Goal: Contribute content: Add original content to the website for others to see

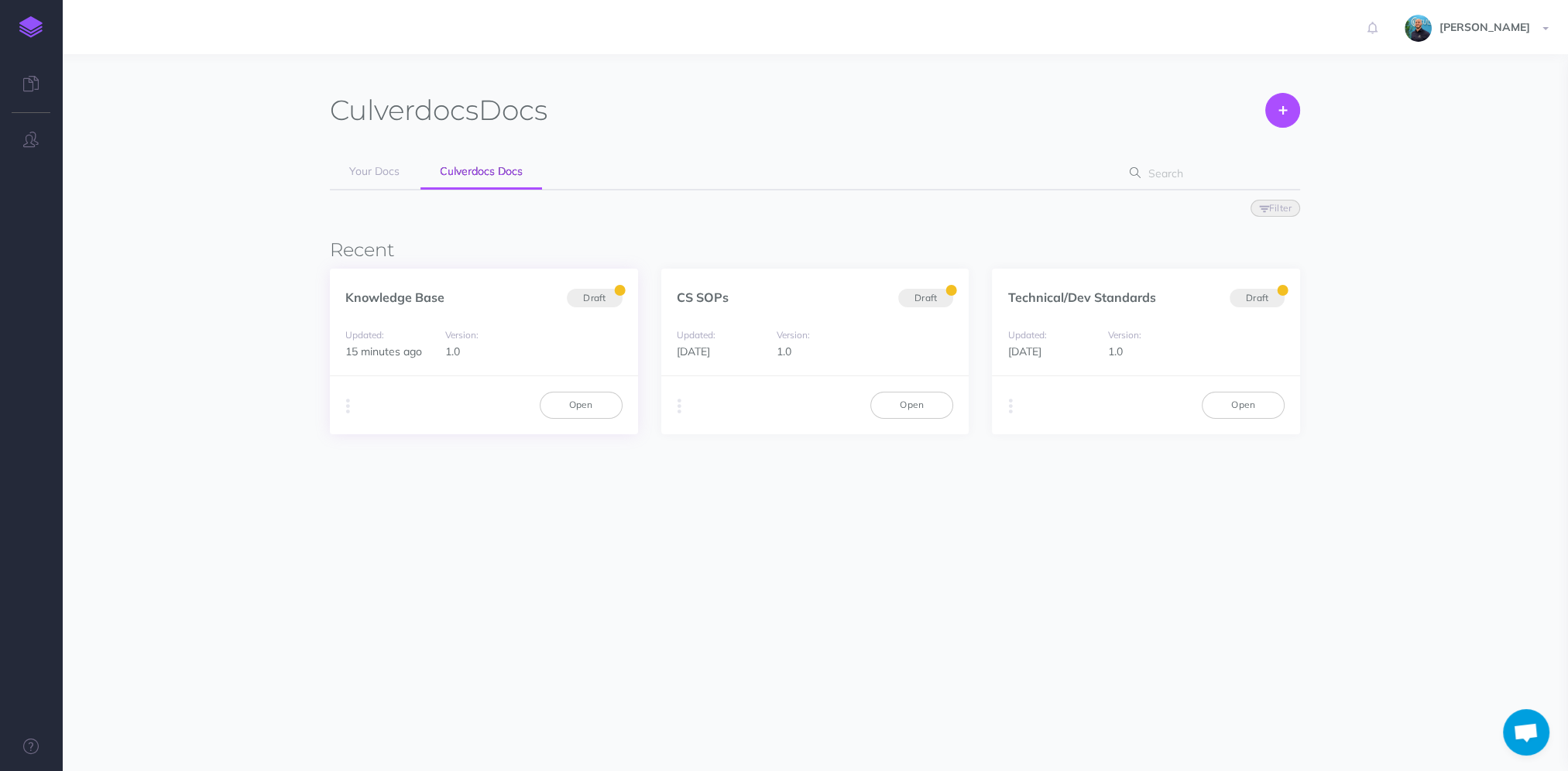
scroll to position [979, 0]
click at [560, 405] on link "Open" at bounding box center [581, 404] width 83 height 27
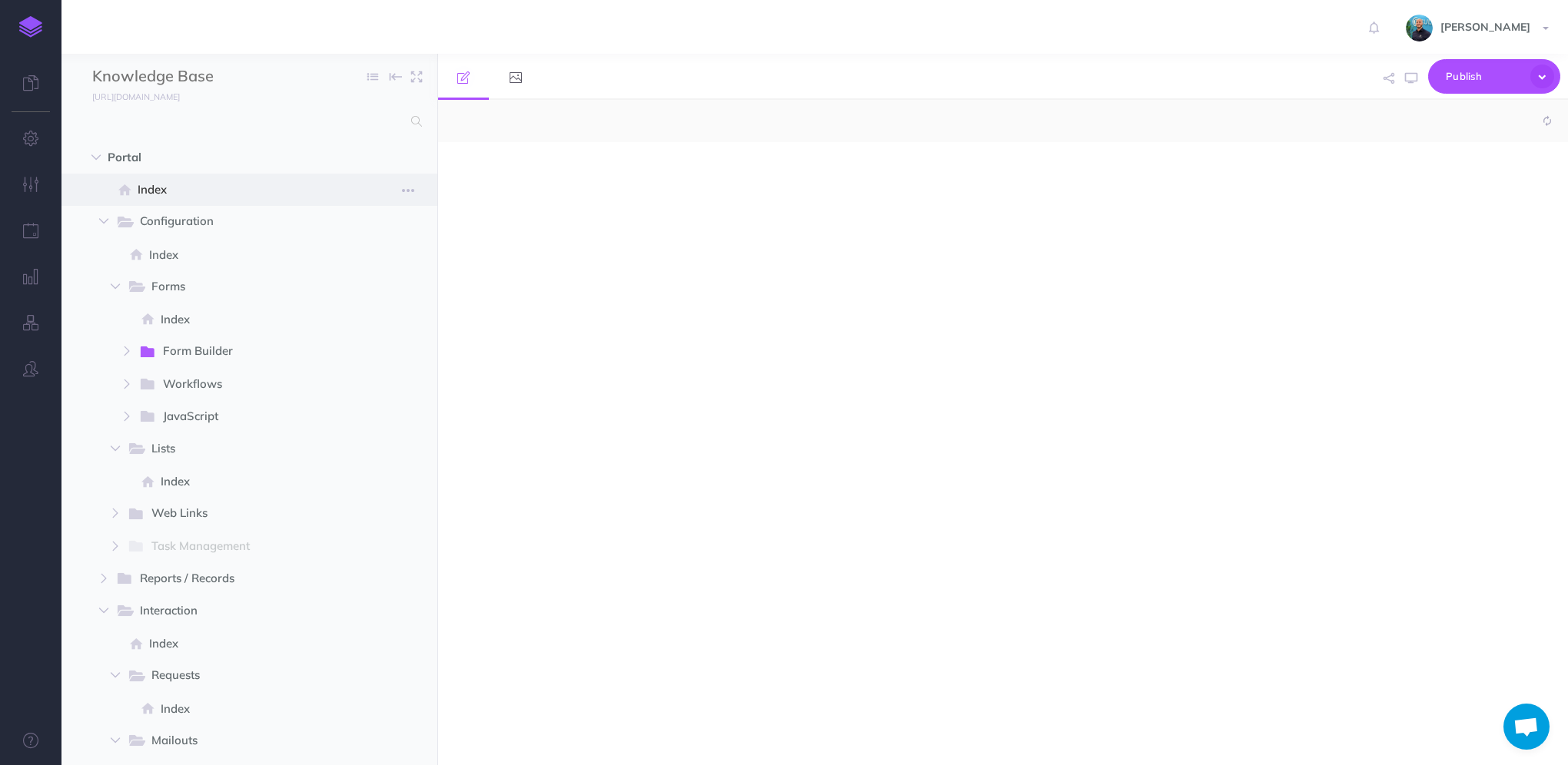
scroll to position [971, 0]
select select "null"
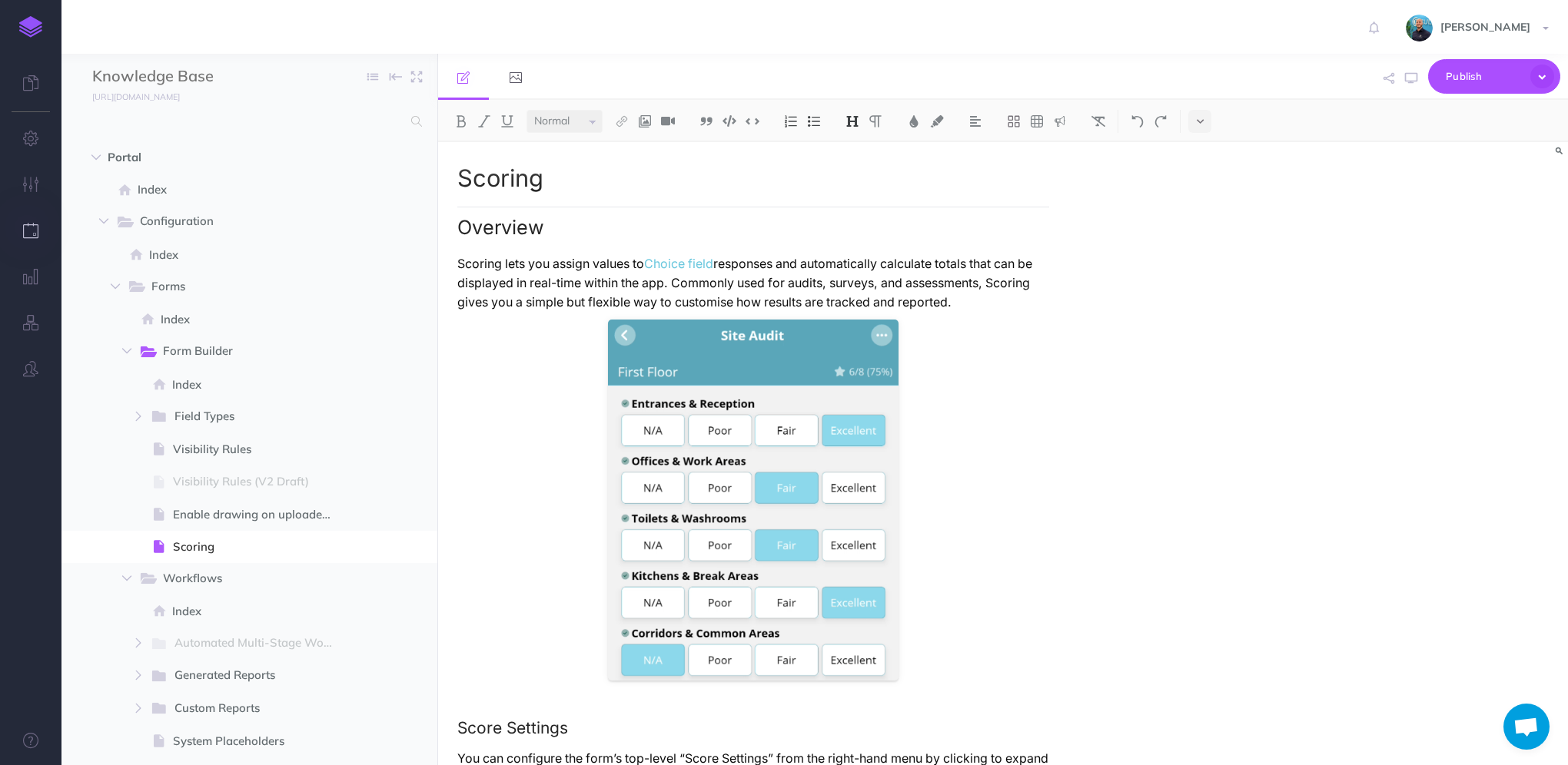
click at [25, 240] on button "button" at bounding box center [30, 231] width 61 height 47
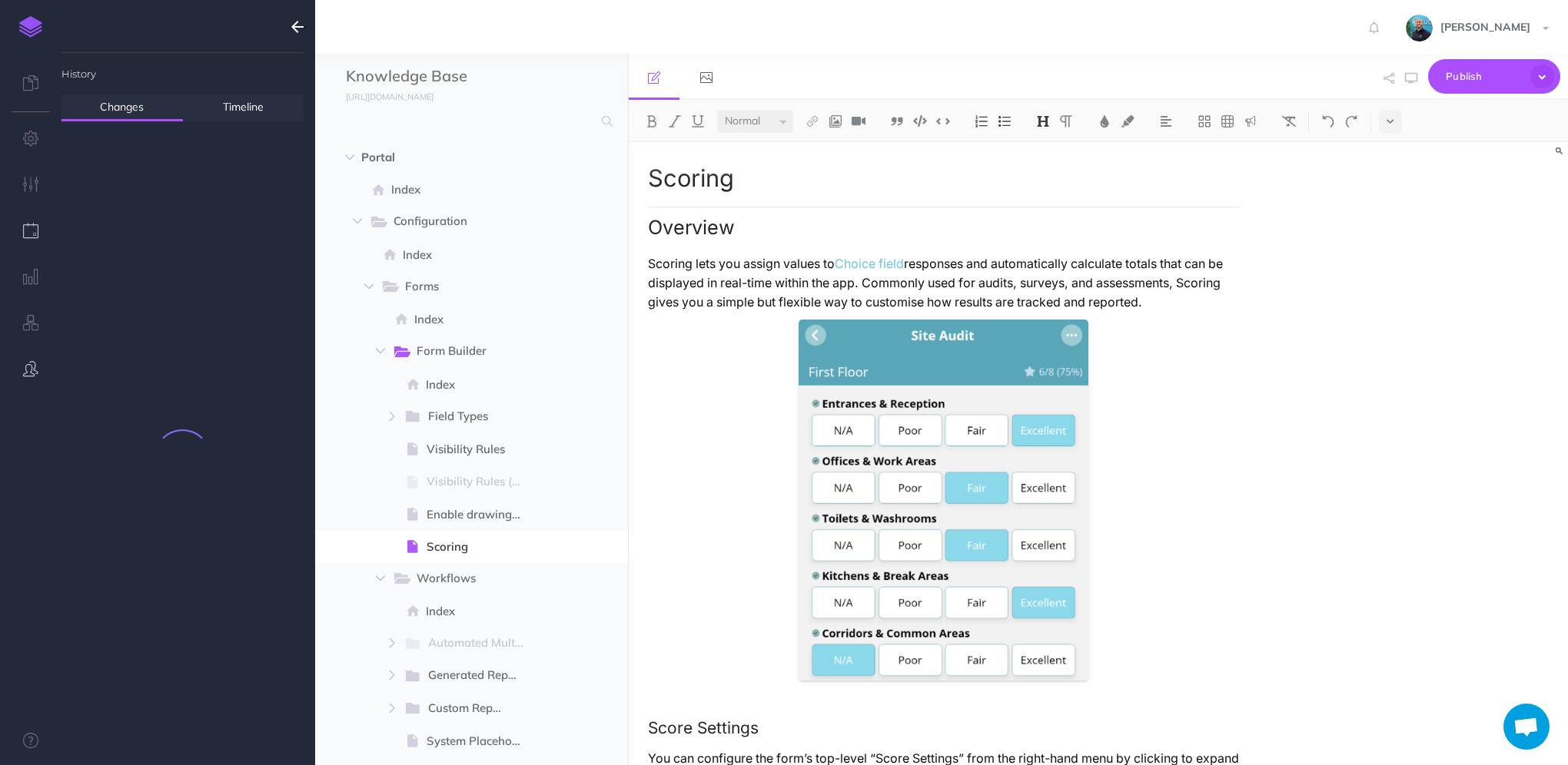
click at [31, 378] on button "button" at bounding box center [30, 369] width 61 height 47
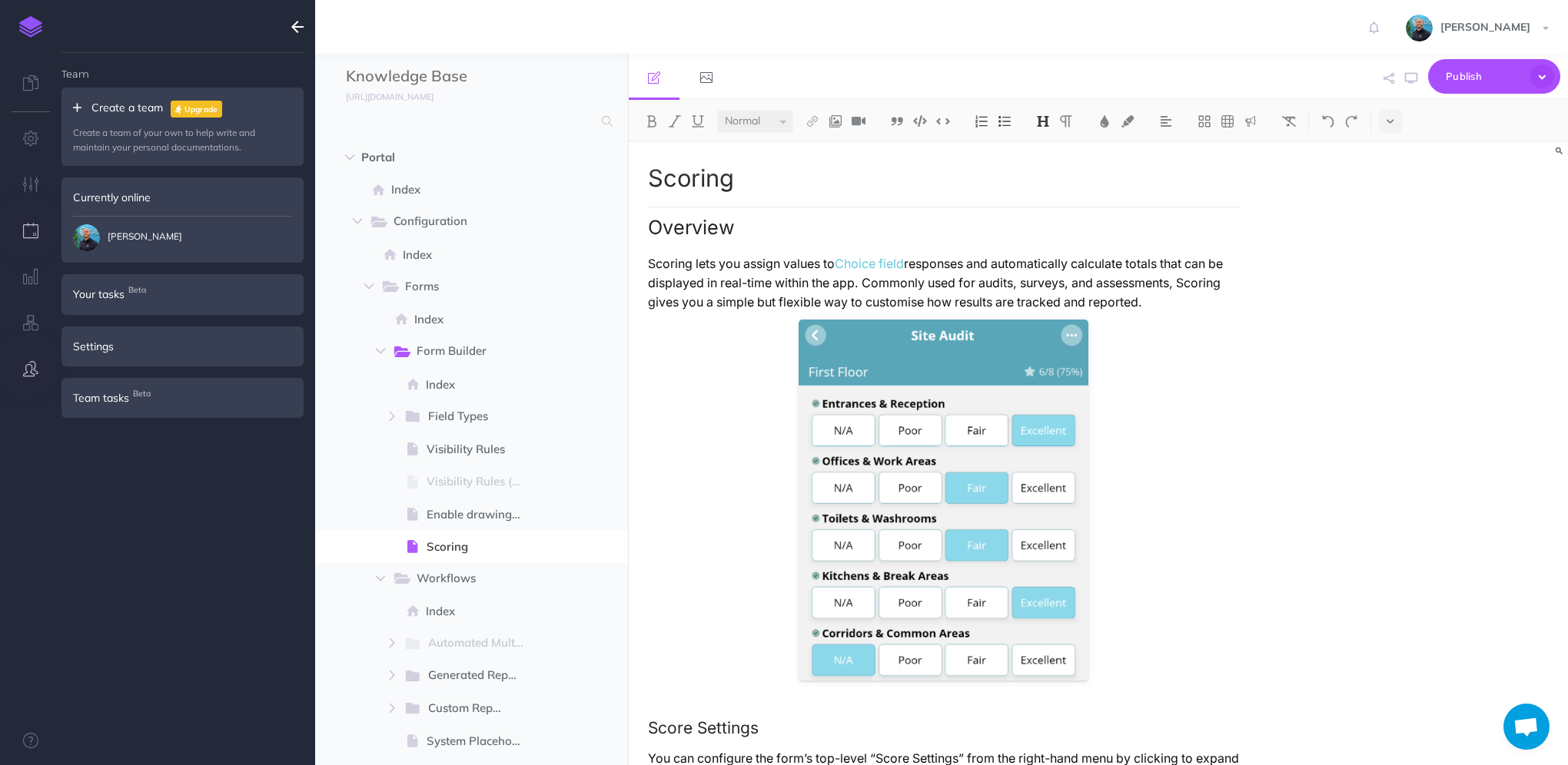
click at [34, 235] on icon "button" at bounding box center [31, 230] width 16 height 16
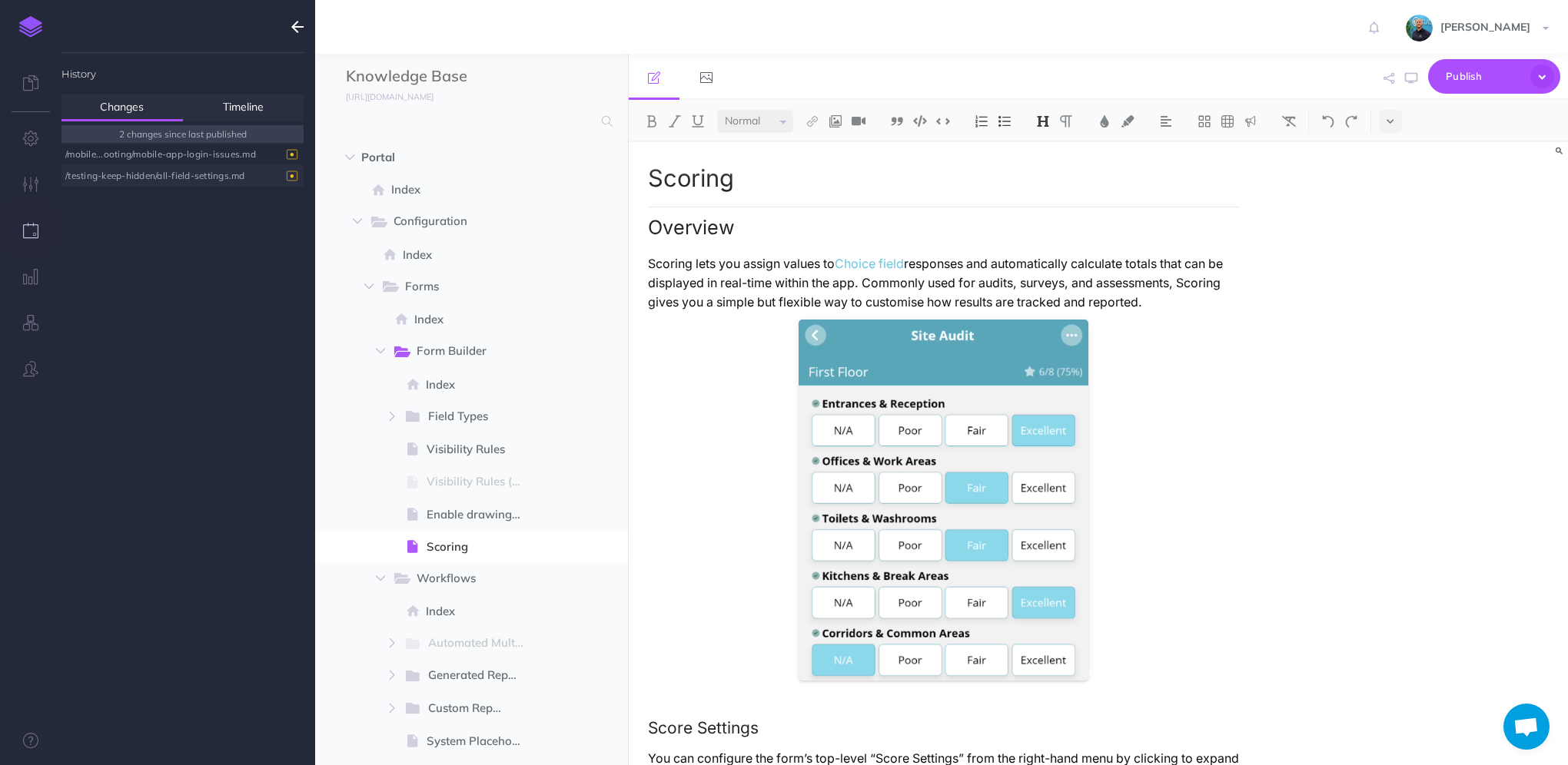
click at [151, 176] on div "/testing-keep-hidden/all-field-settings.md" at bounding box center [179, 175] width 227 height 21
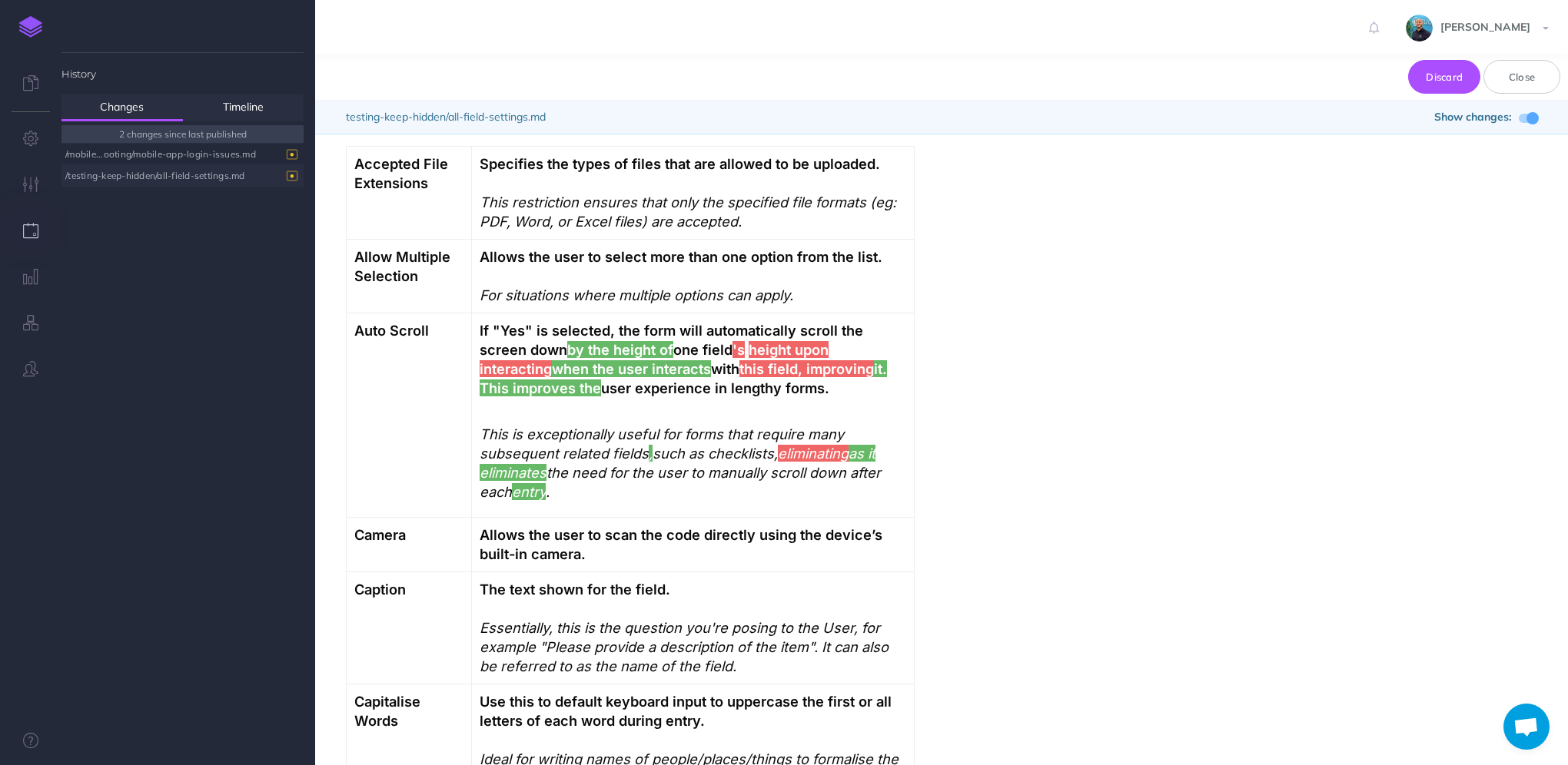
scroll to position [0, 0]
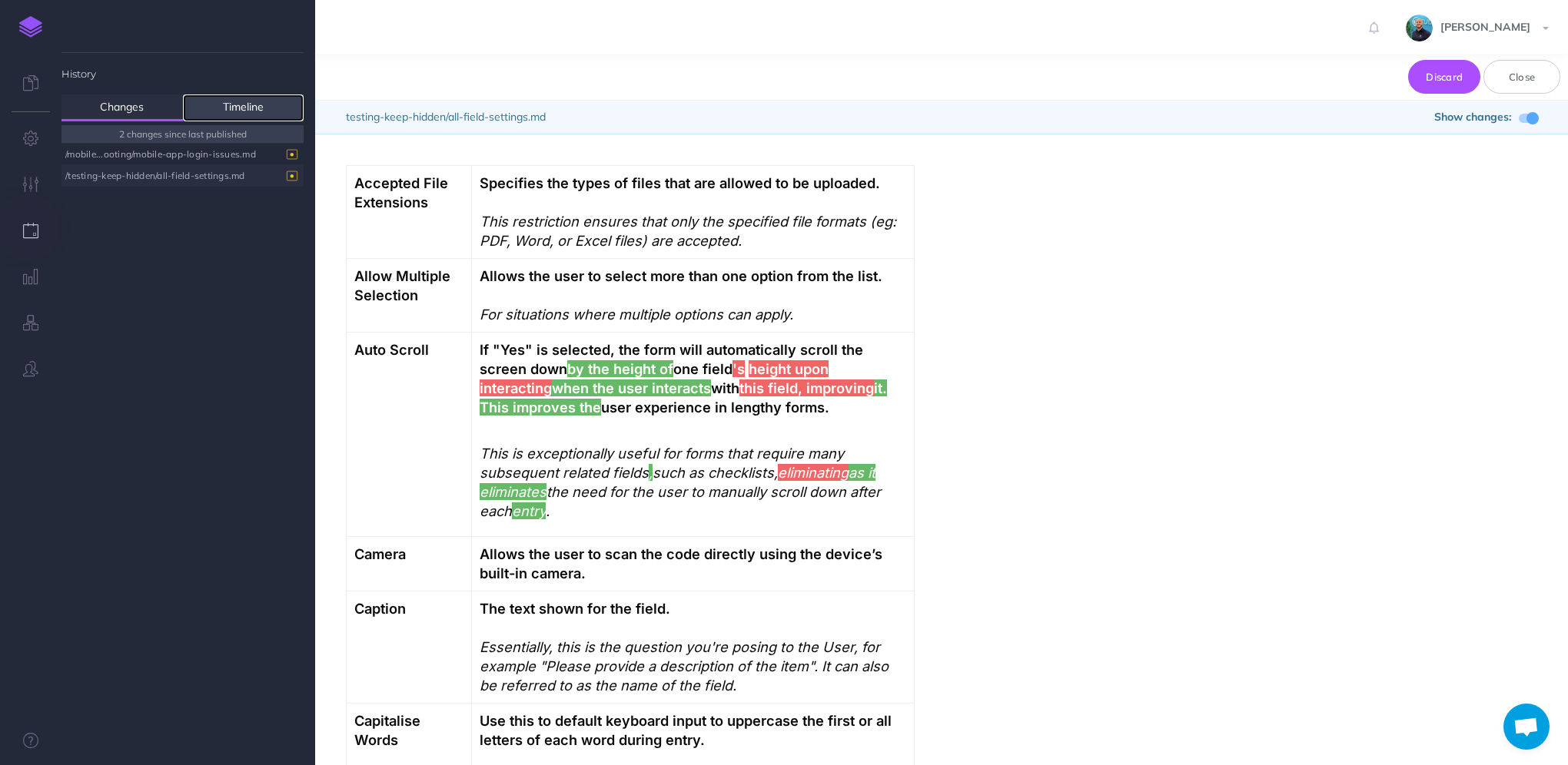
click at [222, 109] on link "Timeline" at bounding box center [244, 108] width 121 height 26
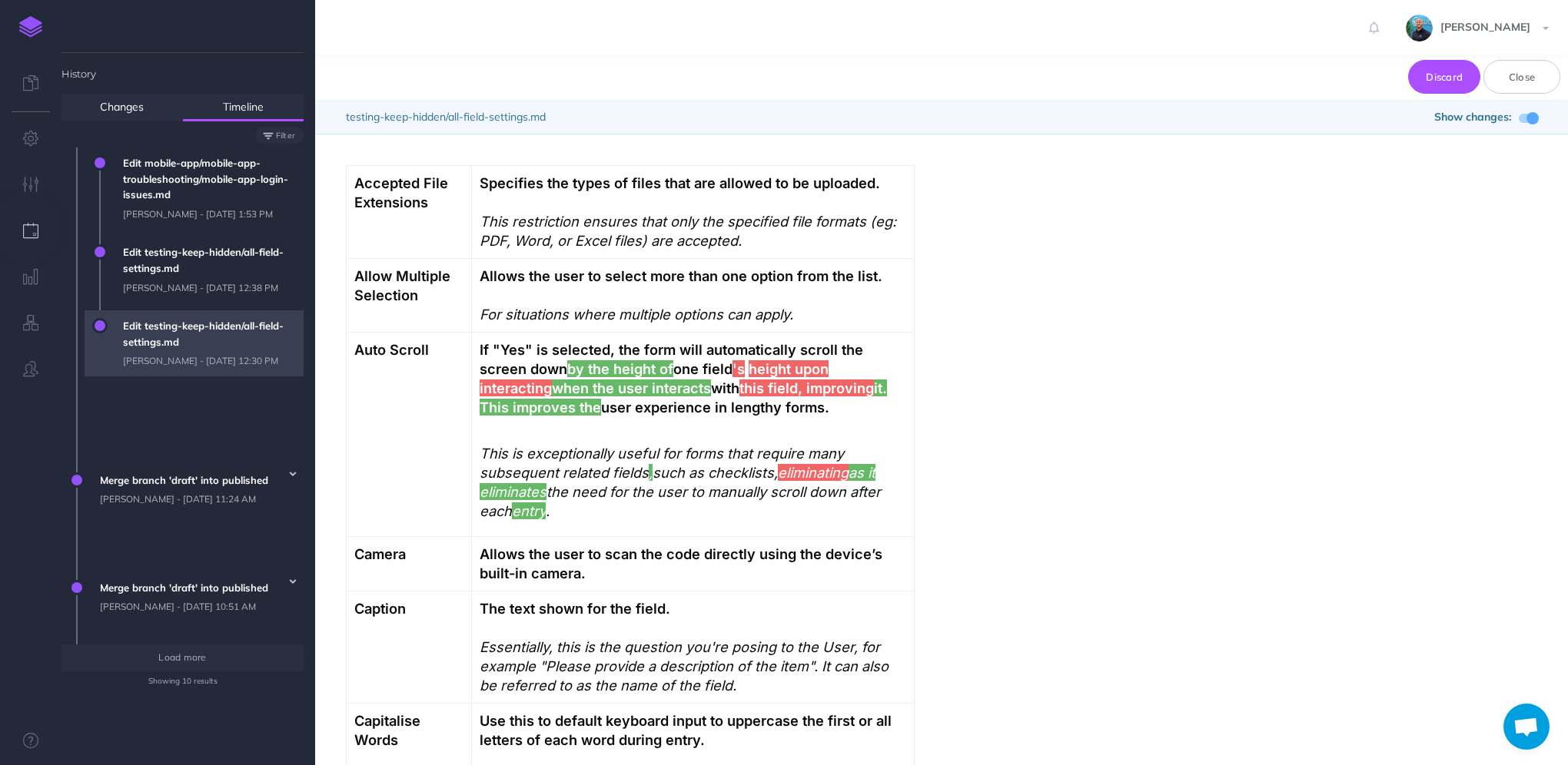
click at [151, 377] on span "Edit testing-keep-hidden/all-field-settings.md Lawrence Murrell - Wed, Sep 10, …" at bounding box center [209, 343] width 188 height 66
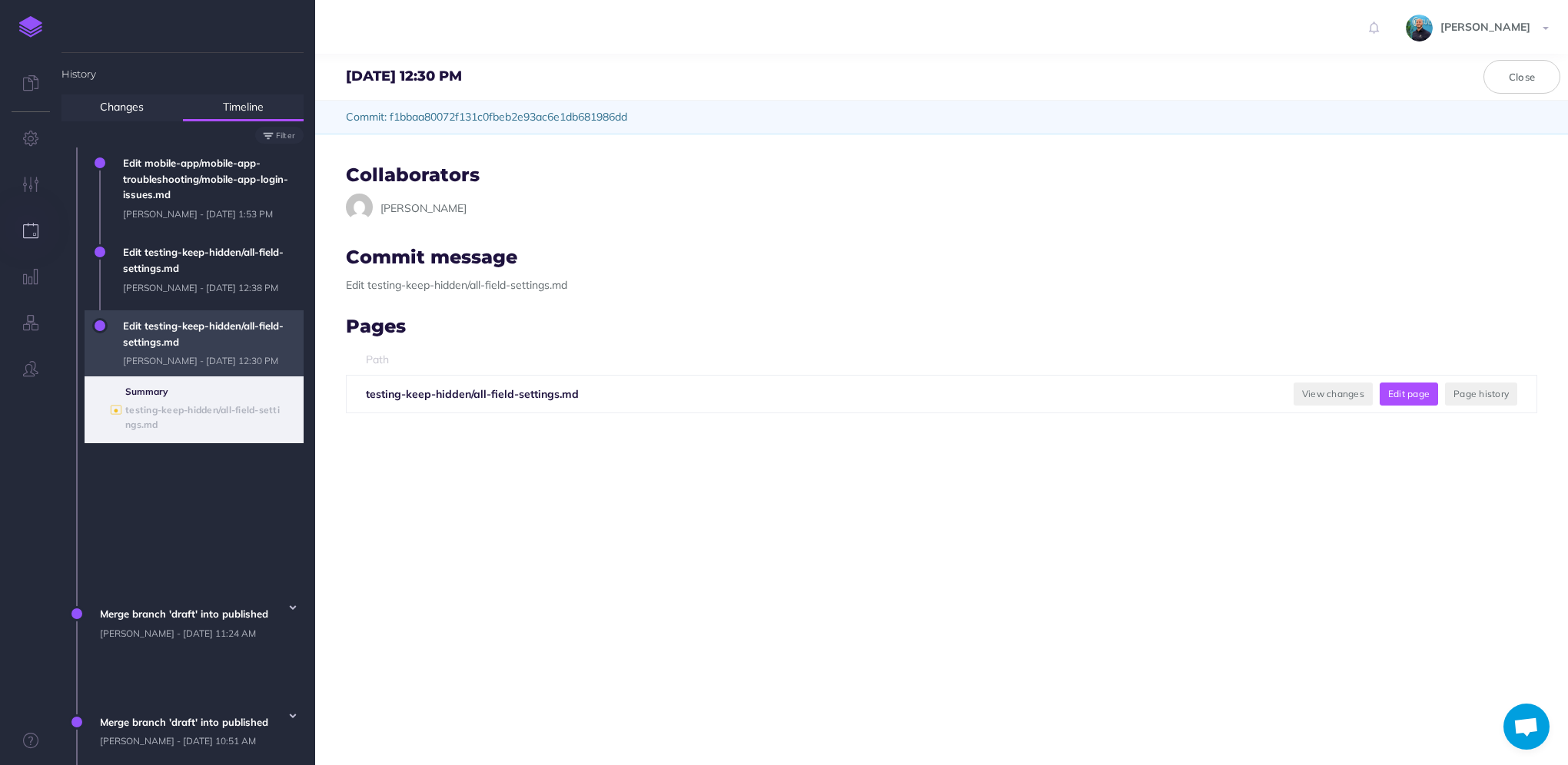
click at [1416, 397] on button "Edit page" at bounding box center [1409, 394] width 58 height 23
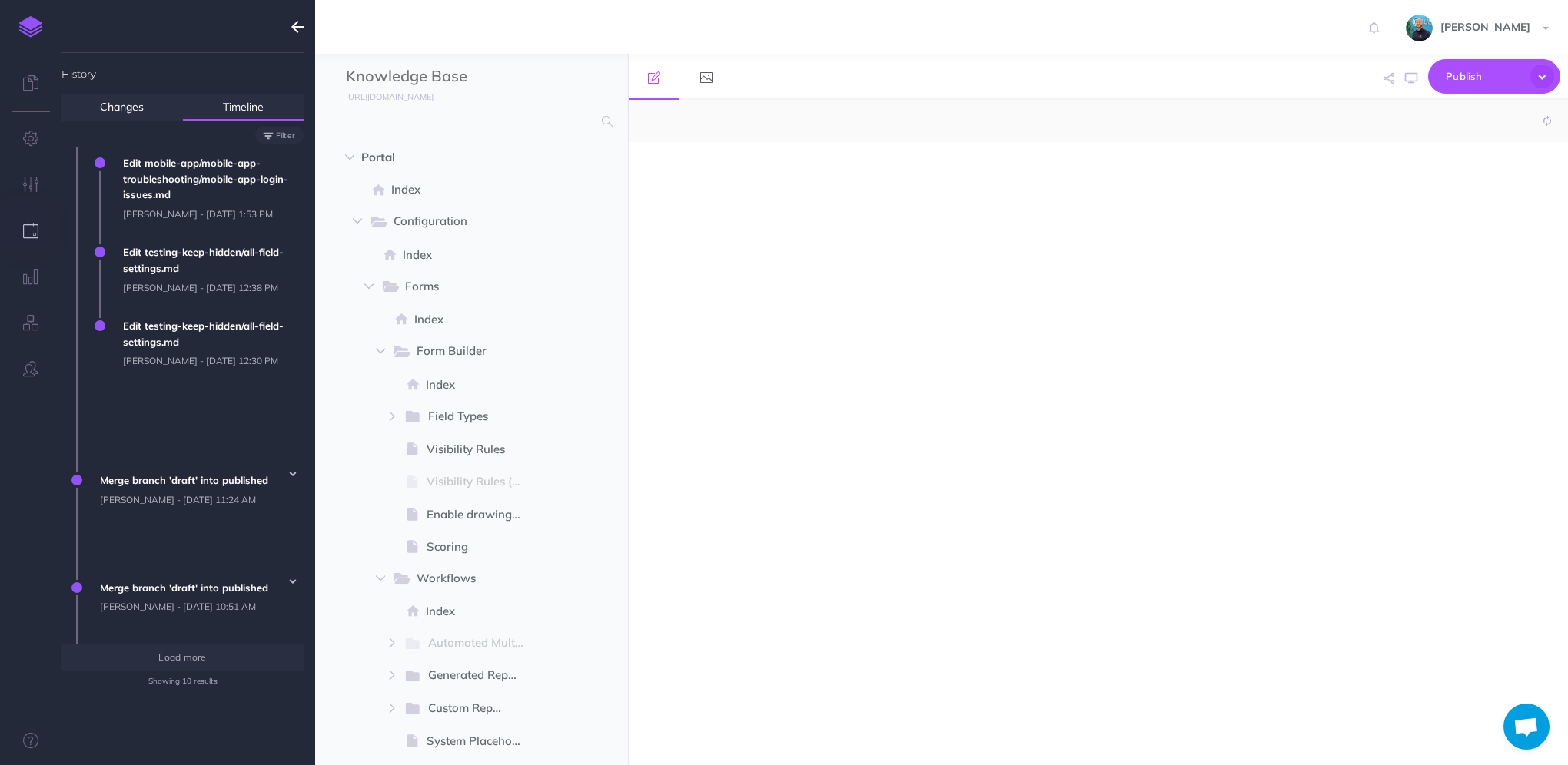
select select "null"
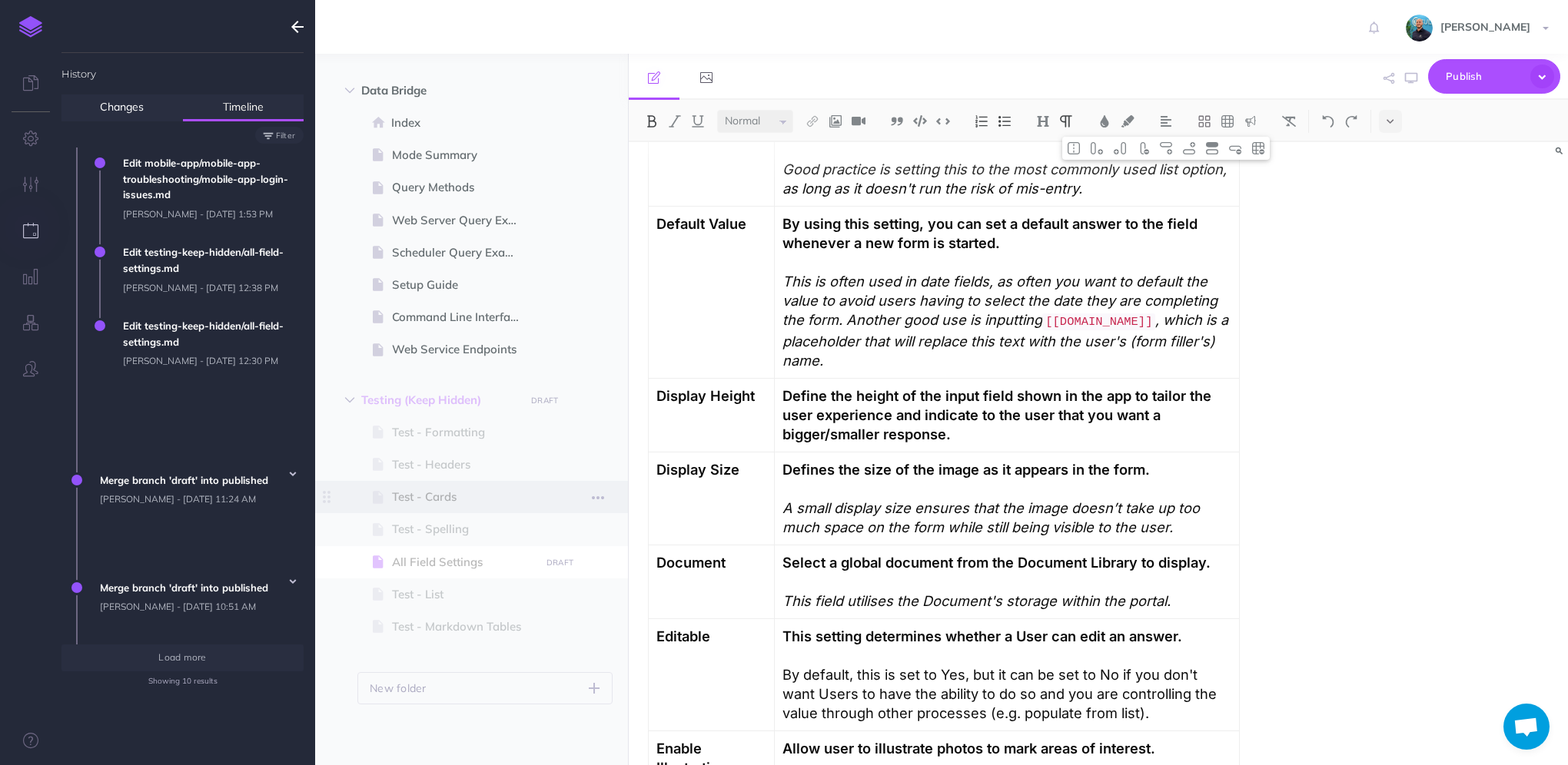
scroll to position [2152, 0]
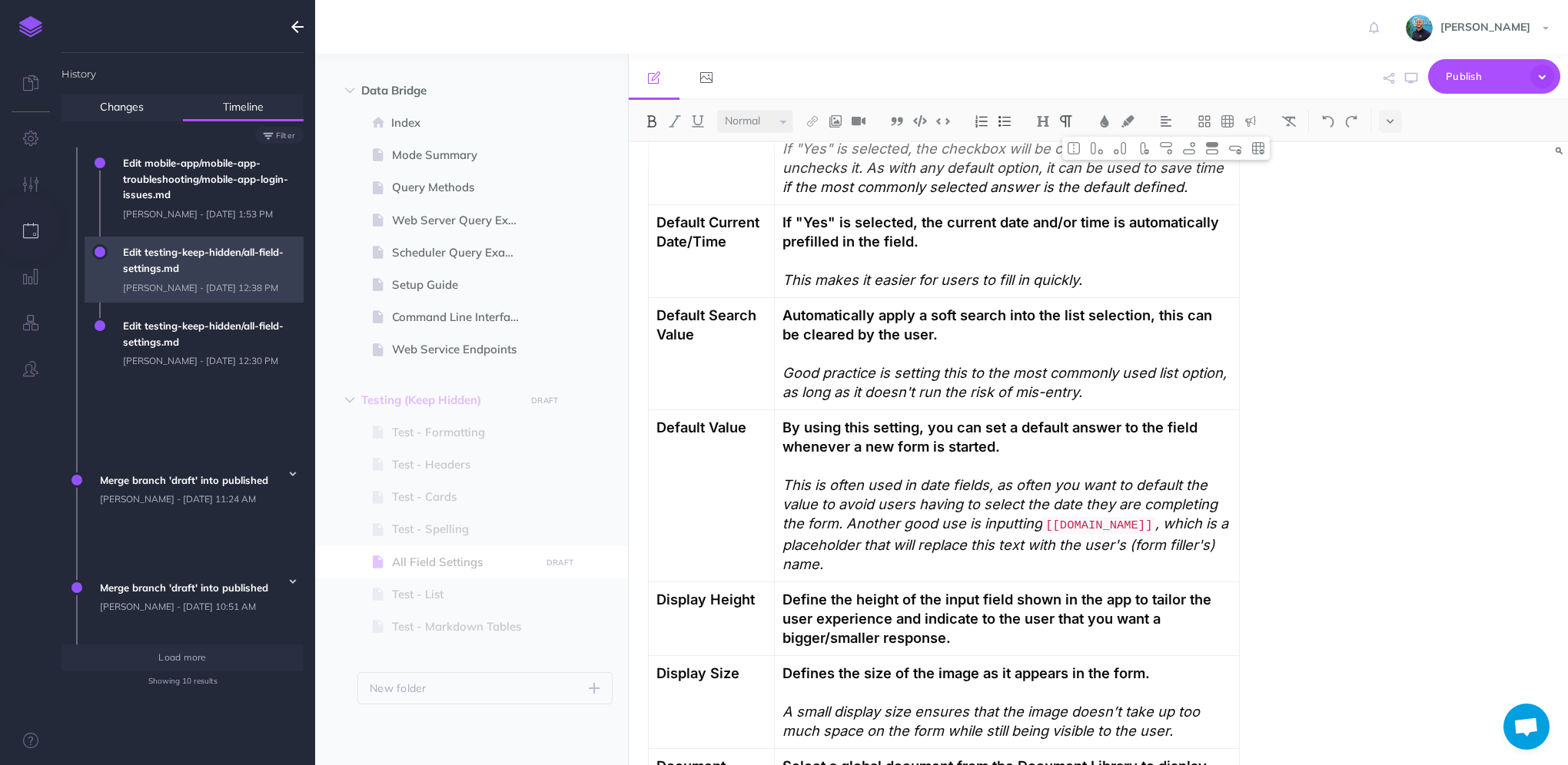
click at [188, 291] on span "Edit testing-keep-hidden/all-field-settings.md Lawrence Murrell - Wed, Sep 10, …" at bounding box center [209, 270] width 188 height 66
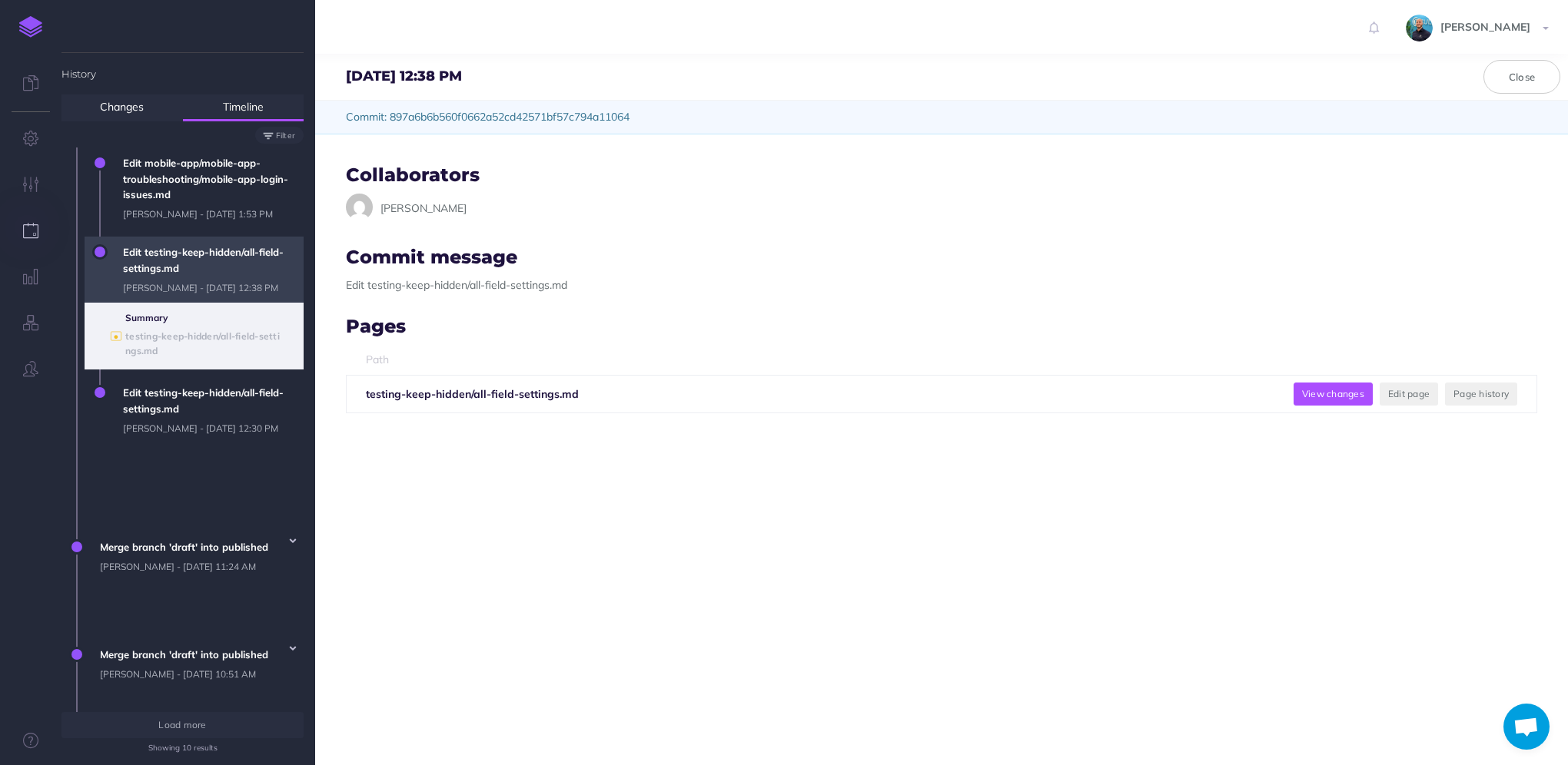
click at [1313, 393] on button "View changes" at bounding box center [1333, 394] width 79 height 23
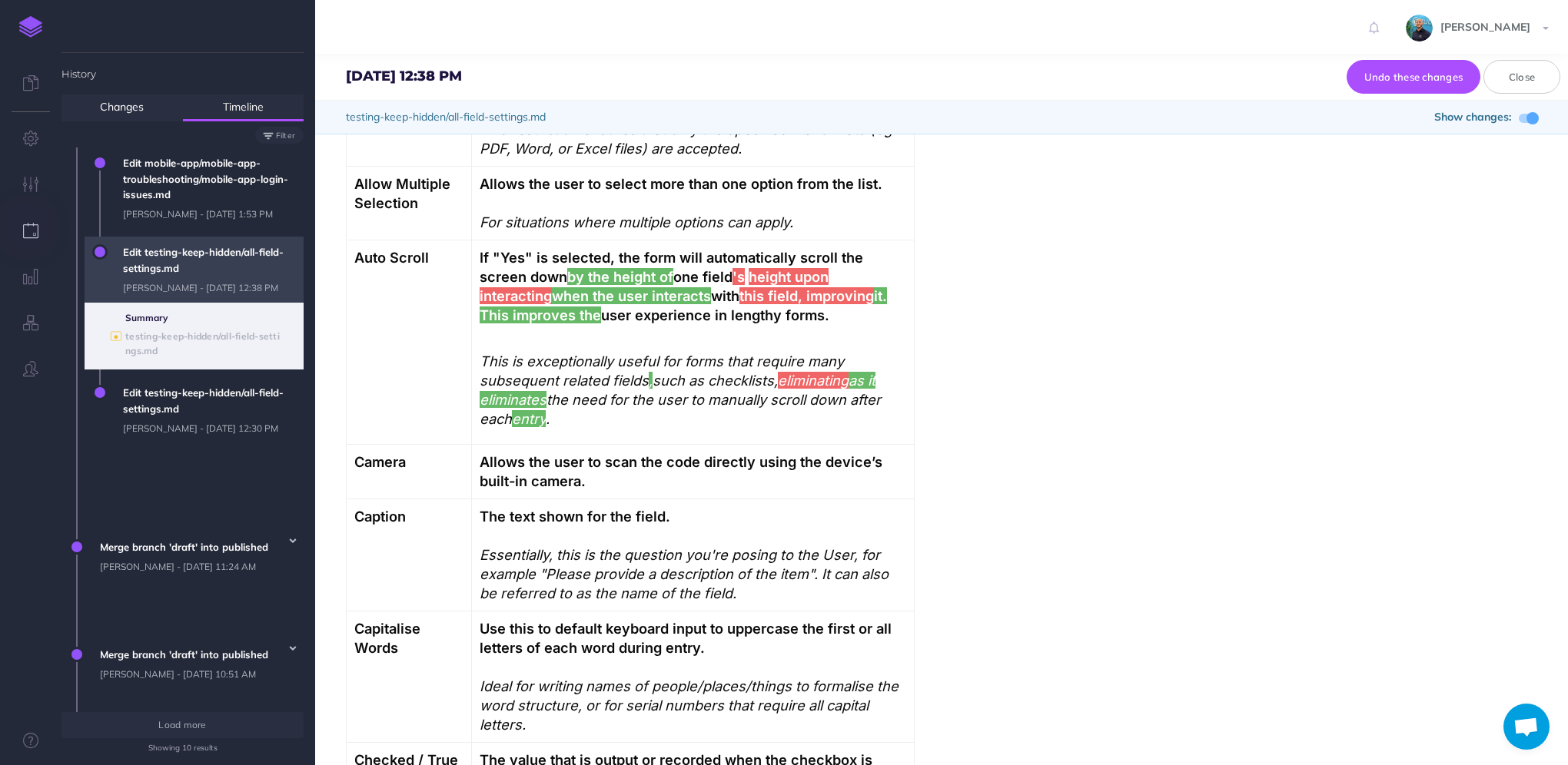
scroll to position [154, 0]
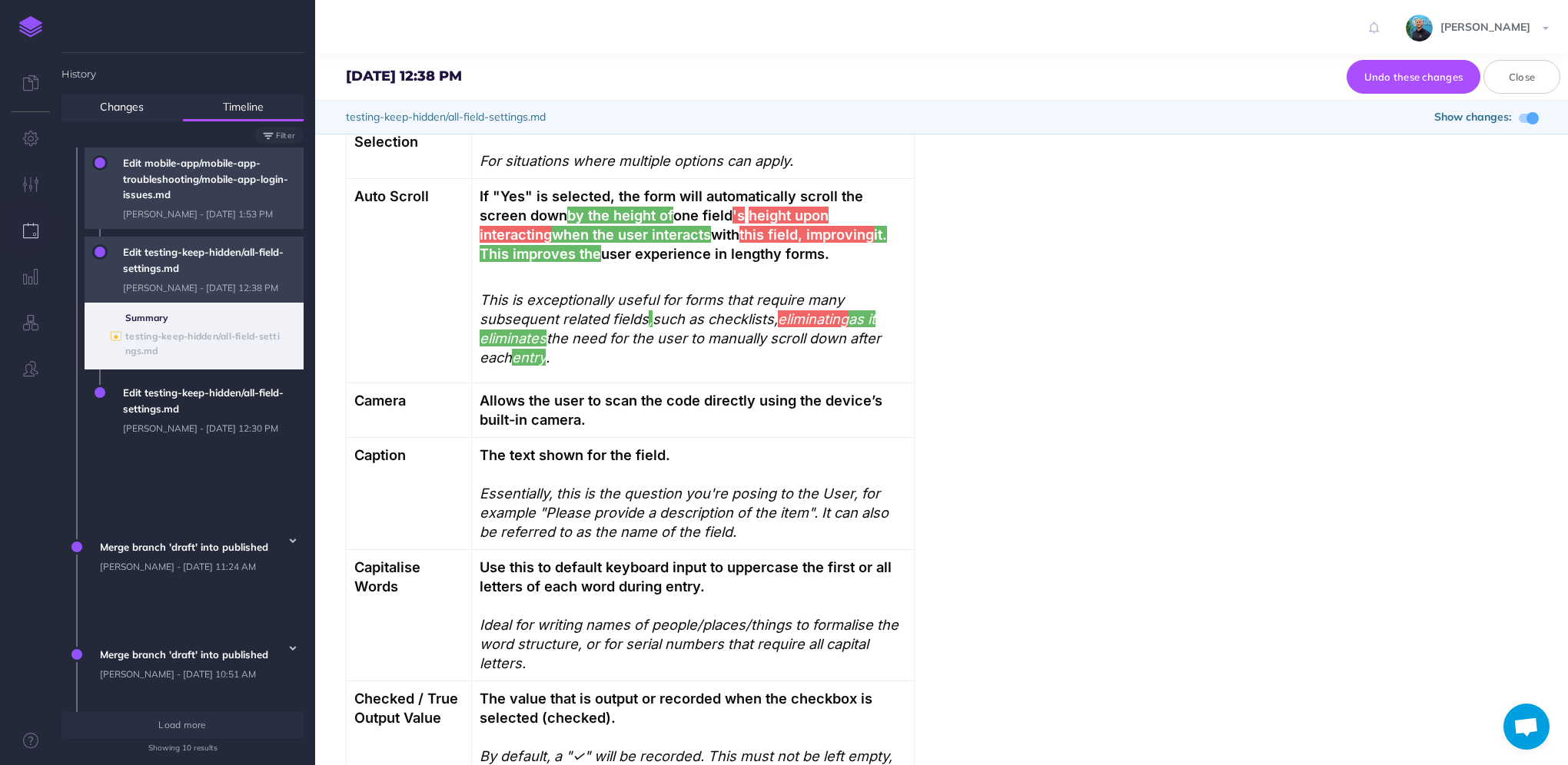
click at [152, 201] on span "Edit mobile-app/mobile-app-troubleshooting/mobile-app-login-issues.md Lawrence …" at bounding box center [209, 188] width 188 height 81
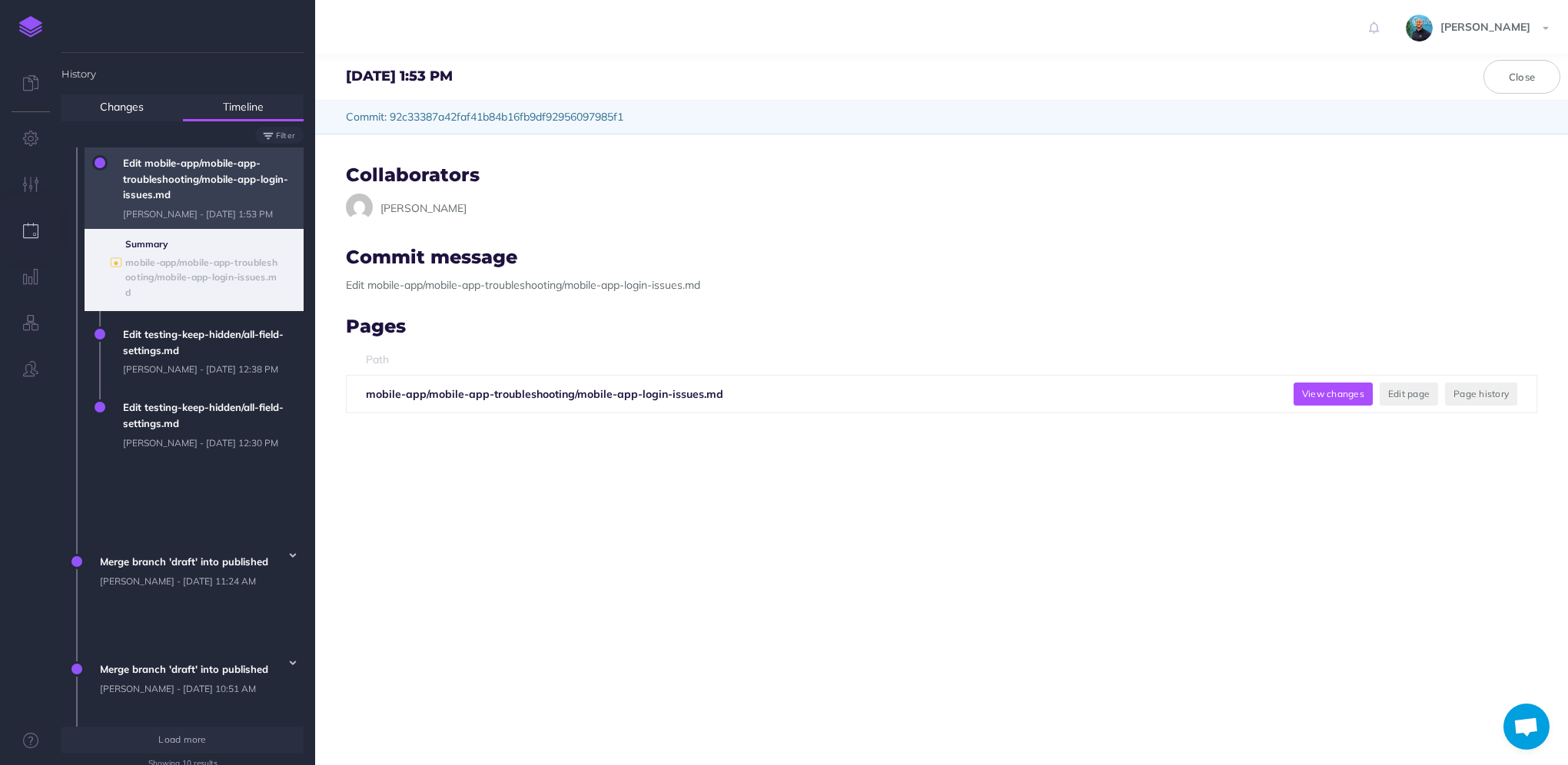
click at [1322, 397] on button "View changes" at bounding box center [1333, 394] width 79 height 23
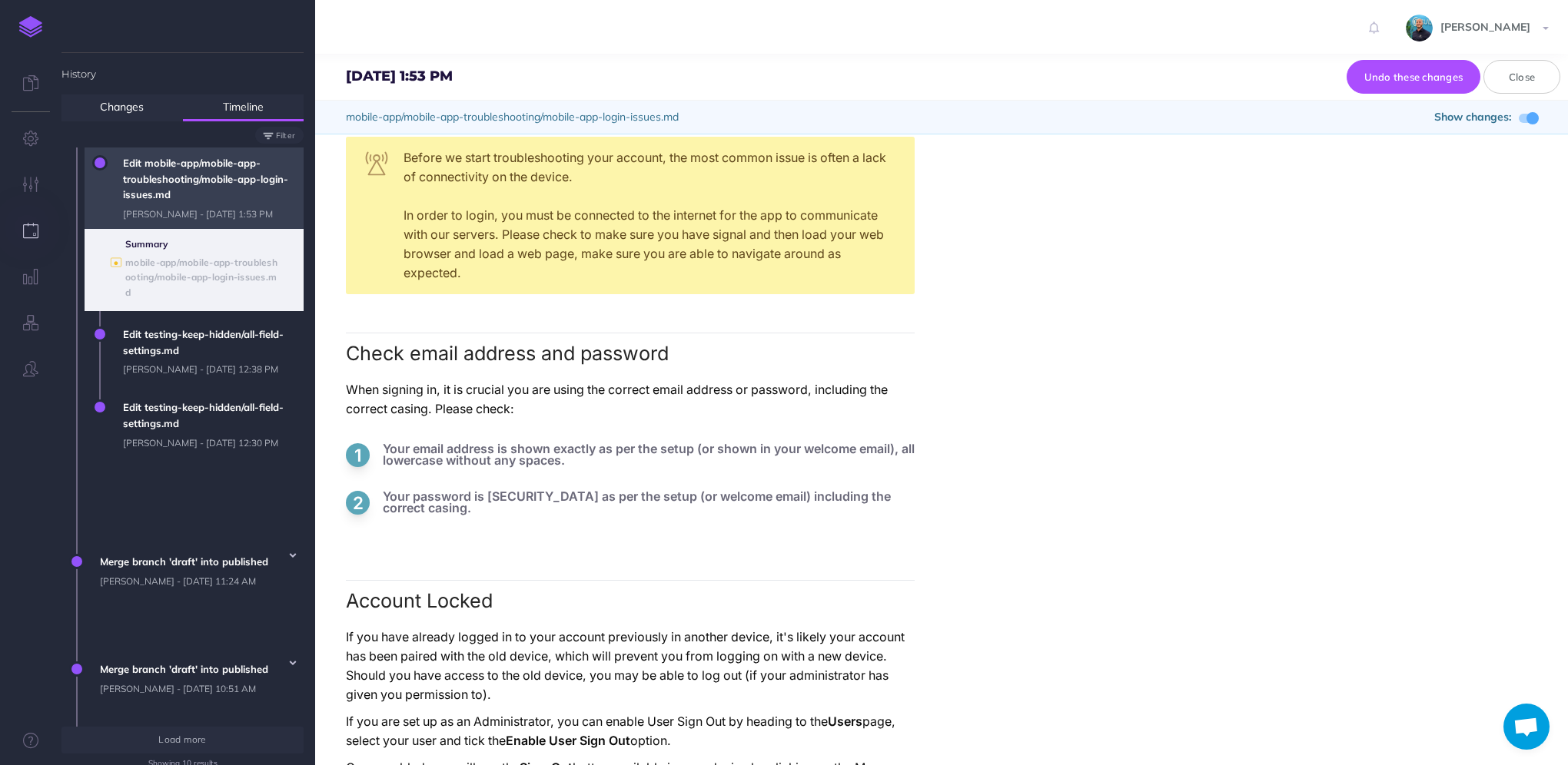
scroll to position [0, 0]
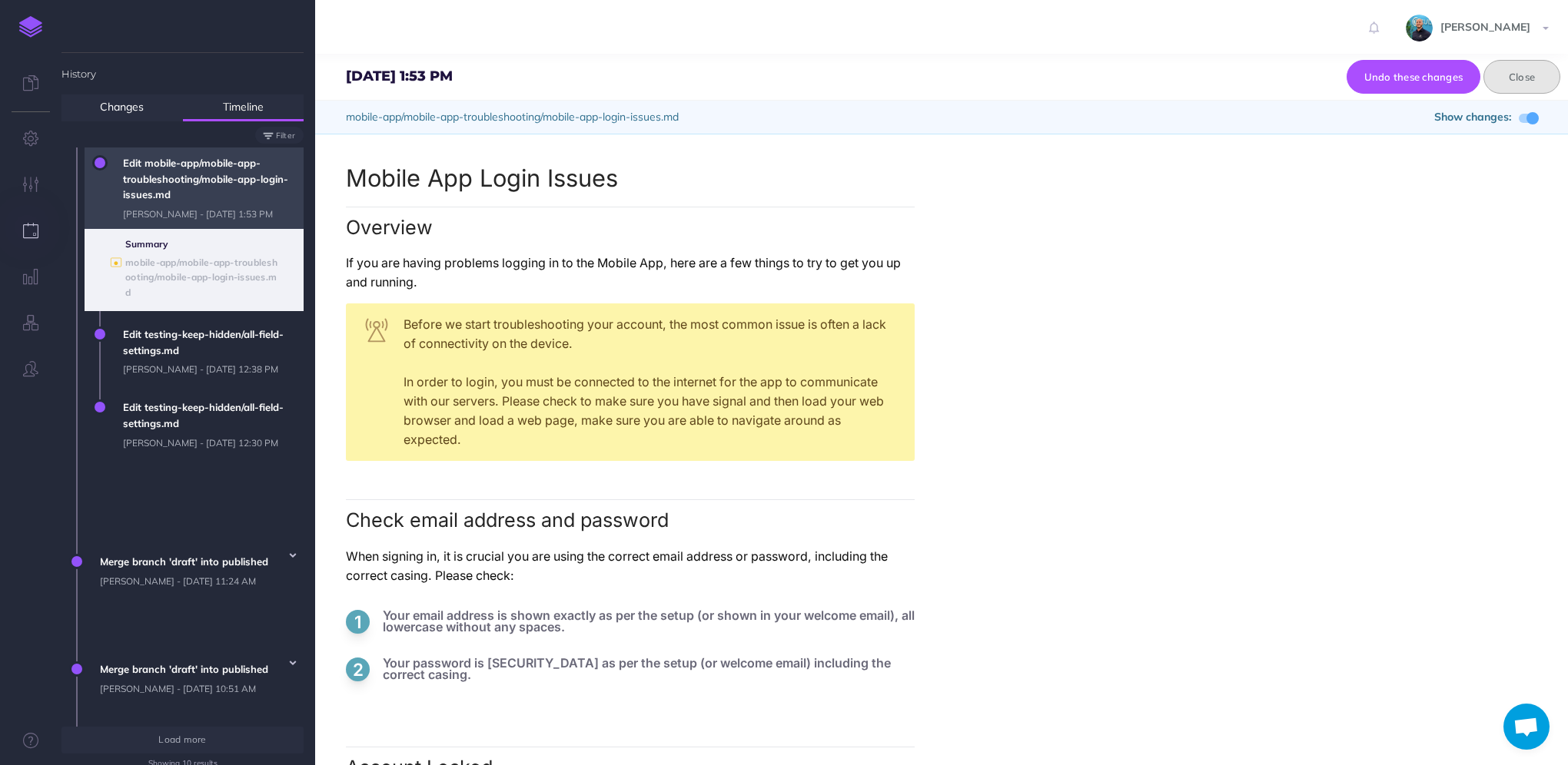
click at [1535, 79] on button "Close" at bounding box center [1521, 77] width 77 height 34
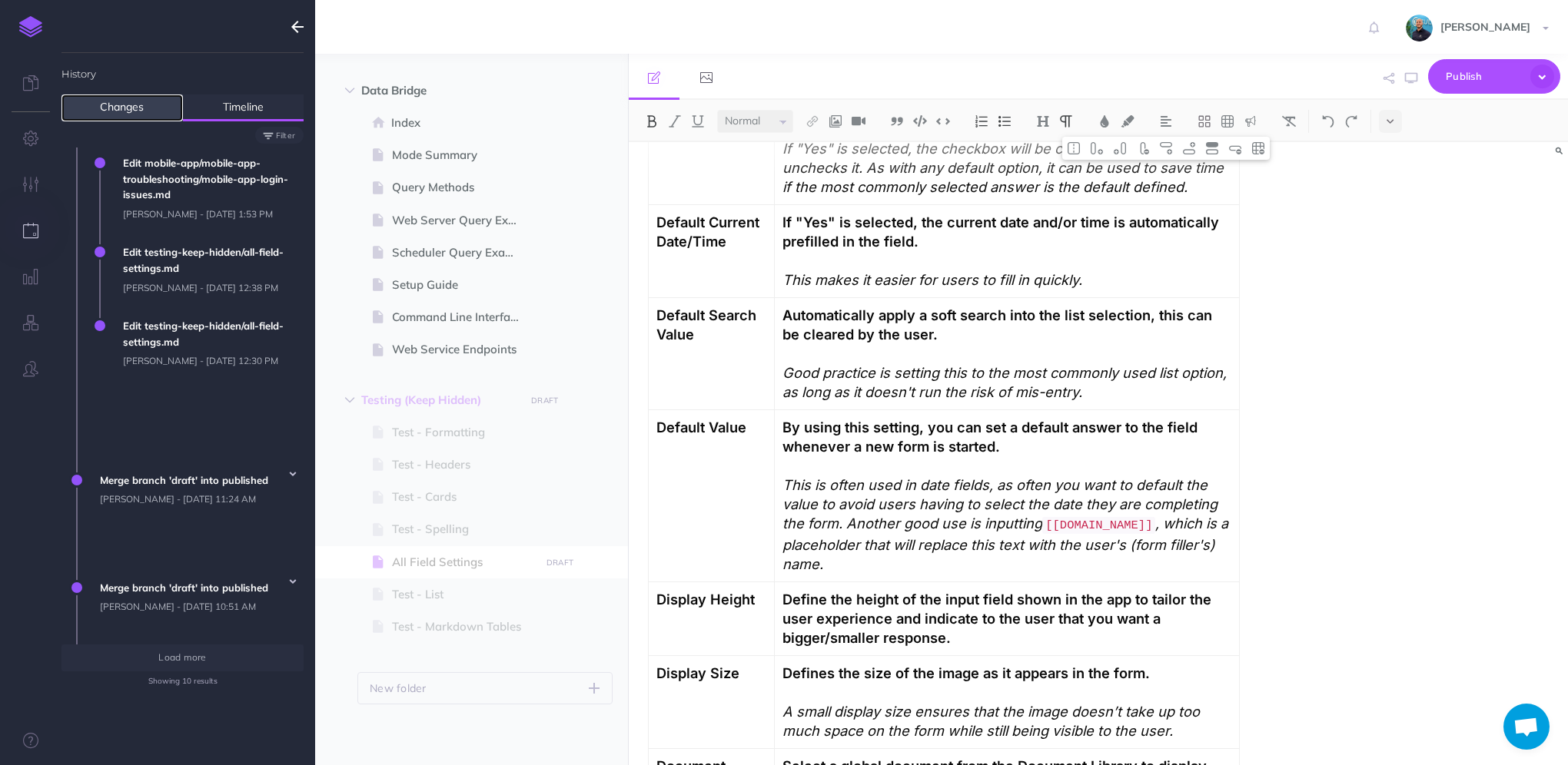
click at [135, 110] on link "Changes" at bounding box center [121, 108] width 121 height 26
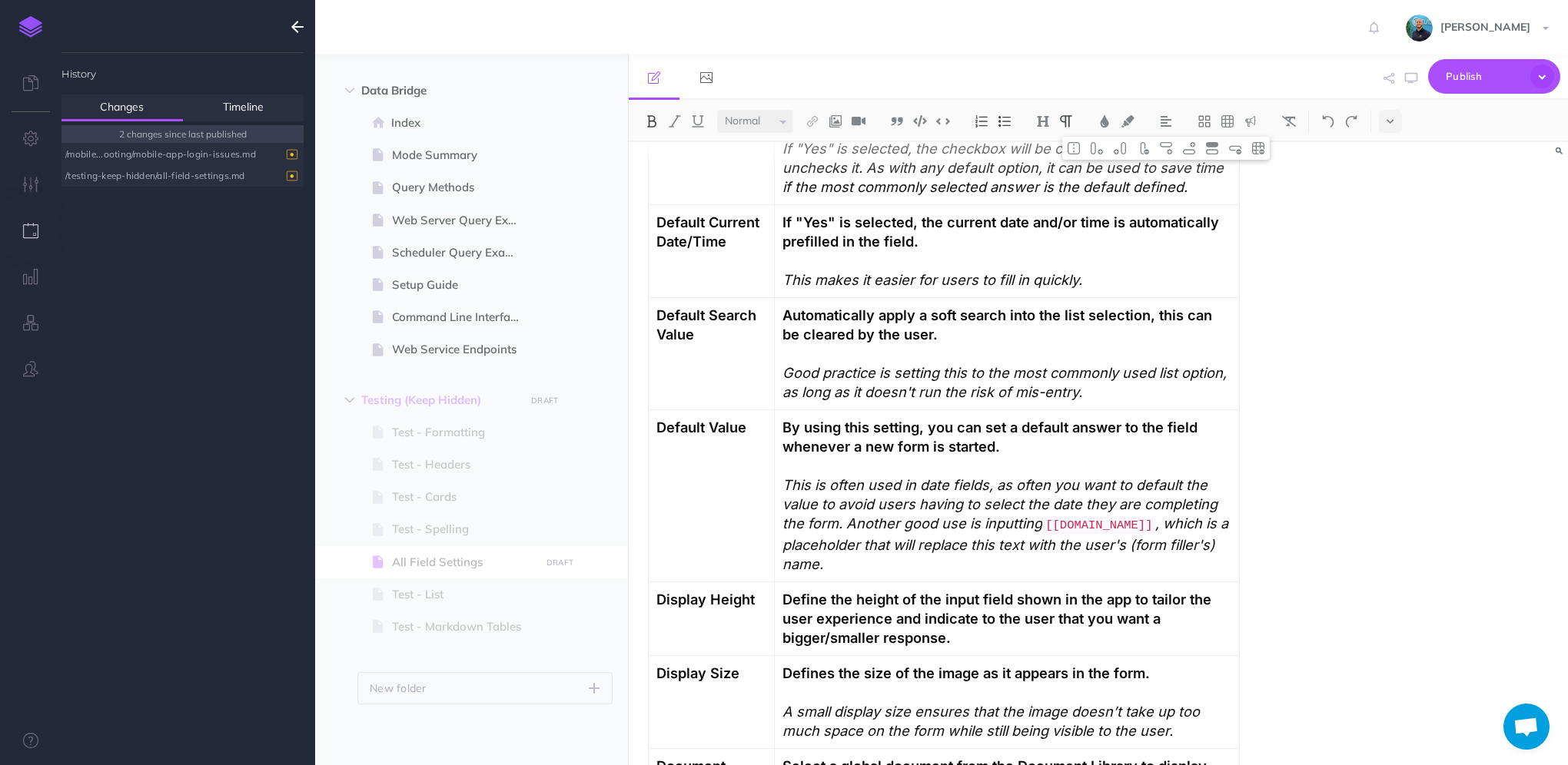
click at [142, 153] on div "/mobile...ooting/mobile-app-login-issues.md" at bounding box center [179, 154] width 227 height 21
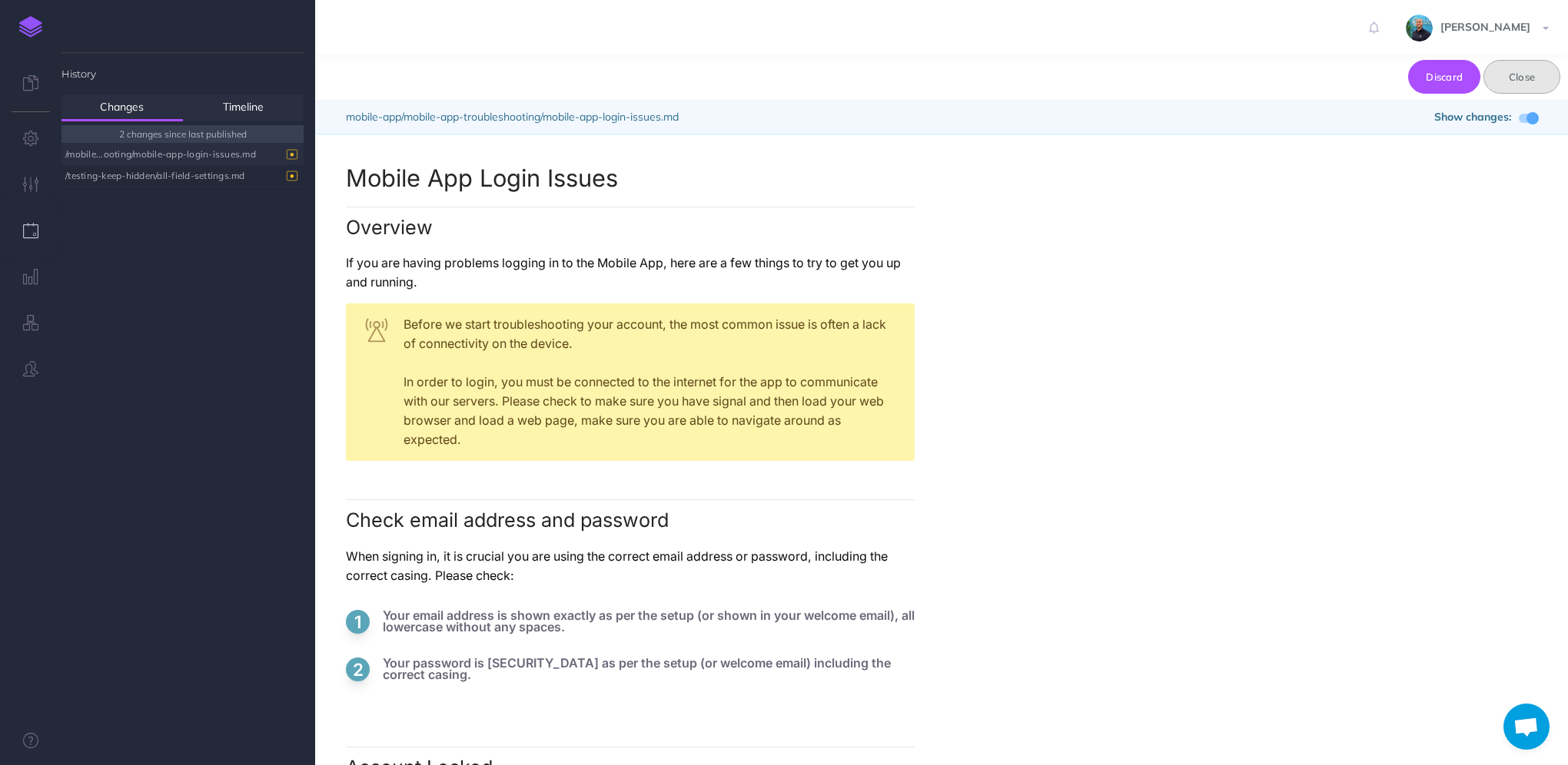
click at [1549, 75] on button "Close" at bounding box center [1521, 77] width 77 height 34
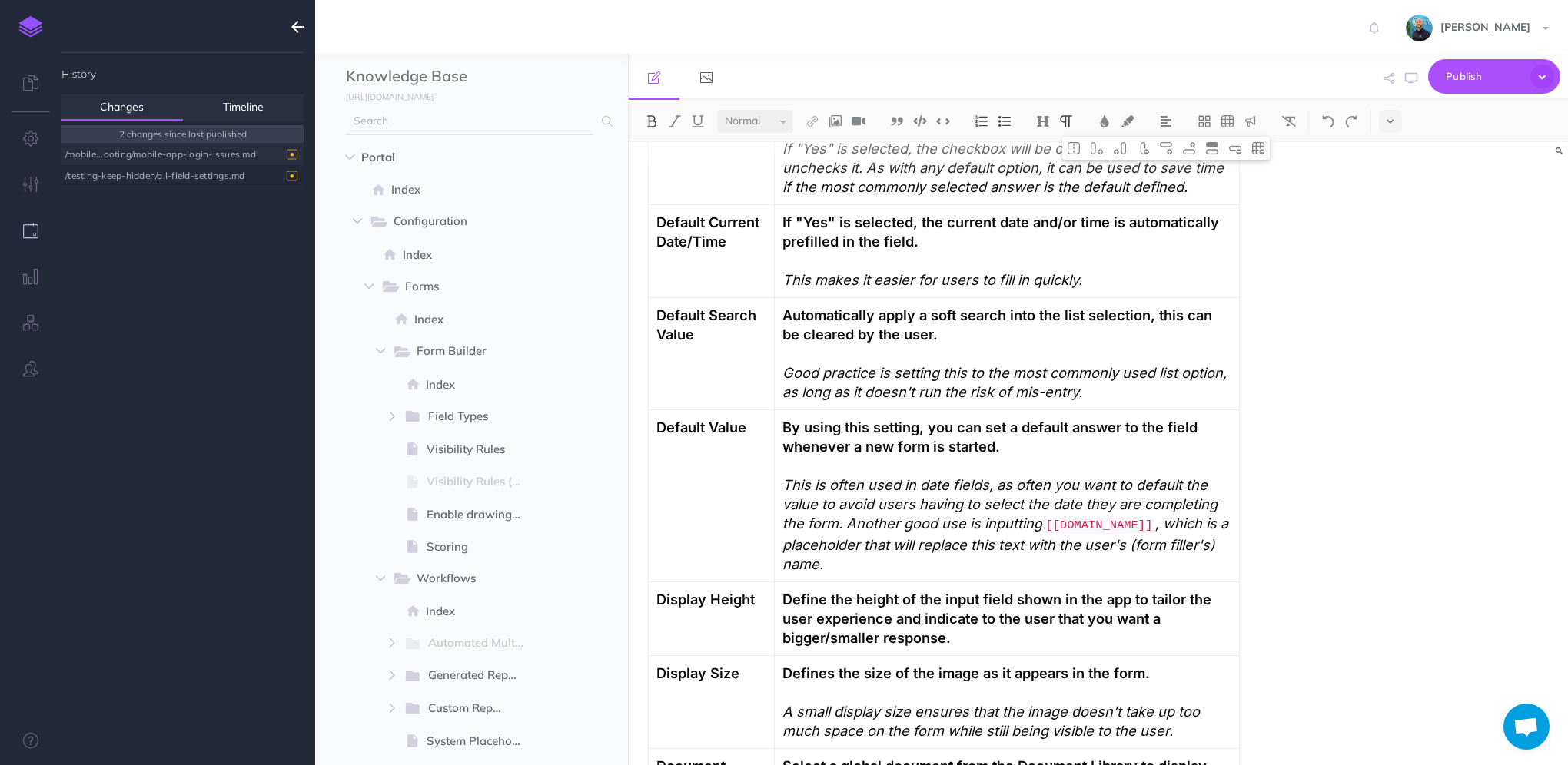
click at [516, 119] on input "text" at bounding box center [469, 121] width 247 height 27
type input "mobile app"
click at [503, 179] on link "Mobile App Login Issues" at bounding box center [479, 174] width 244 height 18
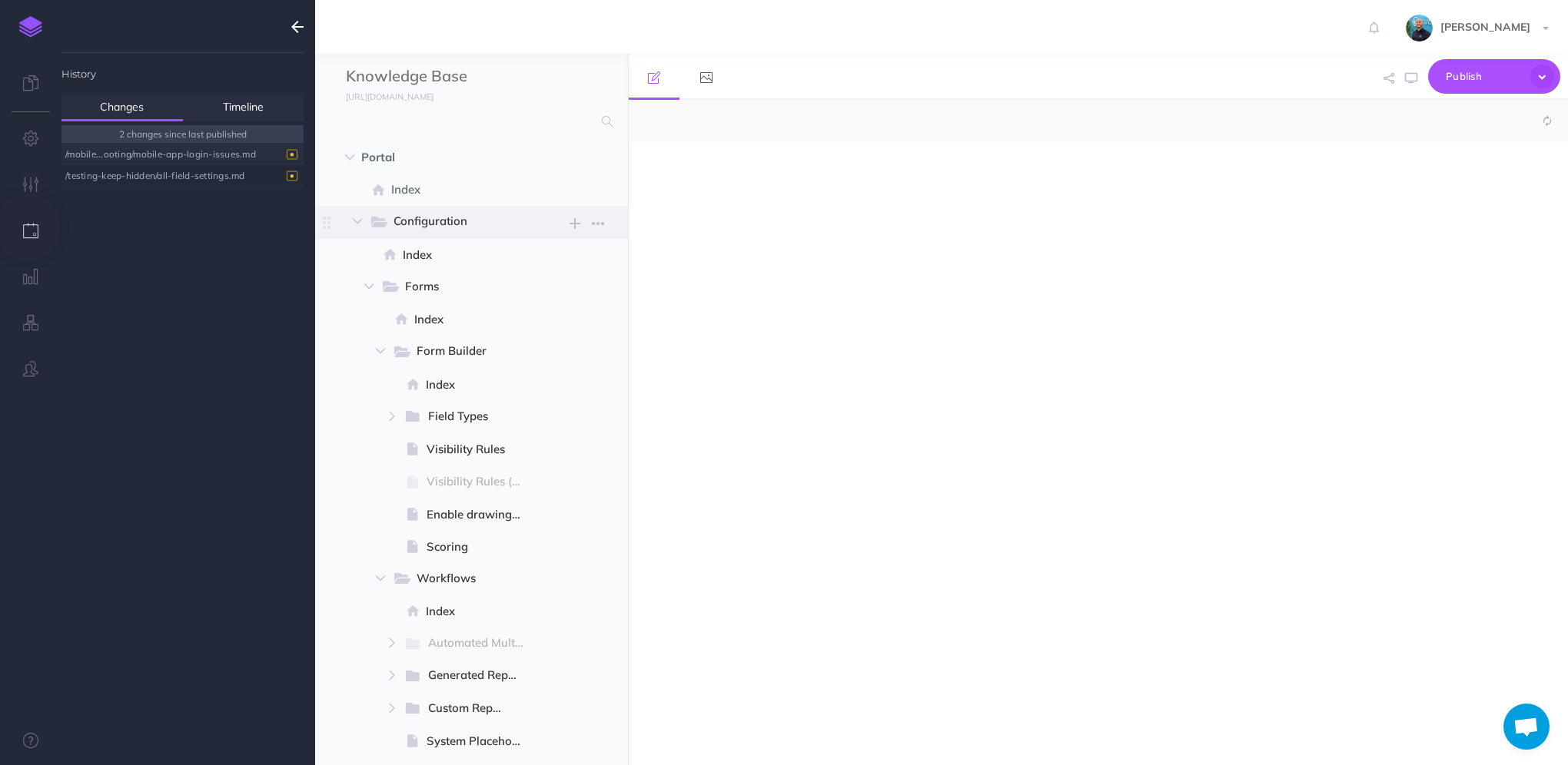
select select "null"
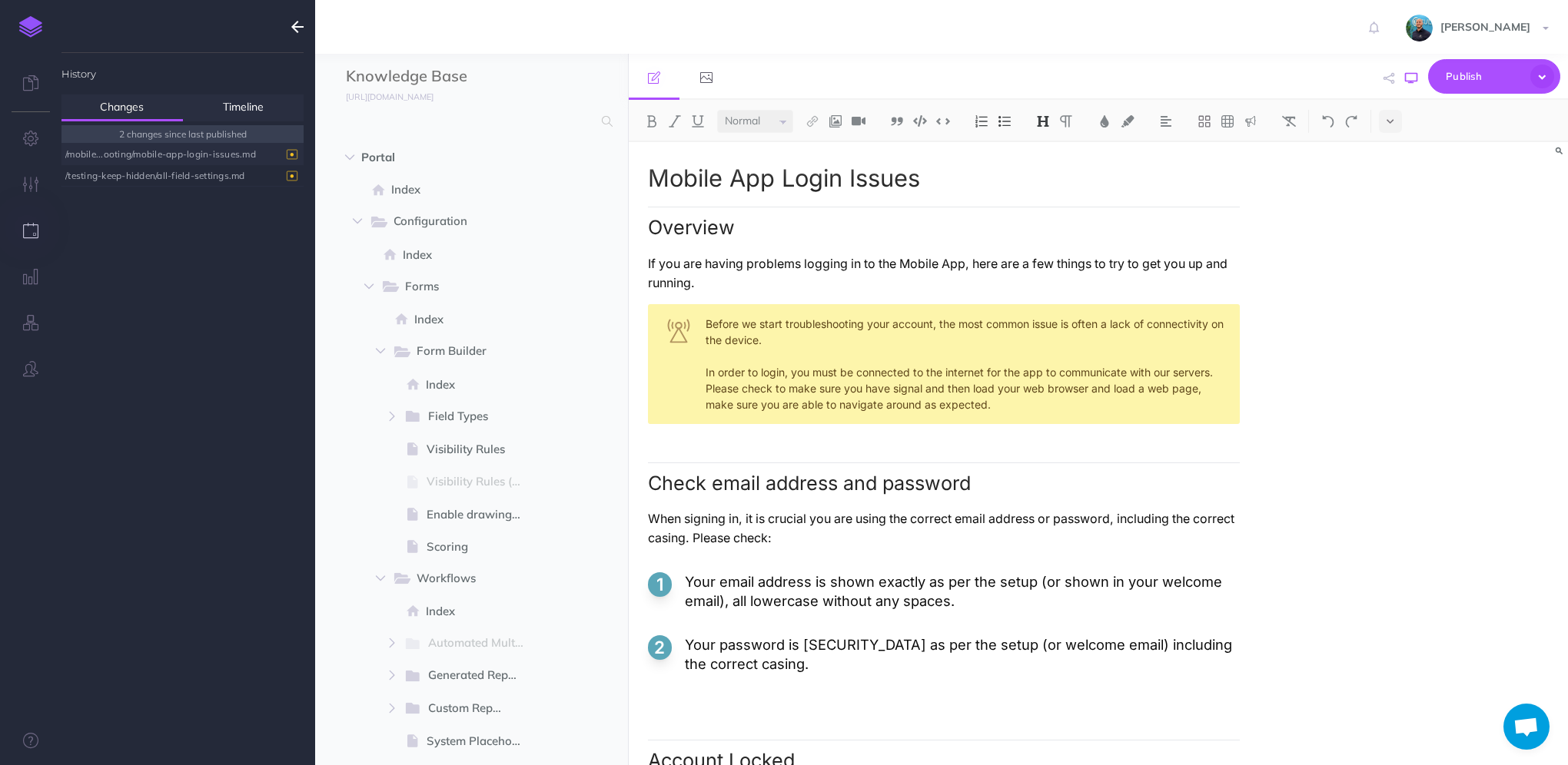
click at [1414, 80] on icon "button" at bounding box center [1411, 78] width 12 height 12
click at [154, 173] on div "/testing-keep-hidden/all-field-settings.md" at bounding box center [179, 175] width 227 height 21
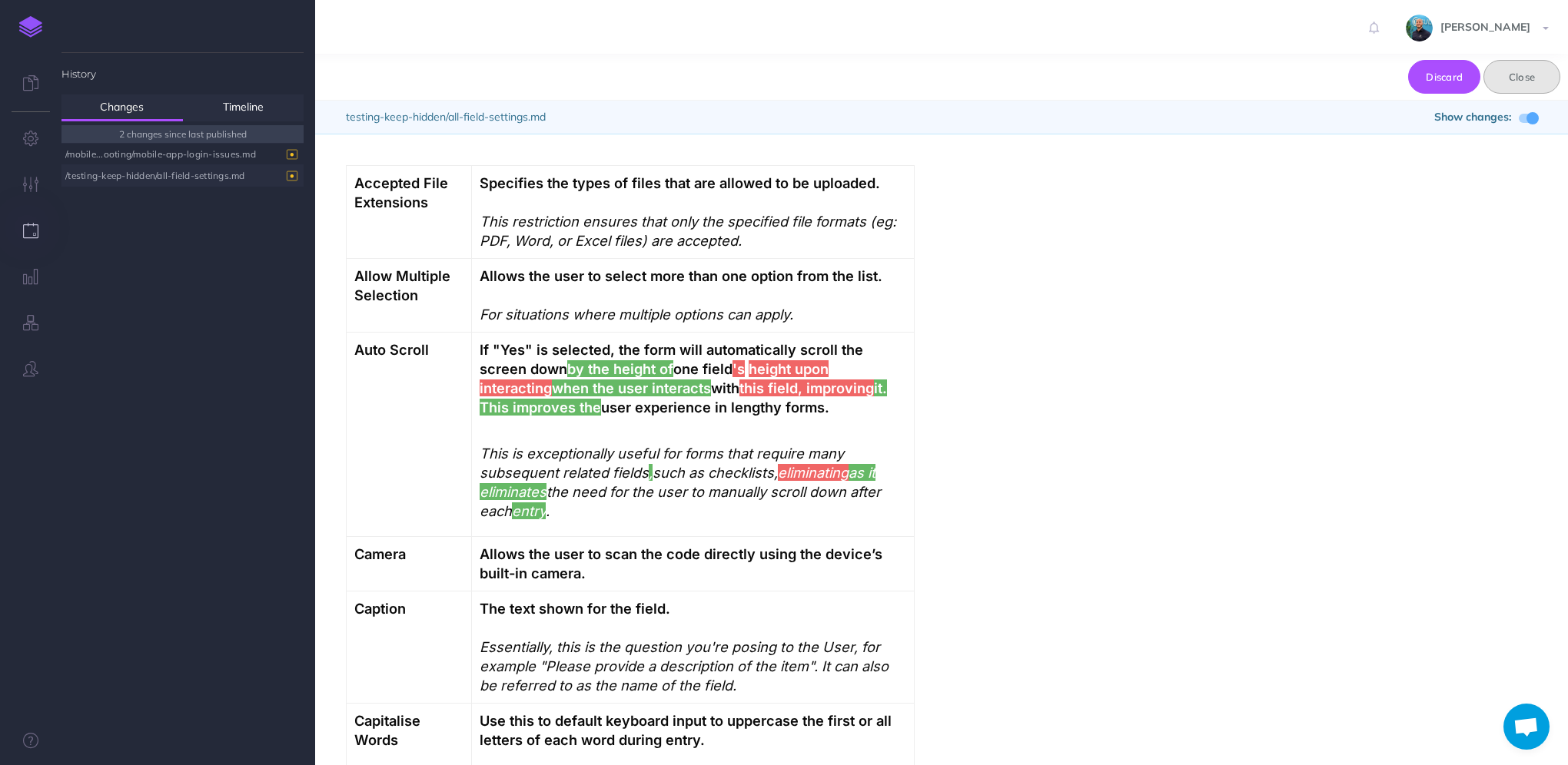
click at [1553, 71] on button "Close" at bounding box center [1521, 77] width 77 height 34
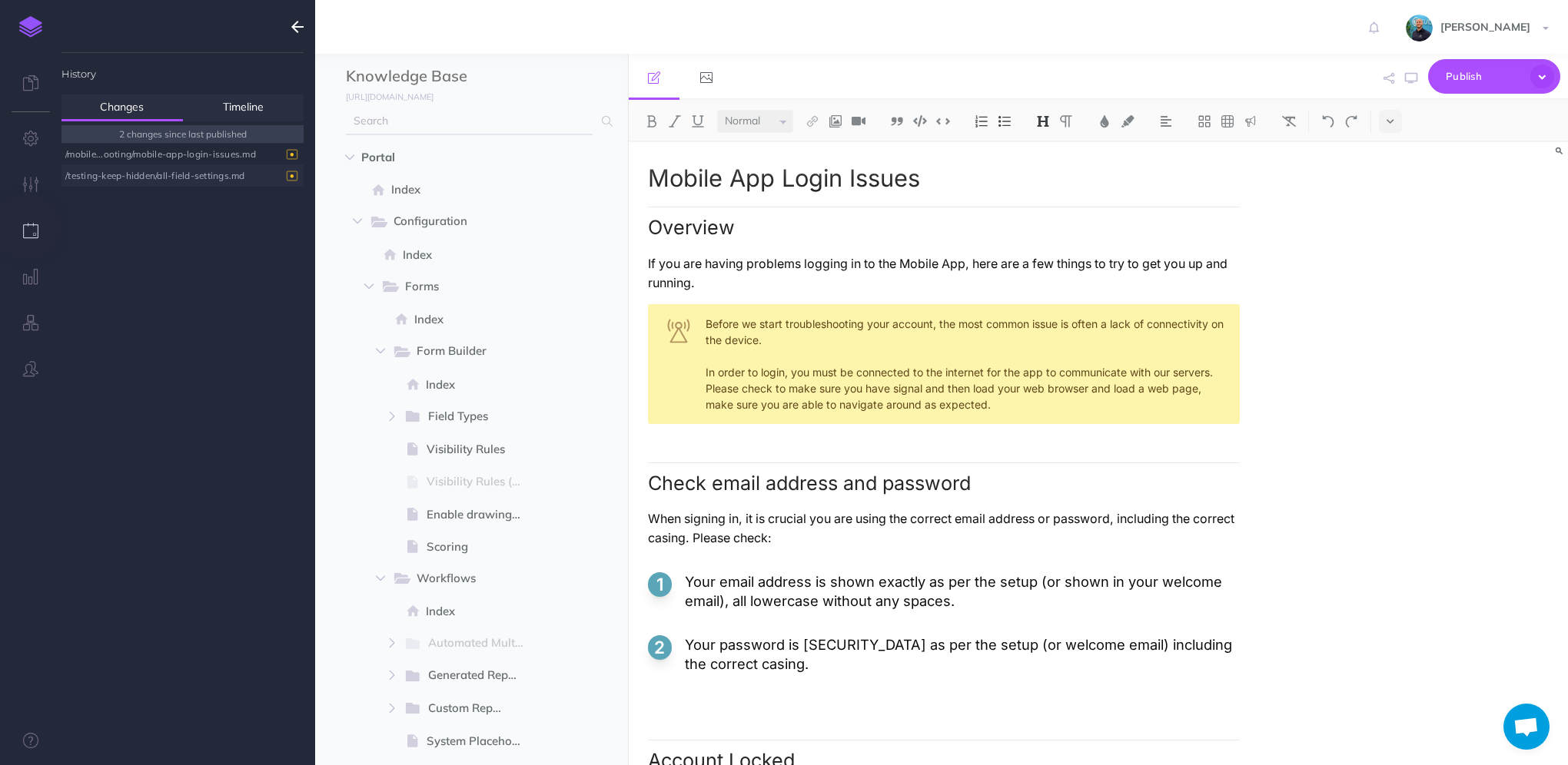
click at [510, 125] on input "text" at bounding box center [469, 121] width 247 height 27
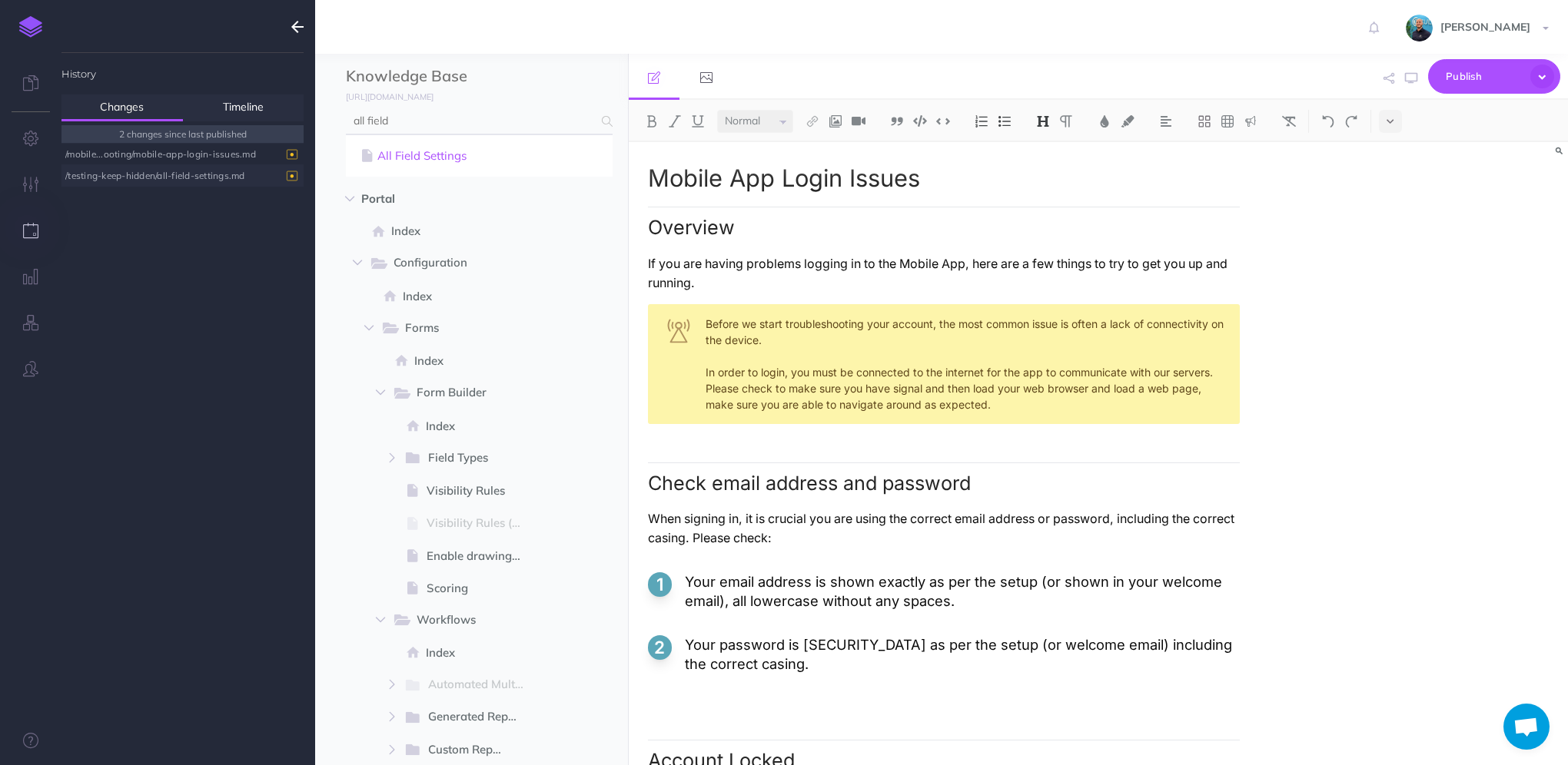
type input "all field"
click at [493, 151] on link "All Field Settings" at bounding box center [479, 156] width 244 height 18
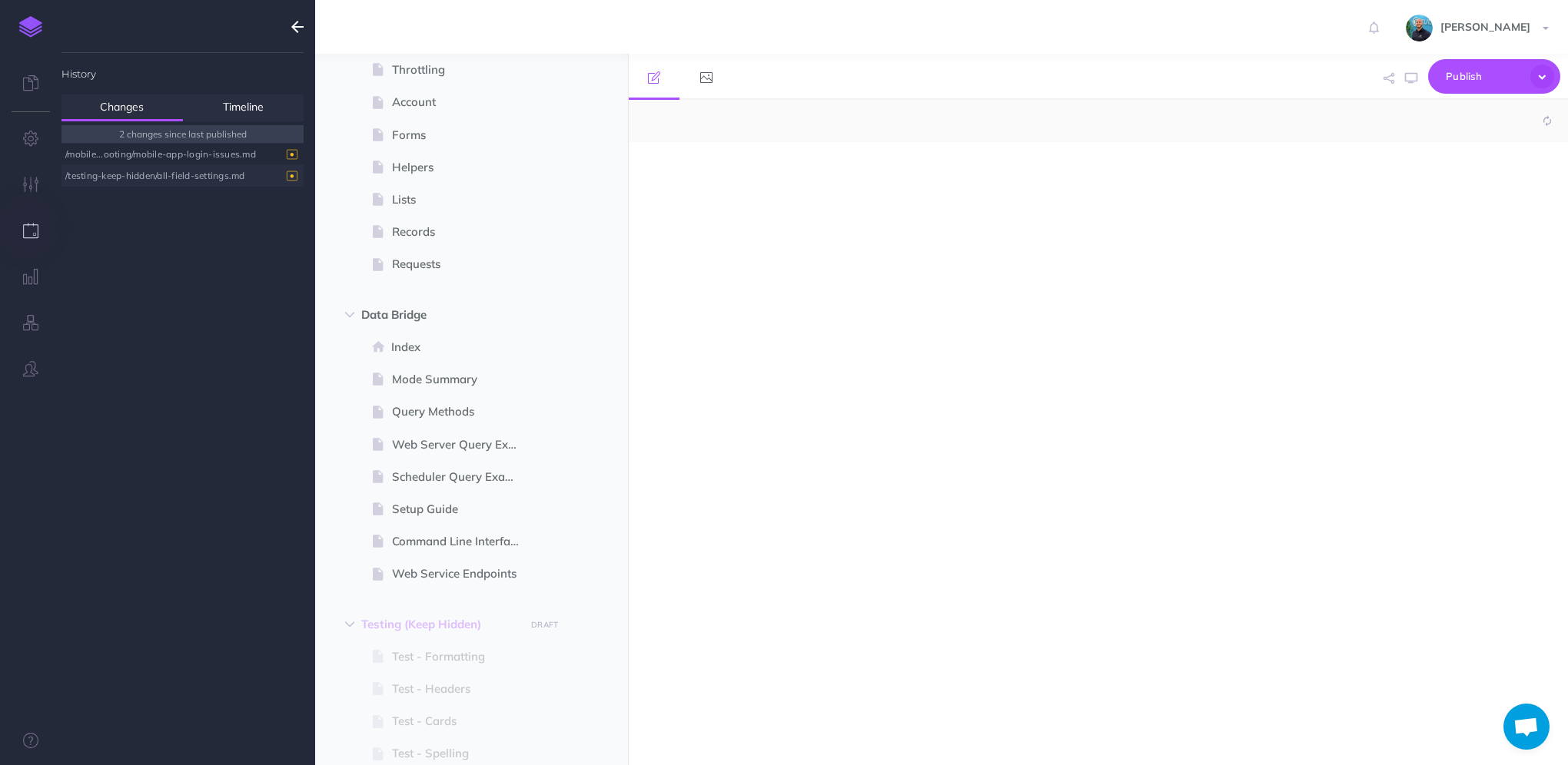
select select "null"
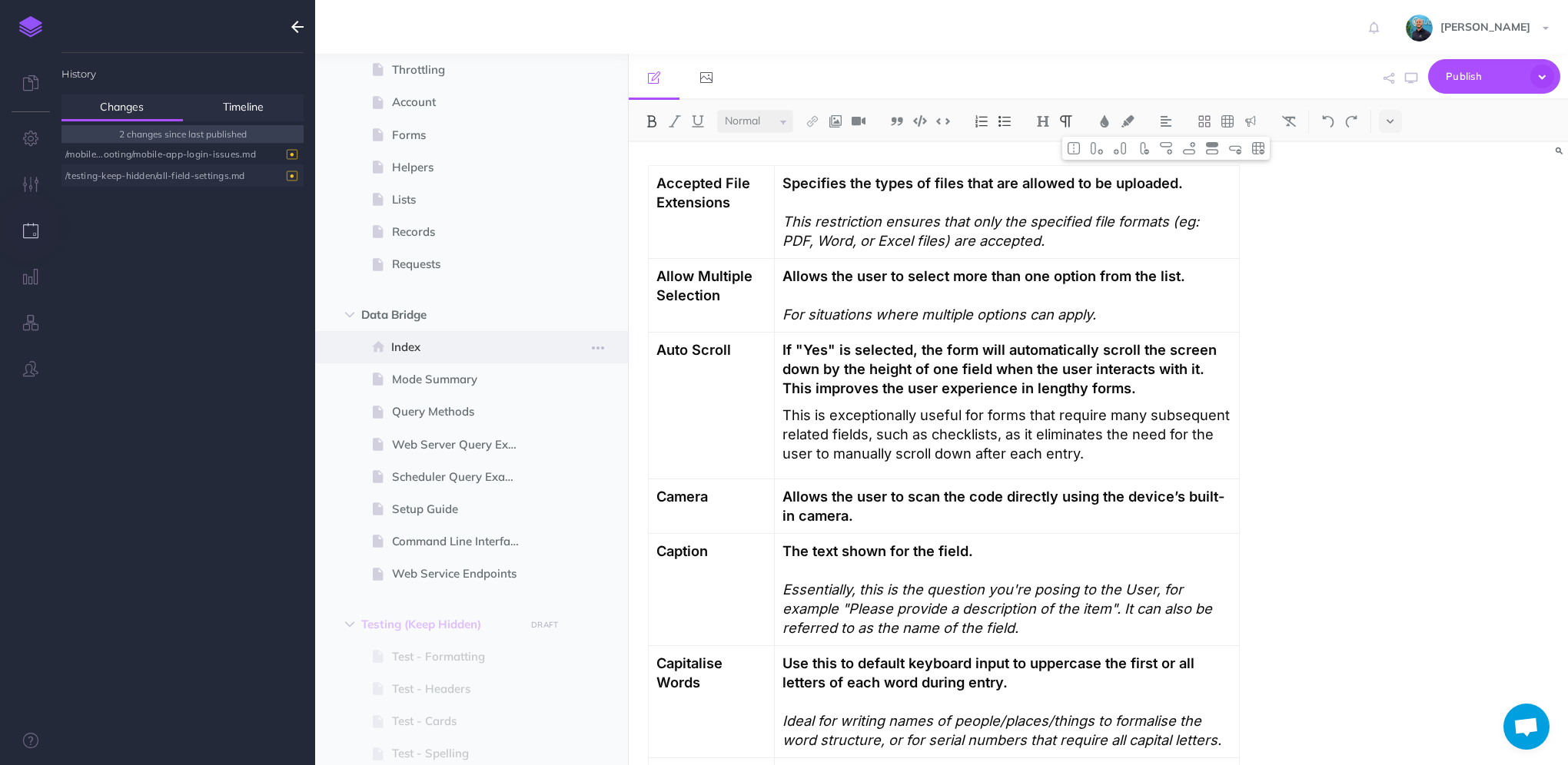
scroll to position [2406, 0]
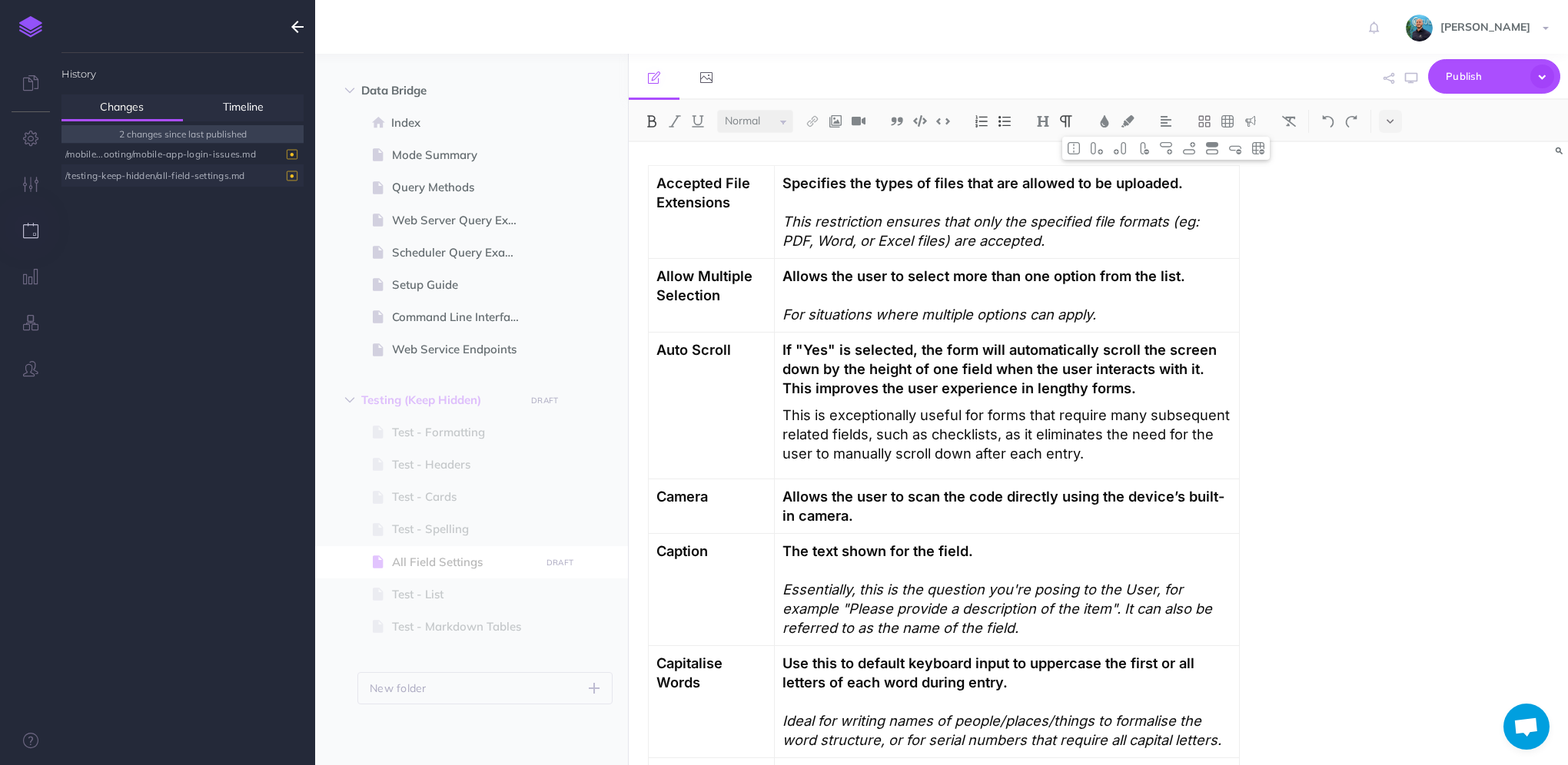
click at [193, 179] on div "/testing-keep-hidden/all-field-settings.md" at bounding box center [179, 175] width 227 height 21
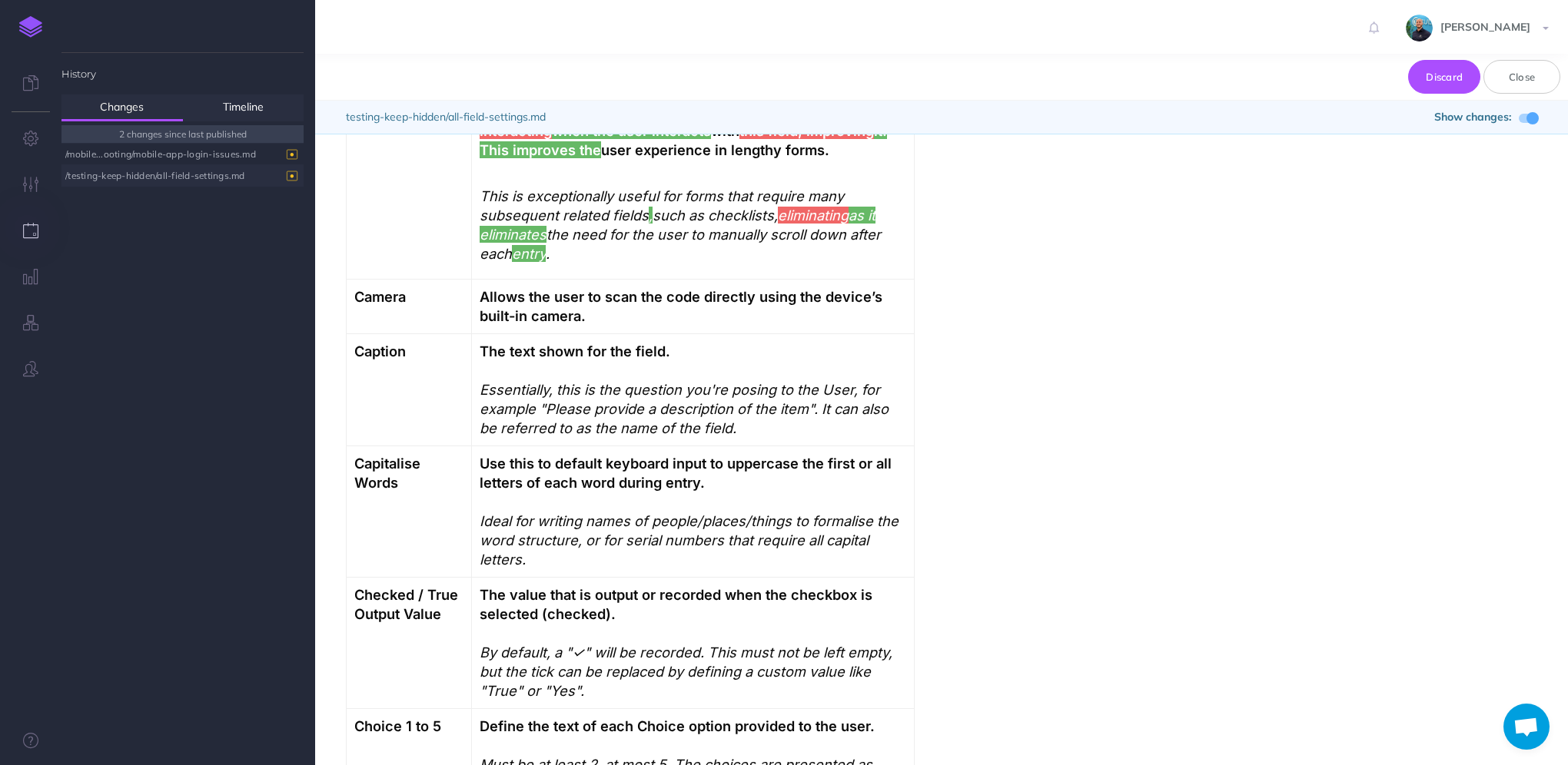
scroll to position [0, 0]
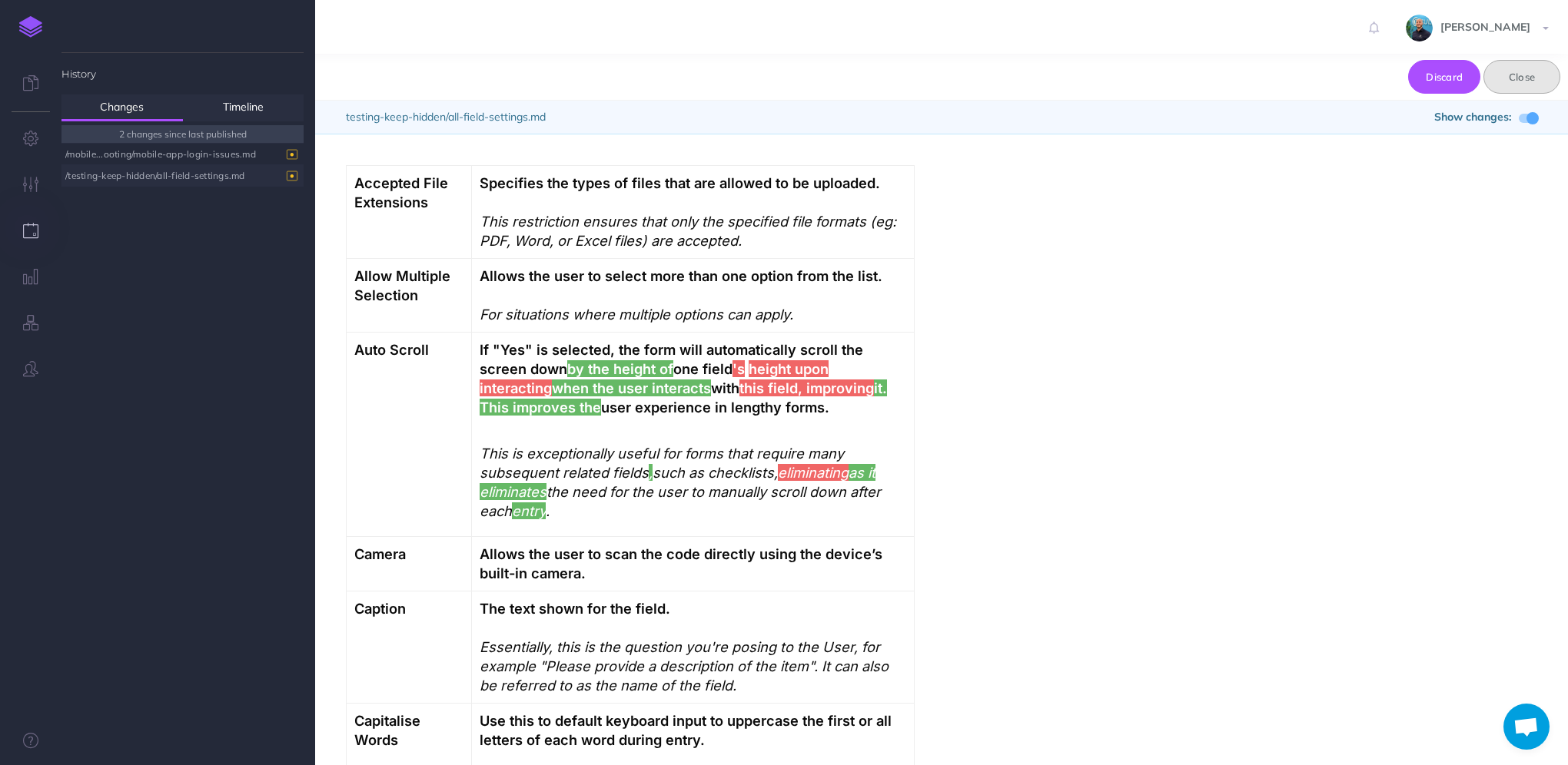
click at [1546, 74] on button "Close" at bounding box center [1521, 77] width 77 height 34
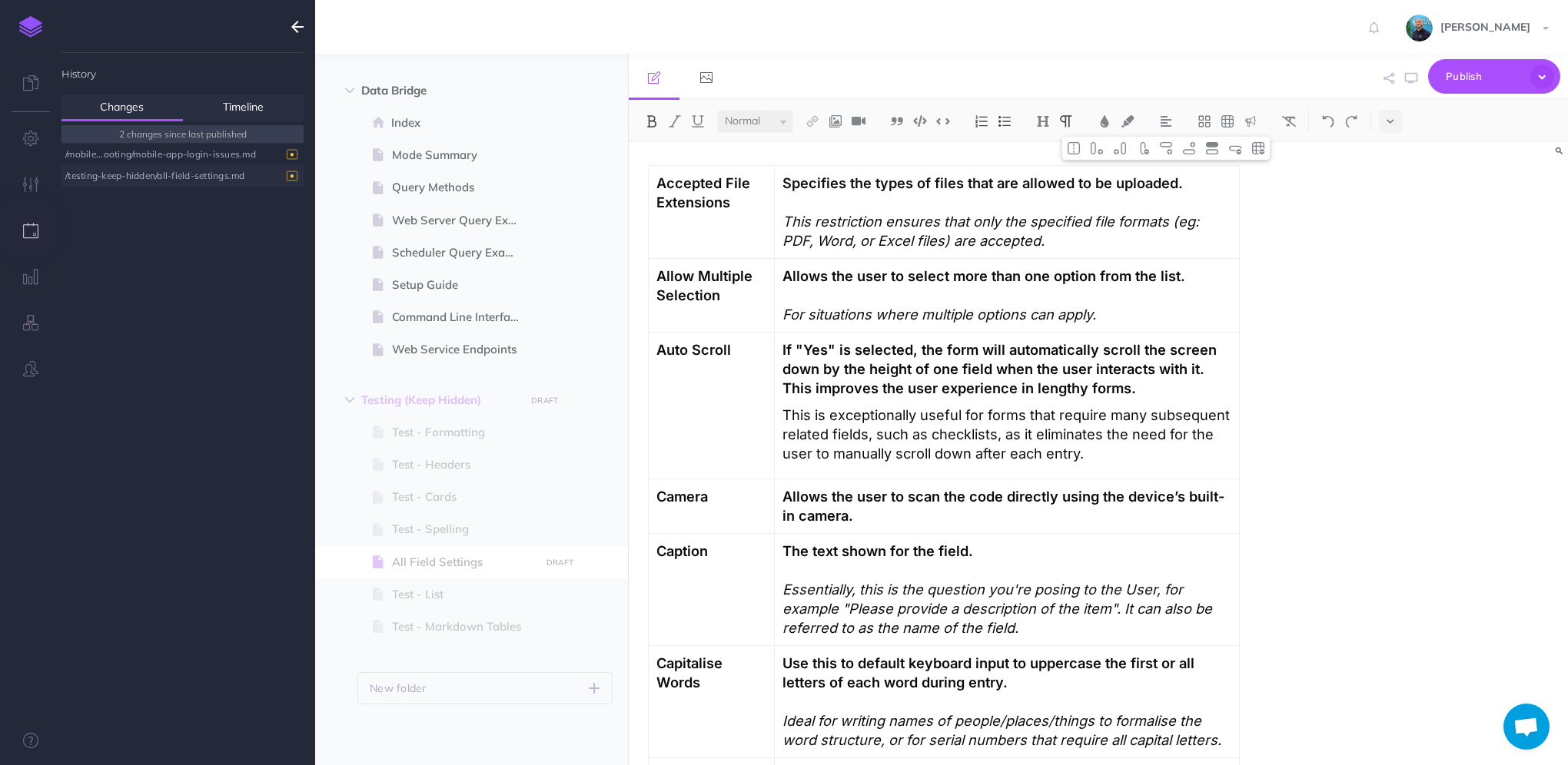
drag, startPoint x: 294, startPoint y: 26, endPoint x: 242, endPoint y: 47, distance: 56.1
click at [294, 26] on icon "button" at bounding box center [296, 26] width 12 height 18
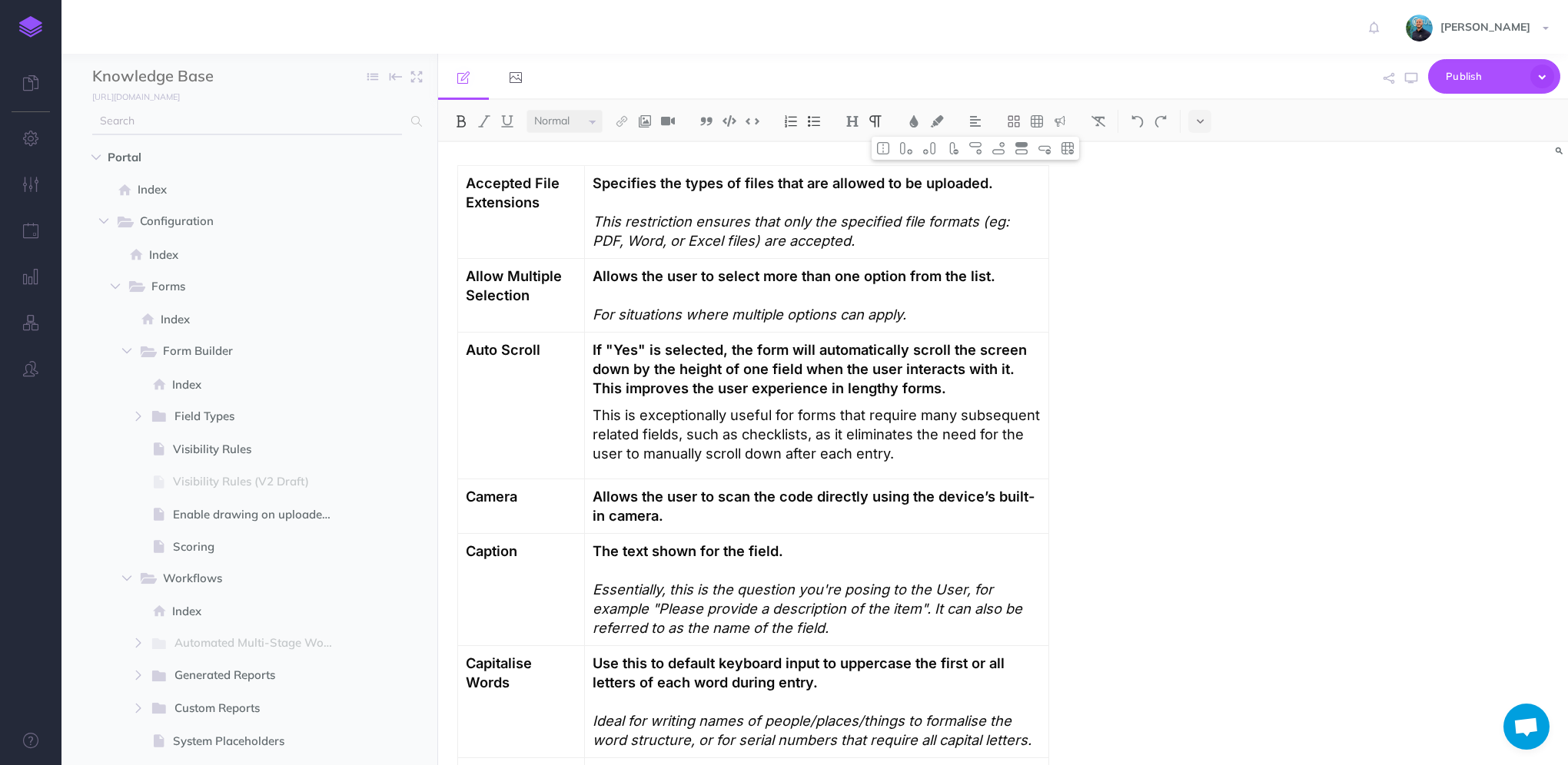
click at [249, 129] on input "text" at bounding box center [247, 121] width 310 height 27
type input "l"
click at [23, 238] on icon "button" at bounding box center [31, 230] width 16 height 16
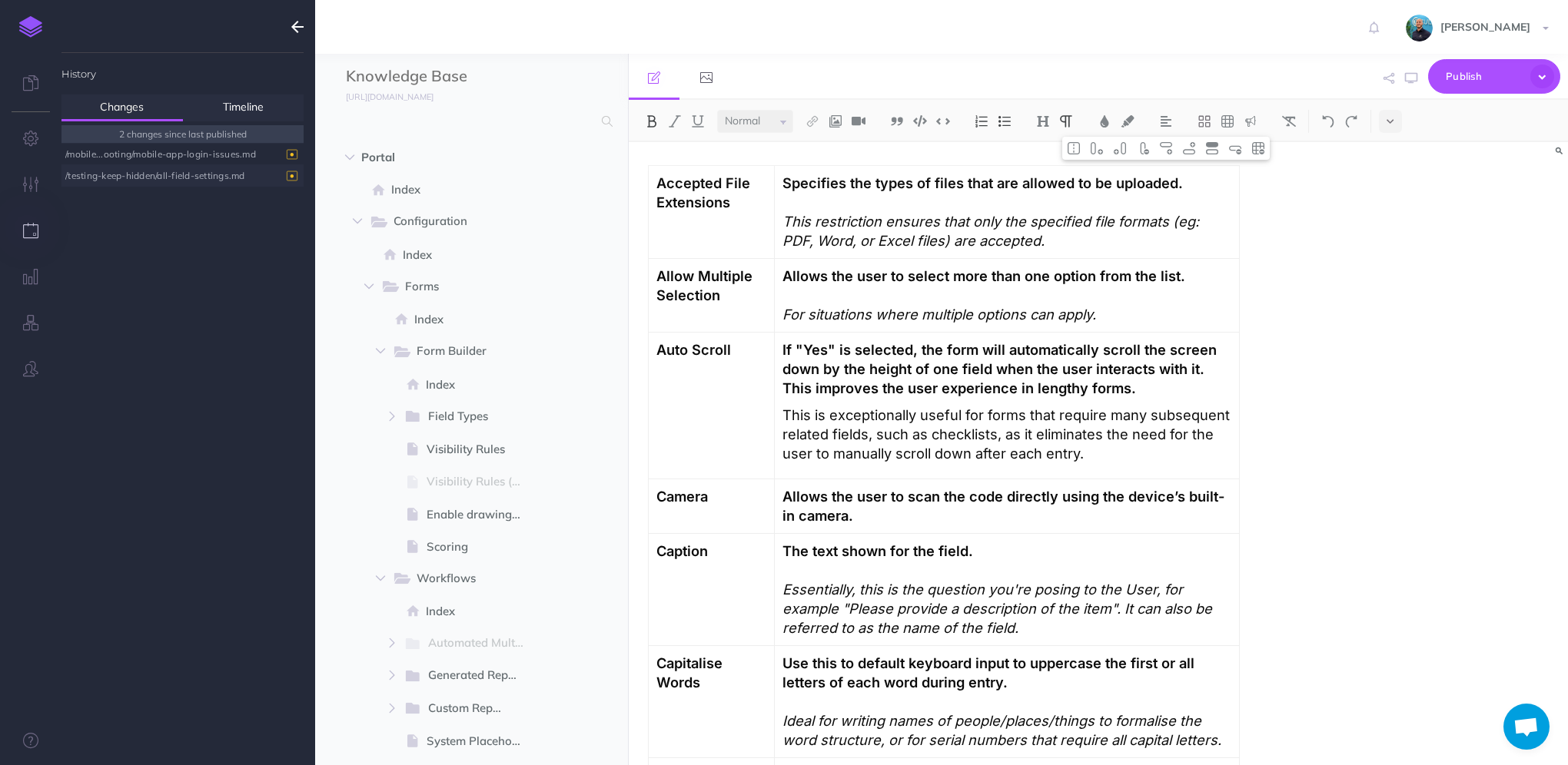
click at [173, 180] on div "/testing-keep-hidden/all-field-settings.md" at bounding box center [179, 175] width 227 height 21
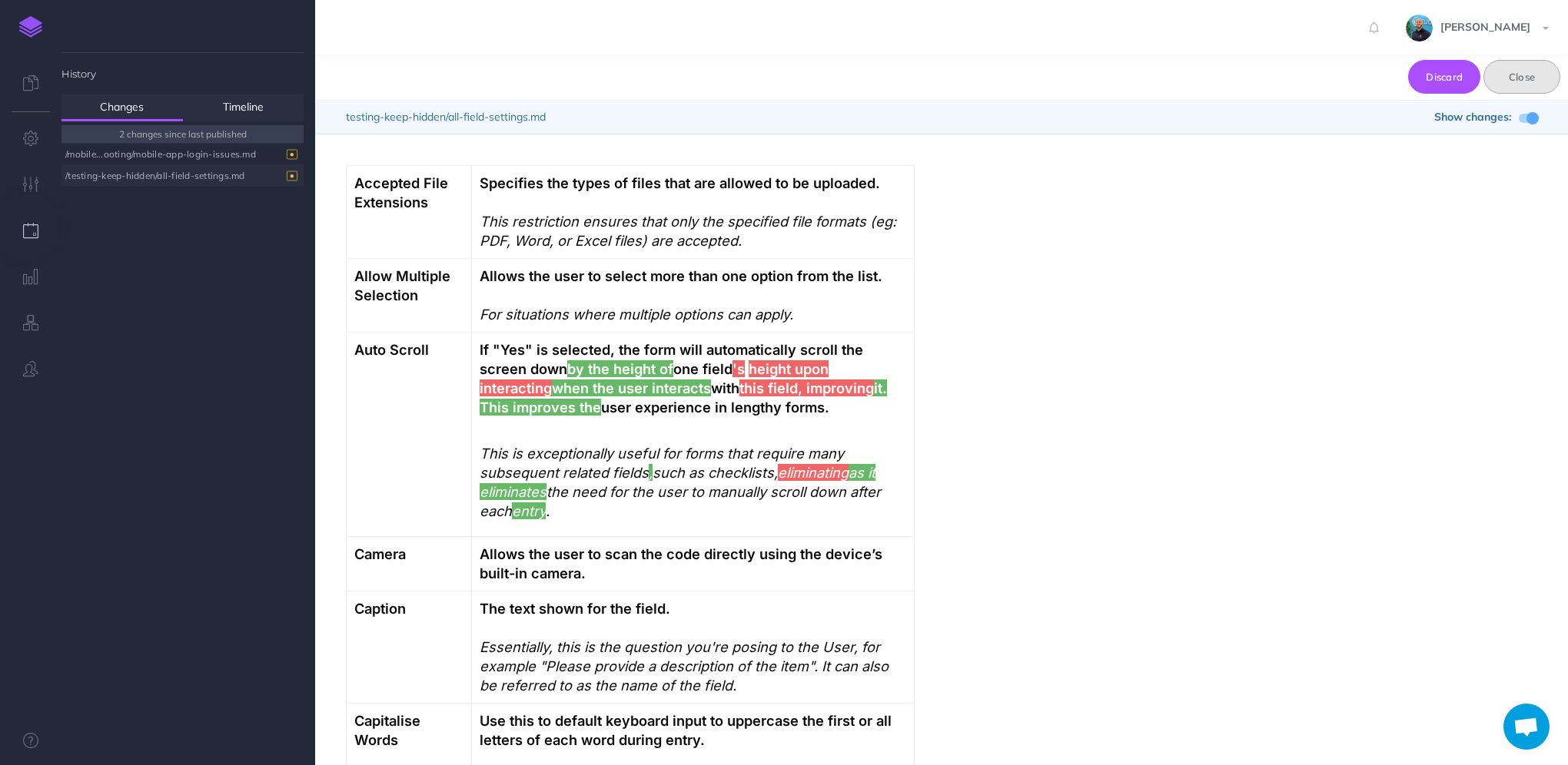
click at [1532, 86] on button "Close" at bounding box center [1521, 77] width 77 height 34
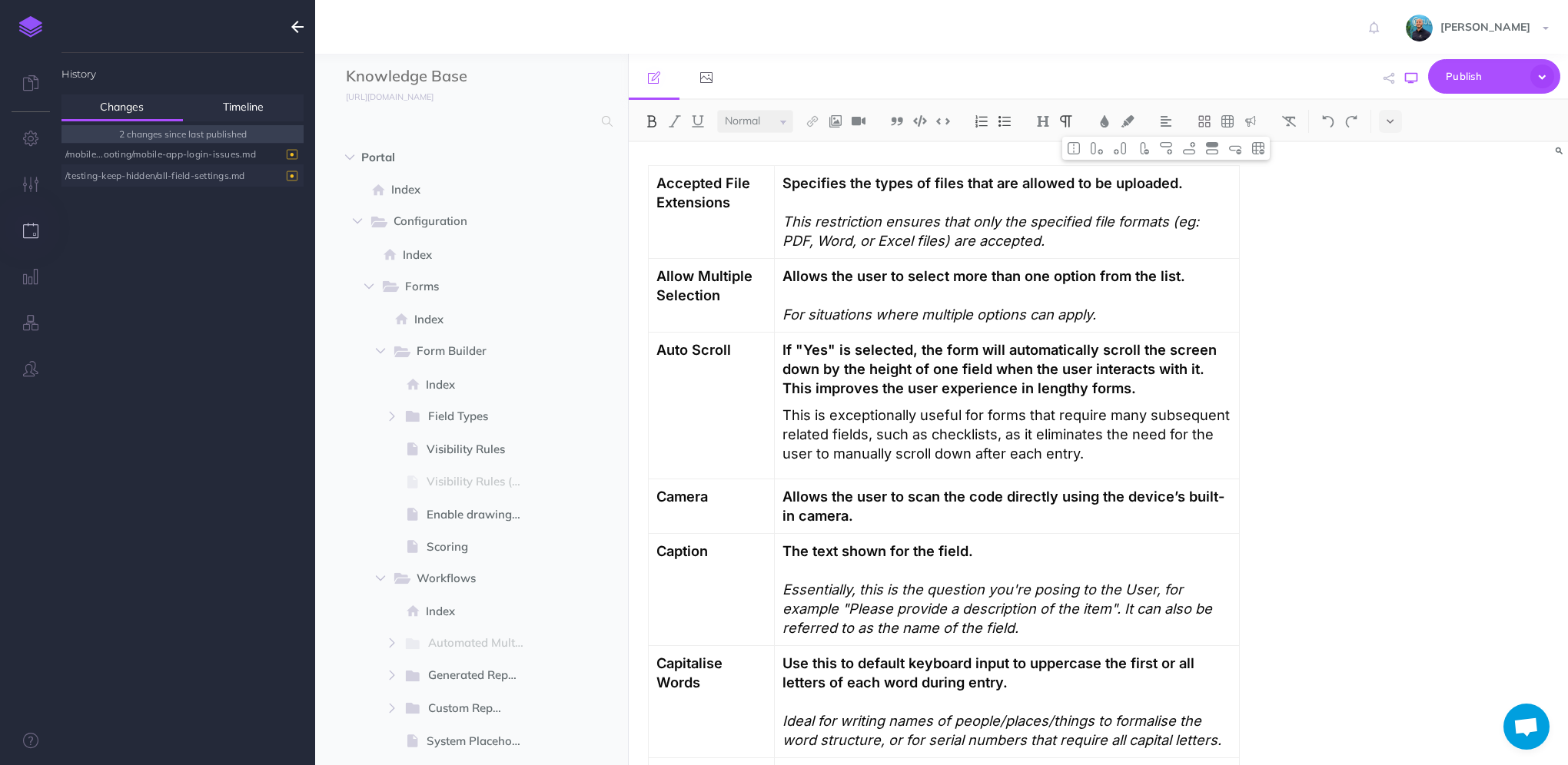
click at [1415, 81] on icon "button" at bounding box center [1411, 78] width 12 height 12
click at [218, 109] on link "Timeline" at bounding box center [244, 108] width 121 height 26
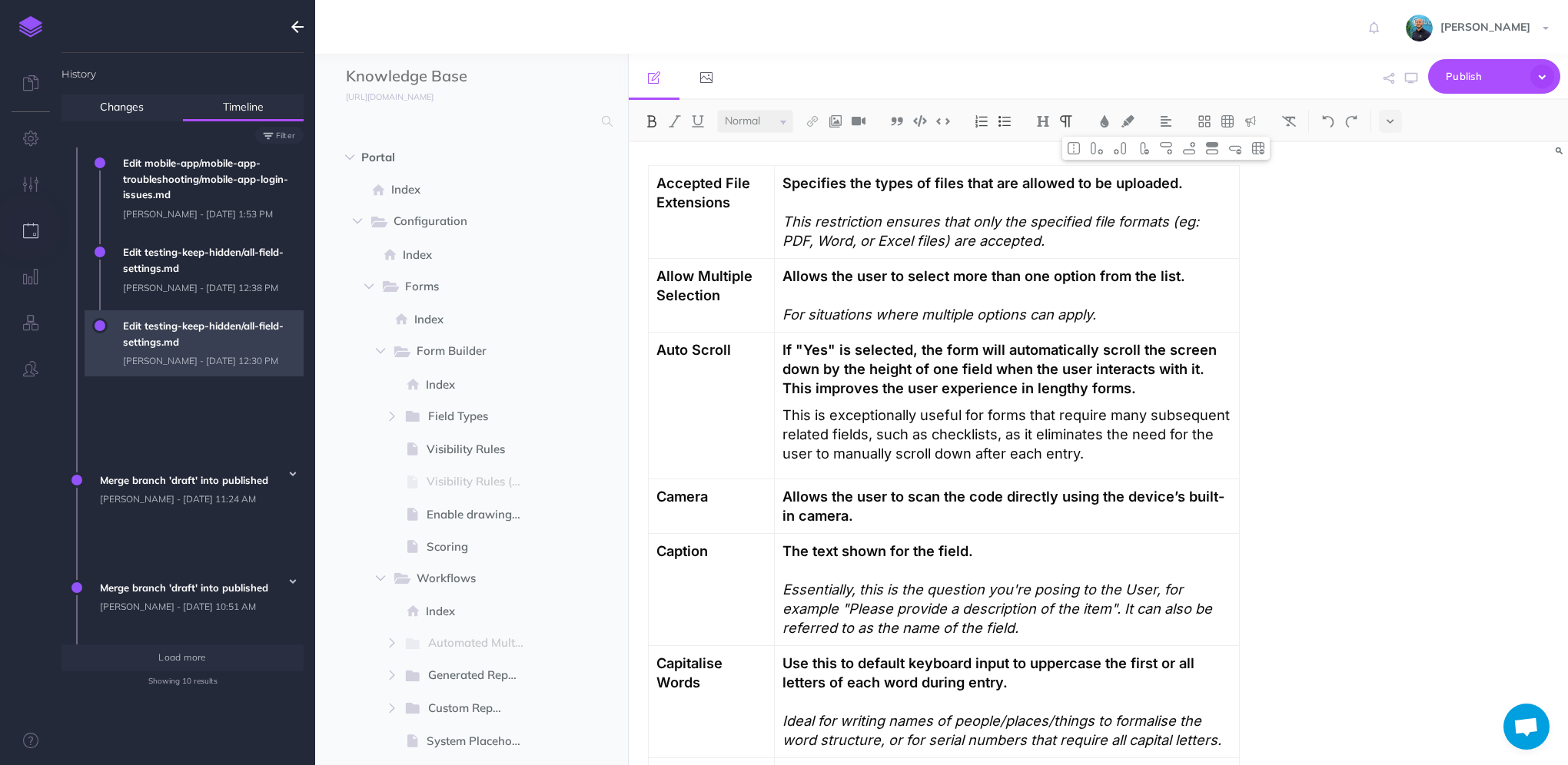
click at [171, 354] on span "Edit testing-keep-hidden/all-field-settings.md Lawrence Murrell - Wed, Sep 10, …" at bounding box center [209, 343] width 188 height 66
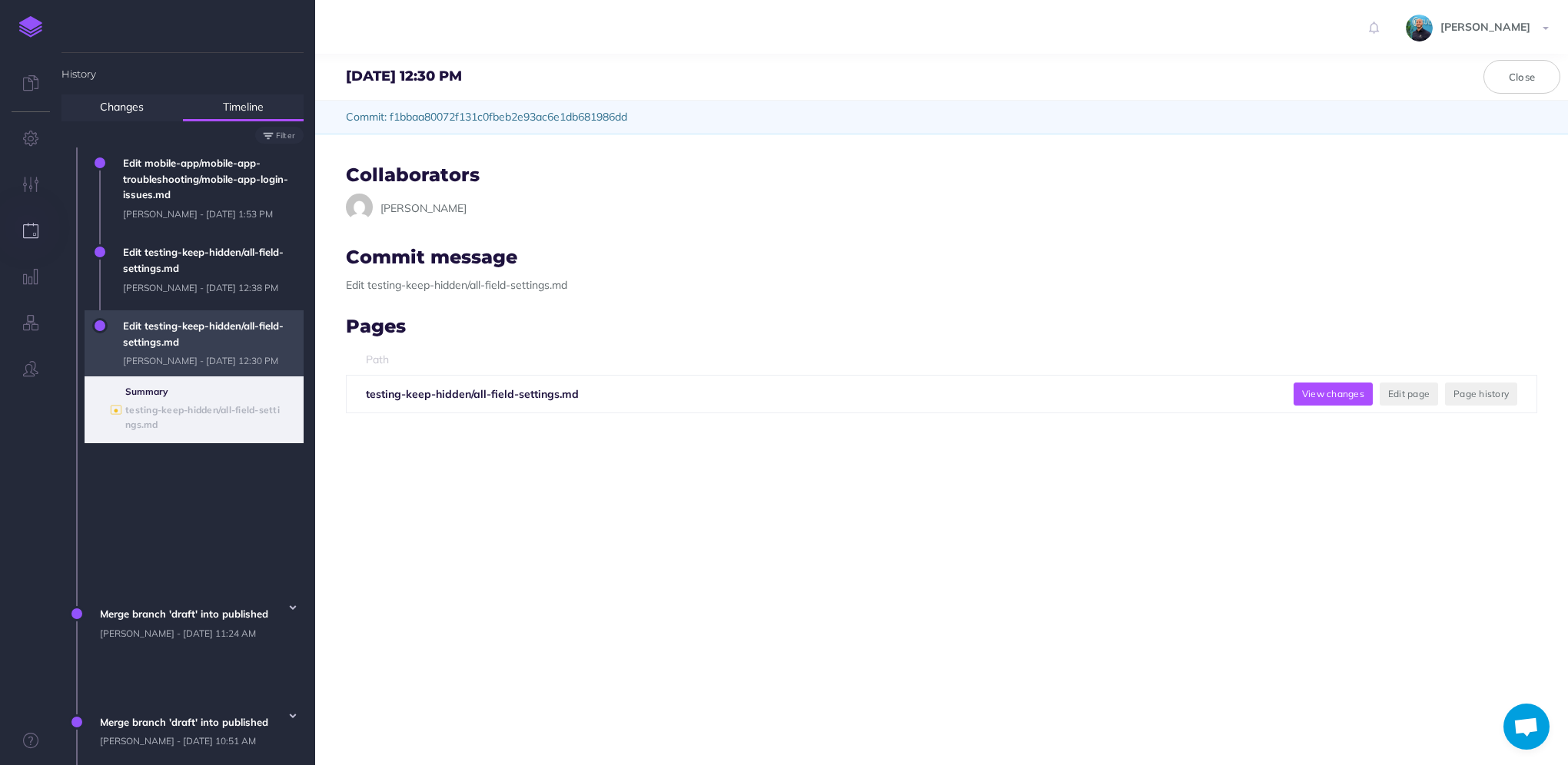
click at [1318, 399] on button "View changes" at bounding box center [1333, 394] width 79 height 23
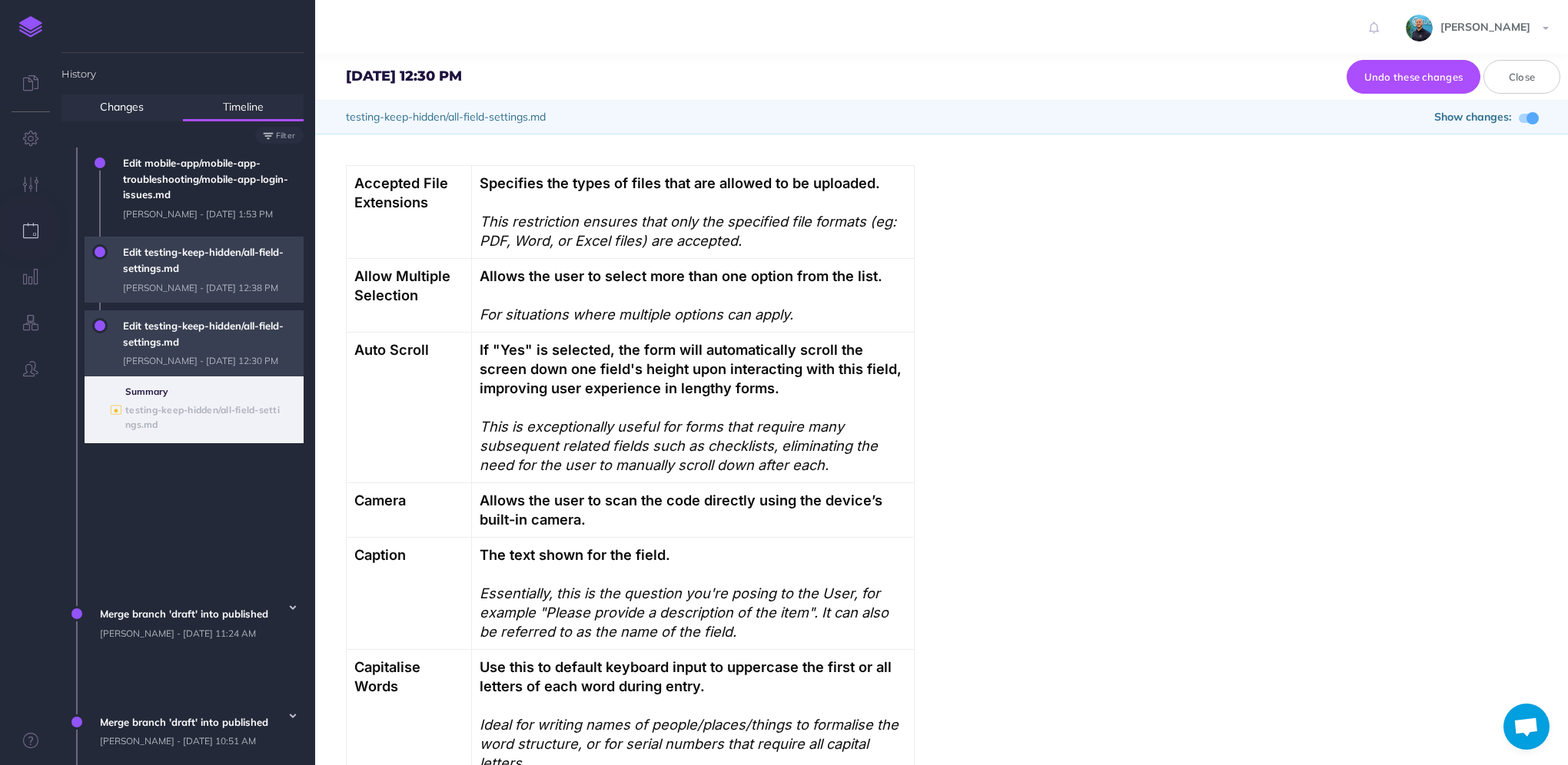
click at [175, 298] on span "Edit testing-keep-hidden/all-field-settings.md Lawrence Murrell - Wed, Sep 10, …" at bounding box center [209, 270] width 188 height 66
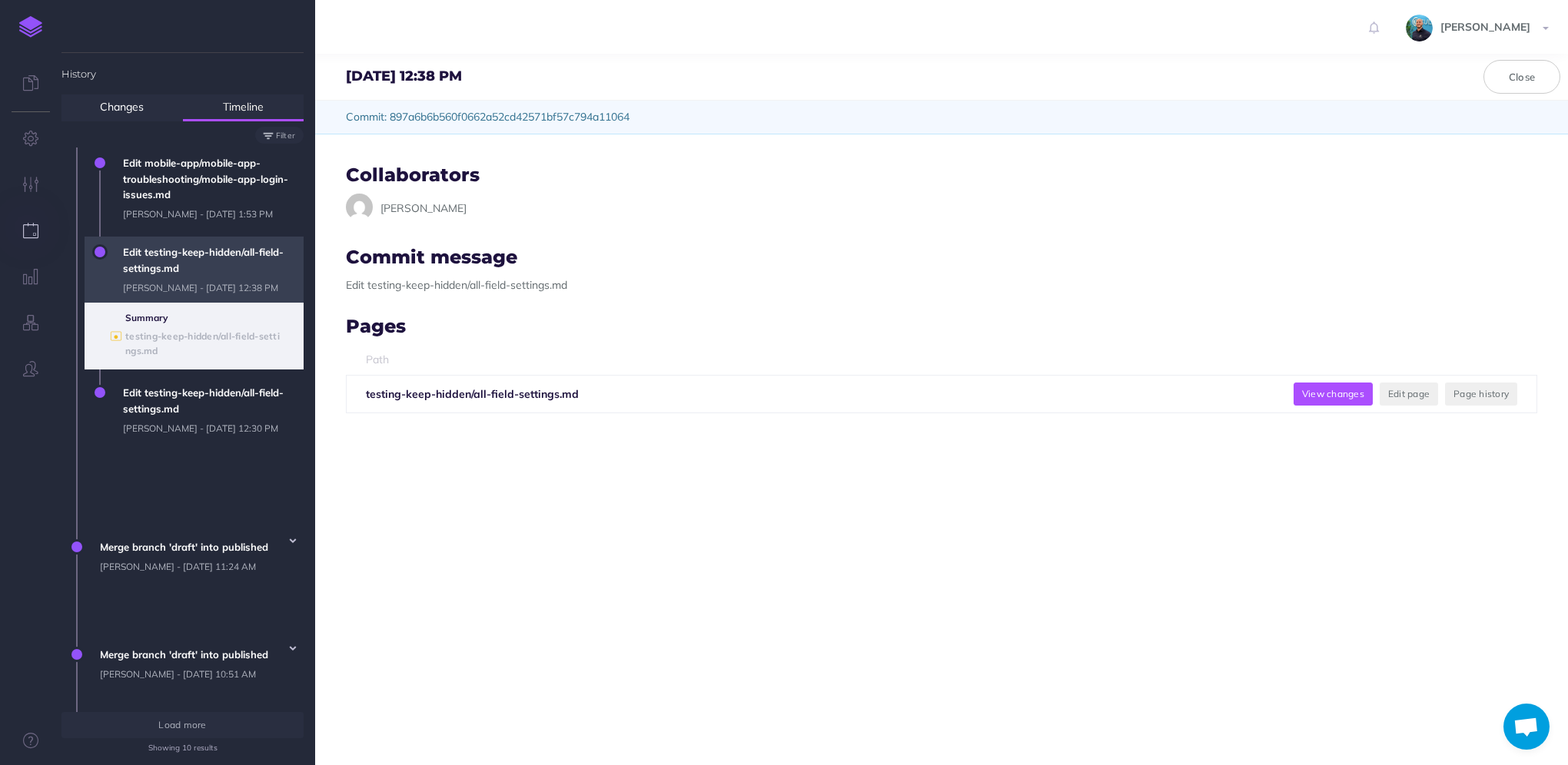
click at [1313, 388] on button "View changes" at bounding box center [1333, 394] width 79 height 23
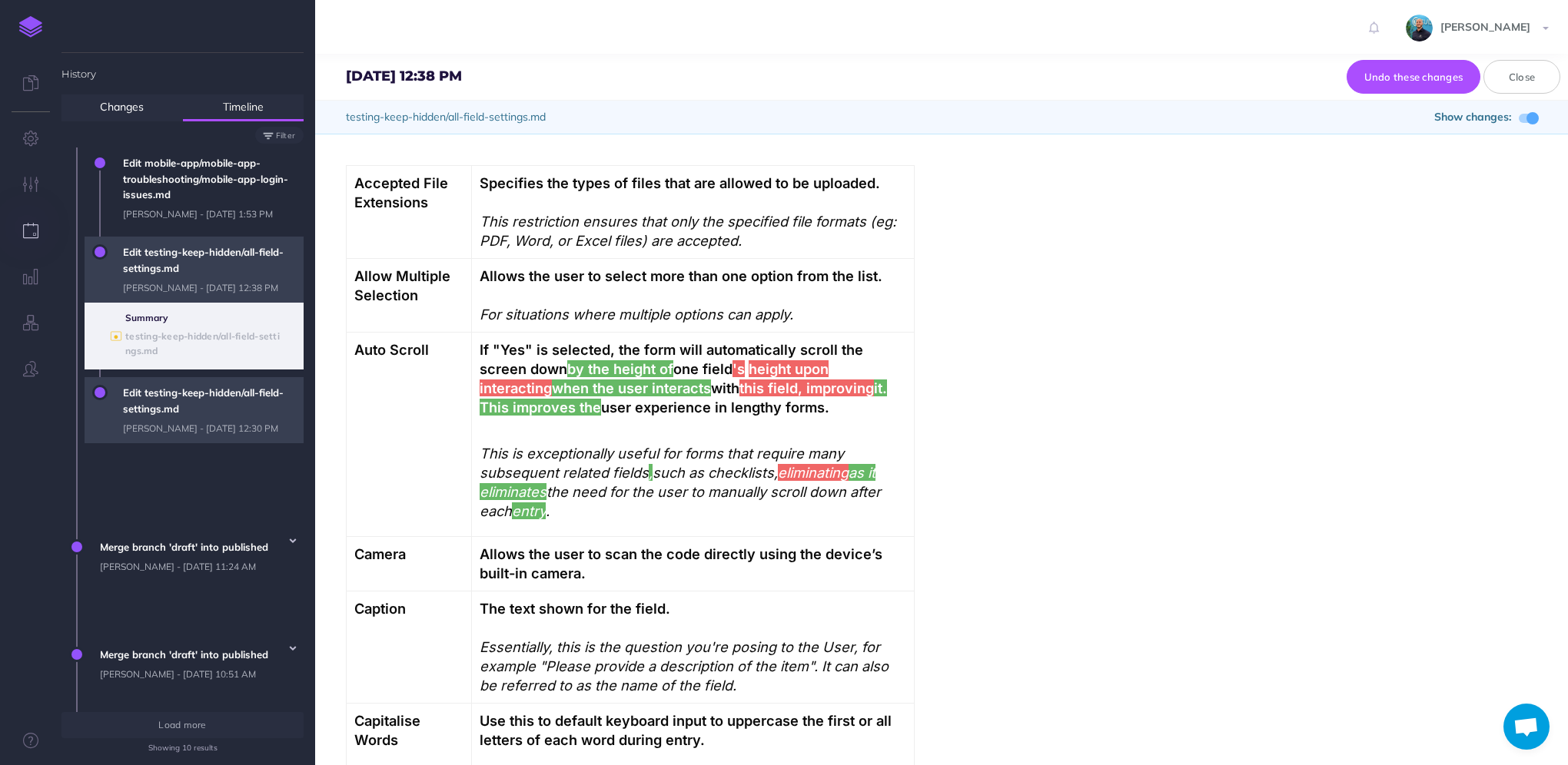
click at [172, 442] on span "Edit testing-keep-hidden/all-field-settings.md Lawrence Murrell - Wed, Sep 10, …" at bounding box center [209, 410] width 188 height 66
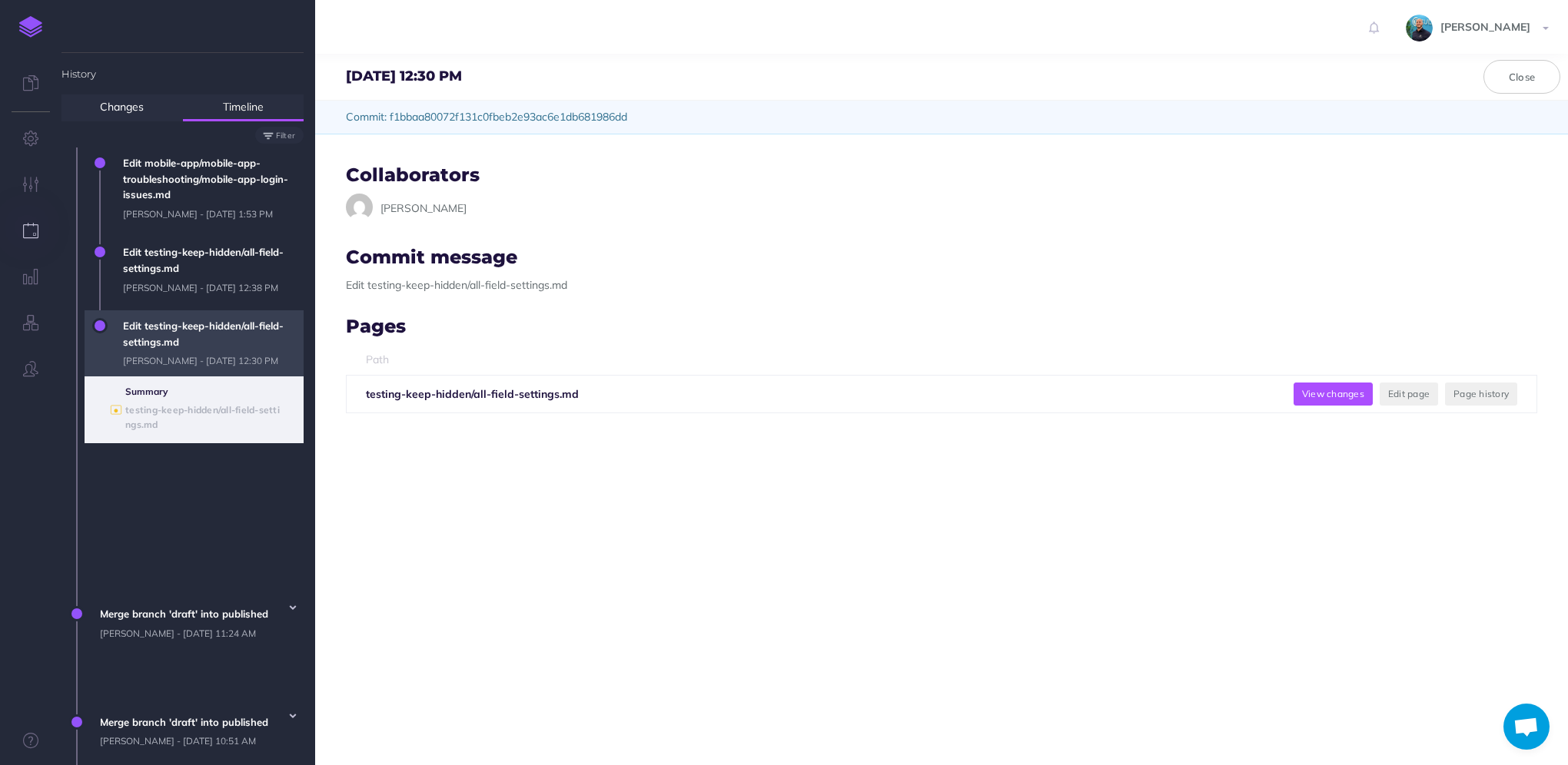
click at [1341, 393] on button "View changes" at bounding box center [1333, 394] width 79 height 23
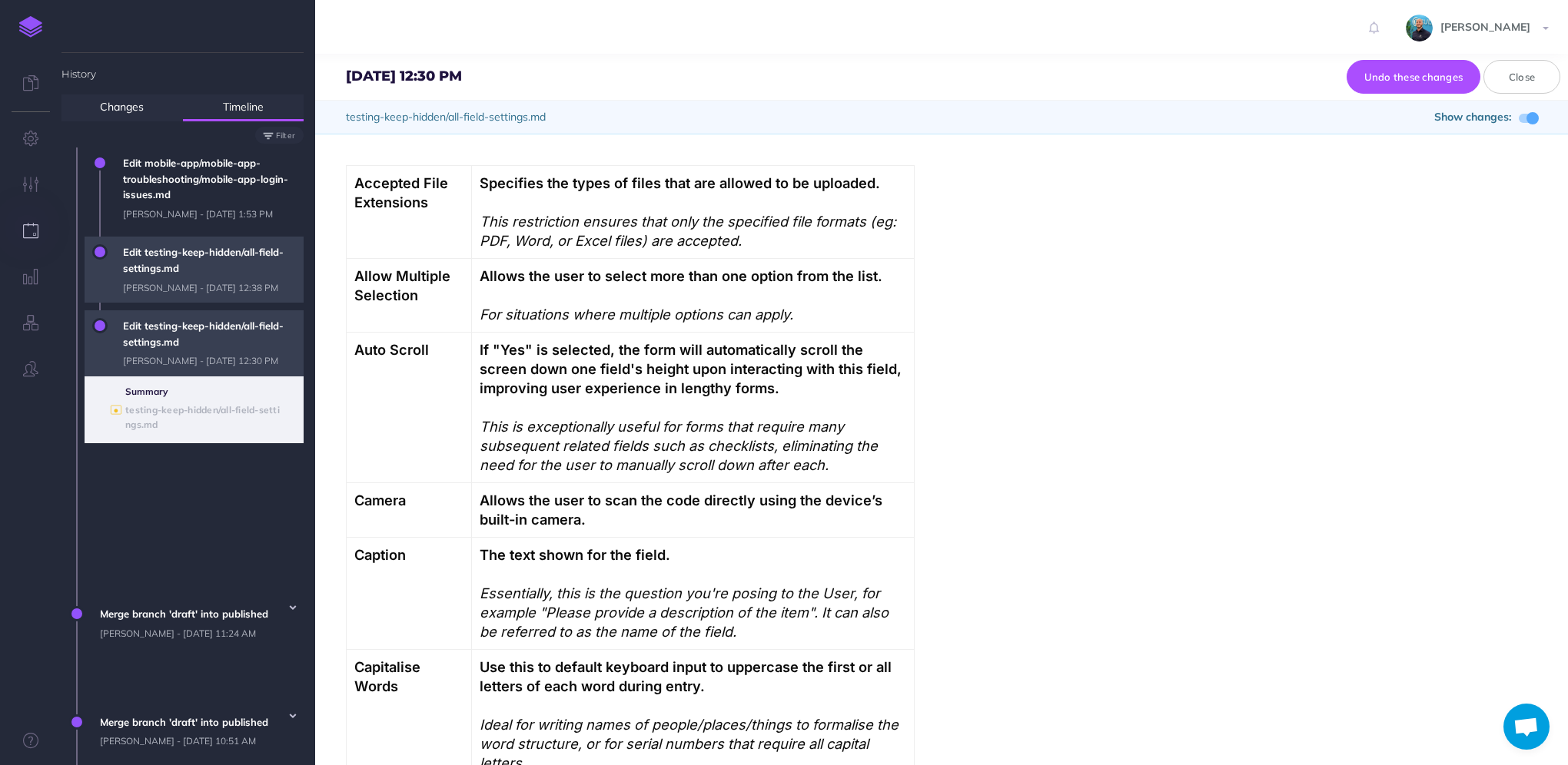
click at [202, 298] on span "Edit testing-keep-hidden/all-field-settings.md Lawrence Murrell - Wed, Sep 10, …" at bounding box center [209, 270] width 188 height 66
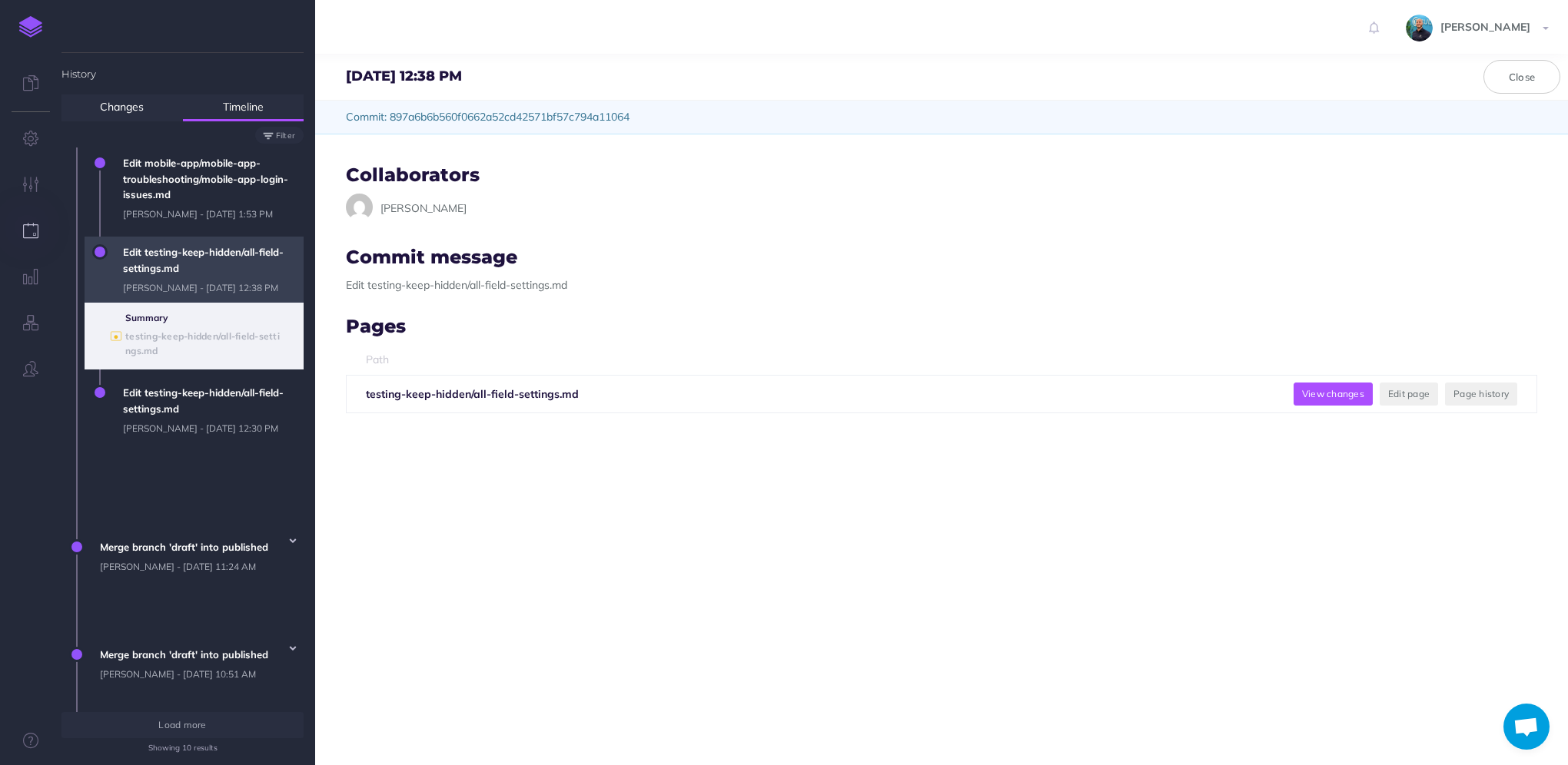
click at [1296, 390] on button "View changes" at bounding box center [1333, 394] width 79 height 23
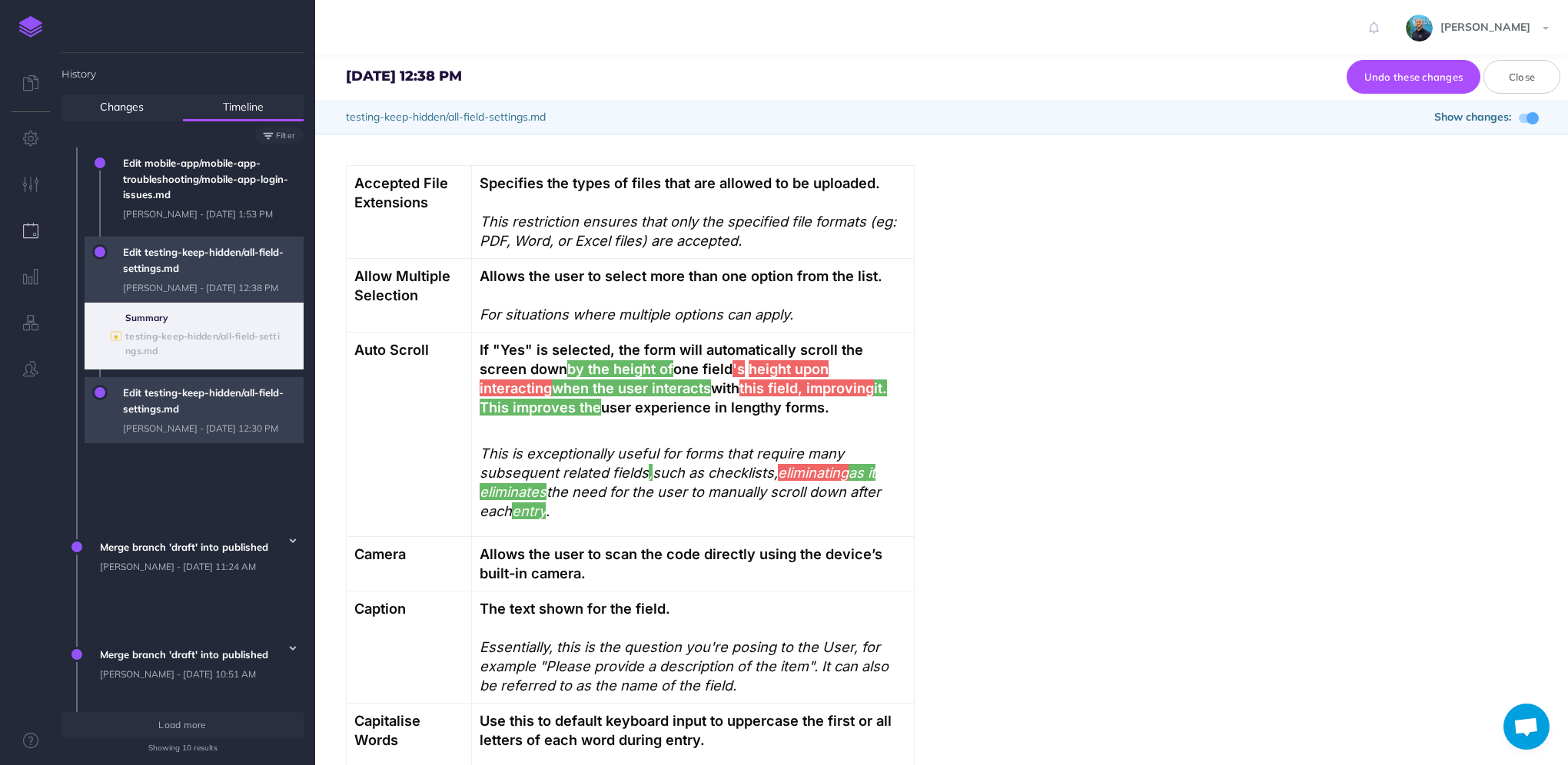
click at [199, 423] on span "Edit testing-keep-hidden/all-field-settings.md Lawrence Murrell - Wed, Sep 10, …" at bounding box center [209, 410] width 188 height 66
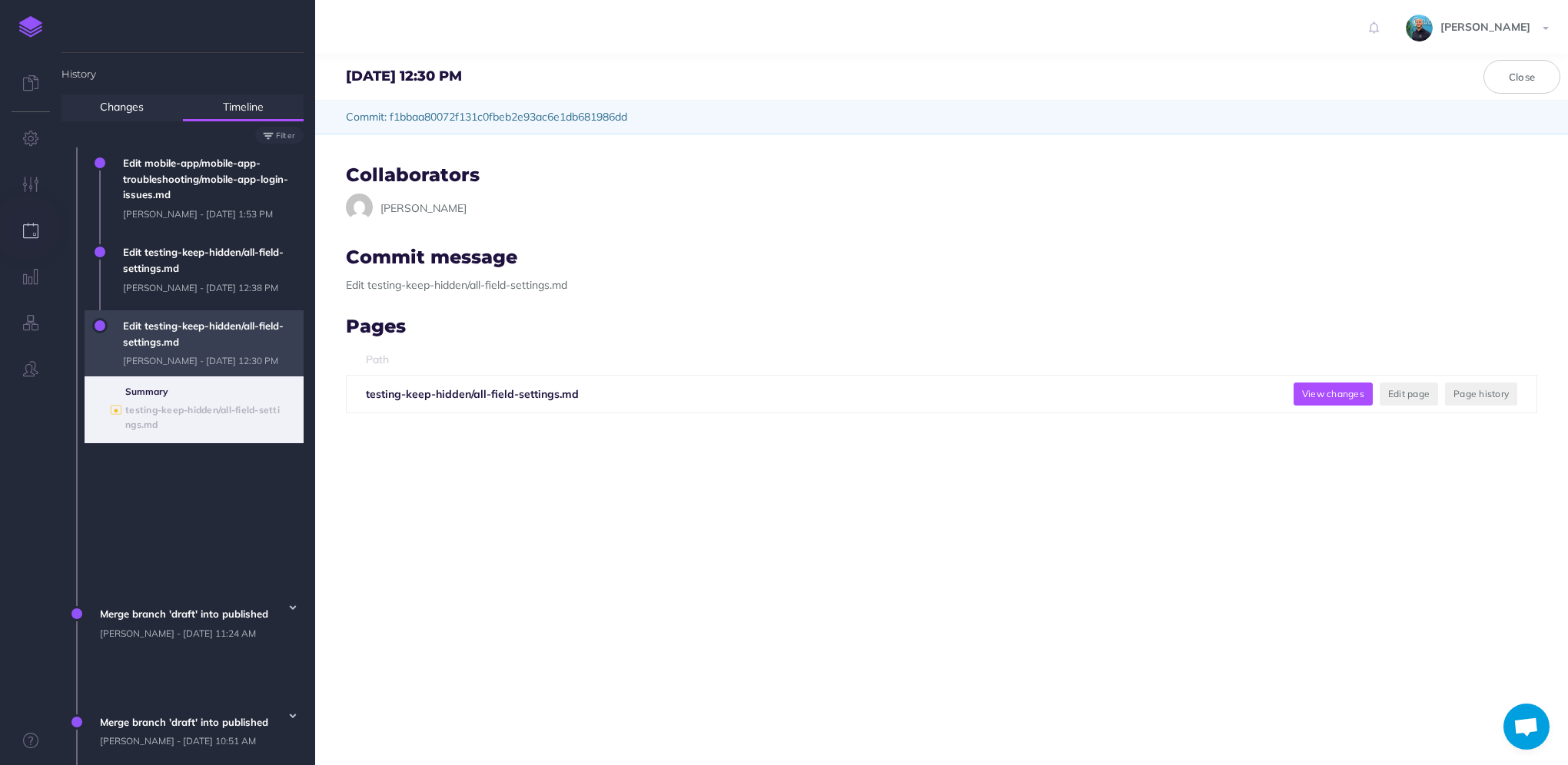
click at [1330, 387] on button "View changes" at bounding box center [1333, 394] width 79 height 23
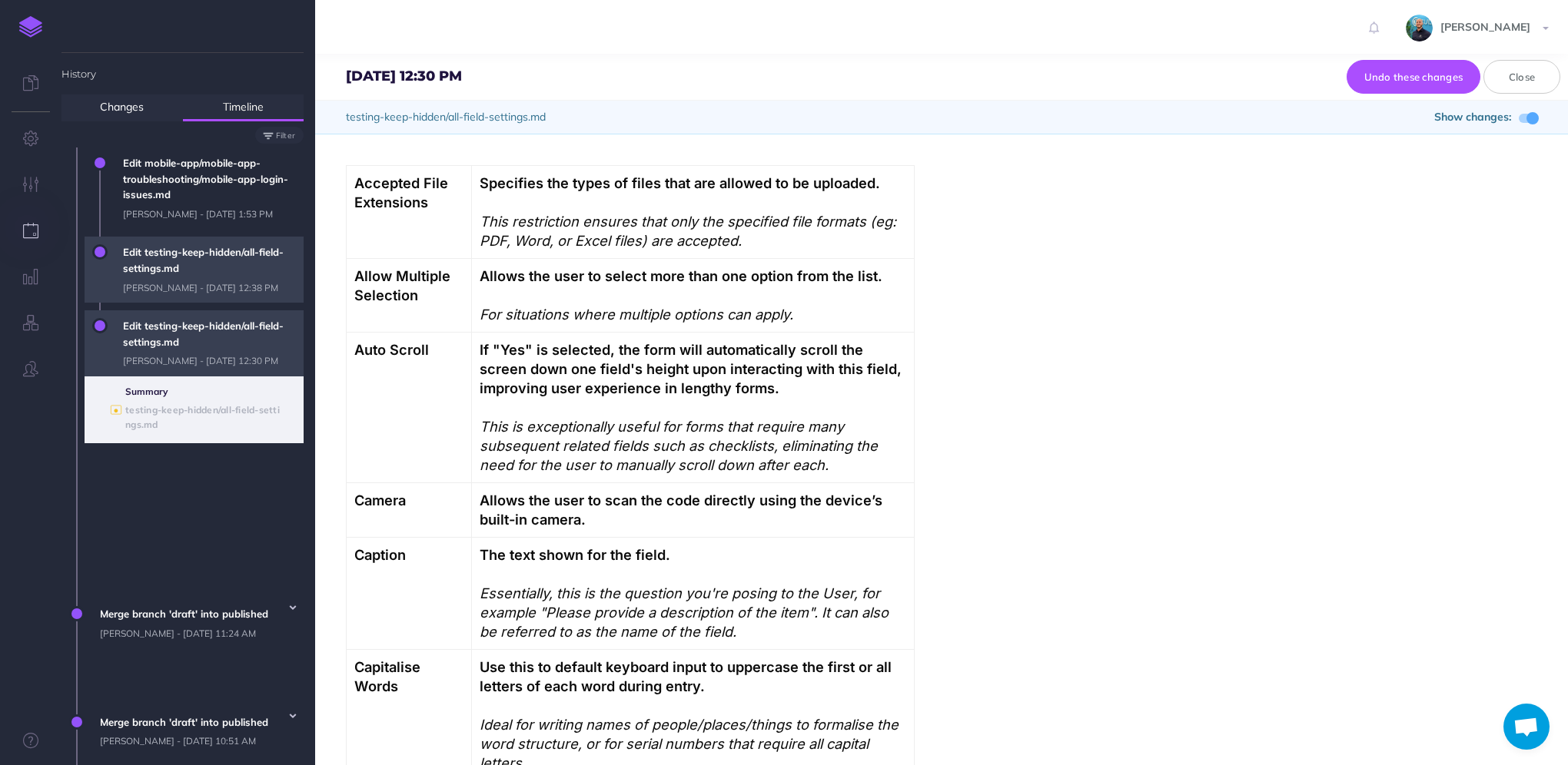
click at [189, 294] on span "Edit testing-keep-hidden/all-field-settings.md Lawrence Murrell - Wed, Sep 10, …" at bounding box center [209, 270] width 188 height 66
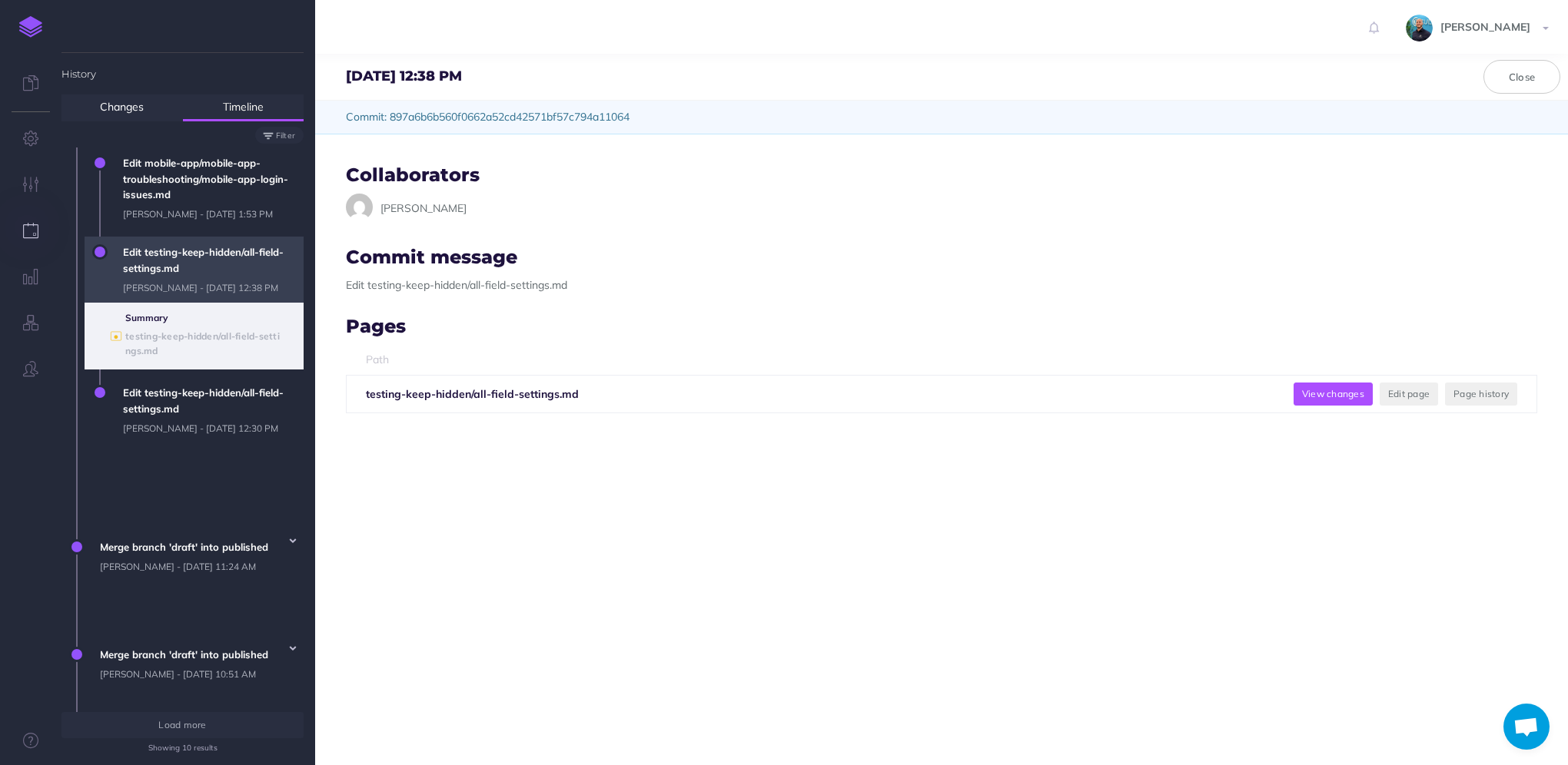
click at [1334, 386] on button "View changes" at bounding box center [1333, 394] width 79 height 23
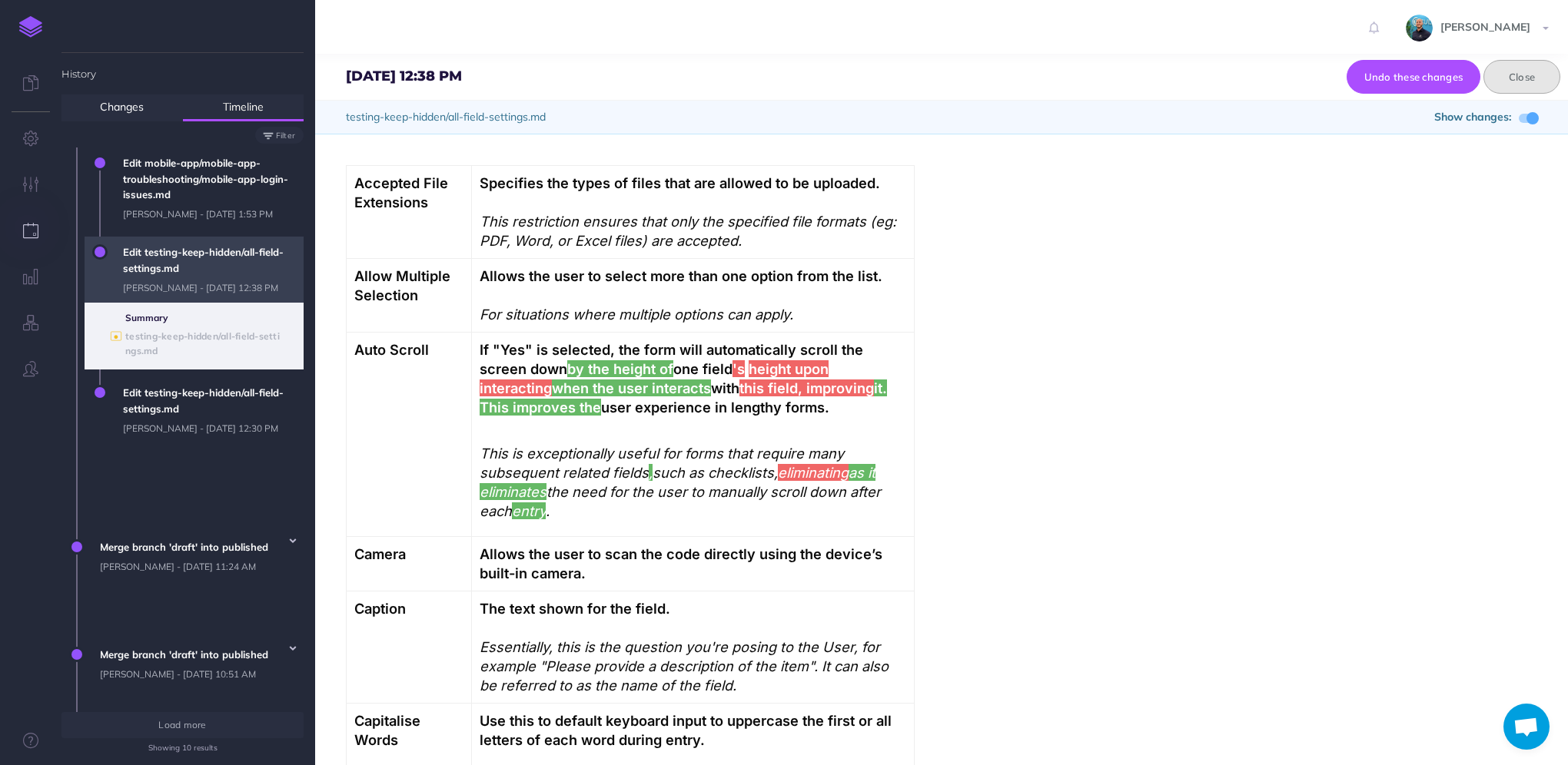
click at [1528, 76] on button "Close" at bounding box center [1521, 77] width 77 height 34
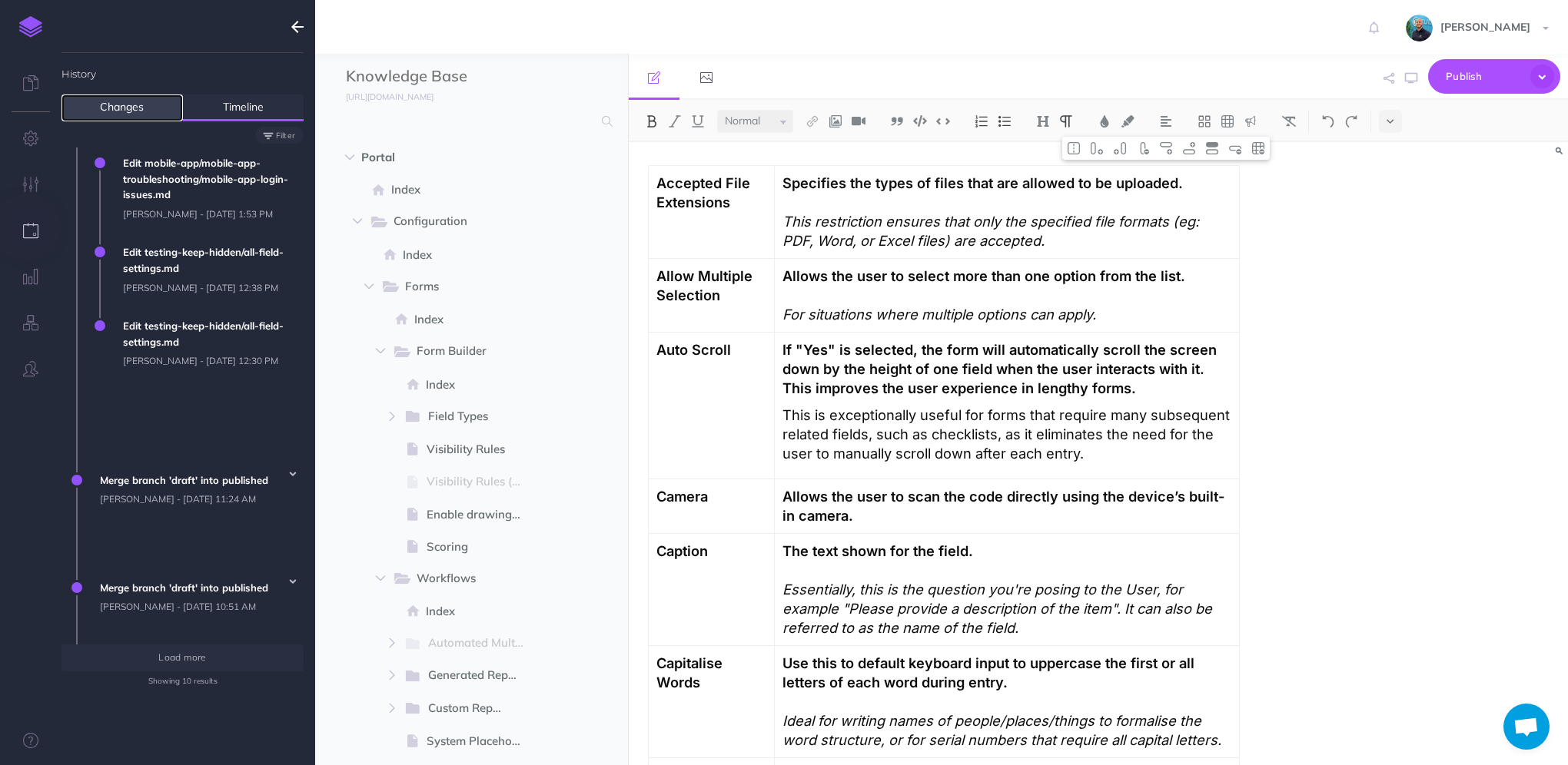
click at [130, 100] on link "Changes" at bounding box center [121, 108] width 121 height 26
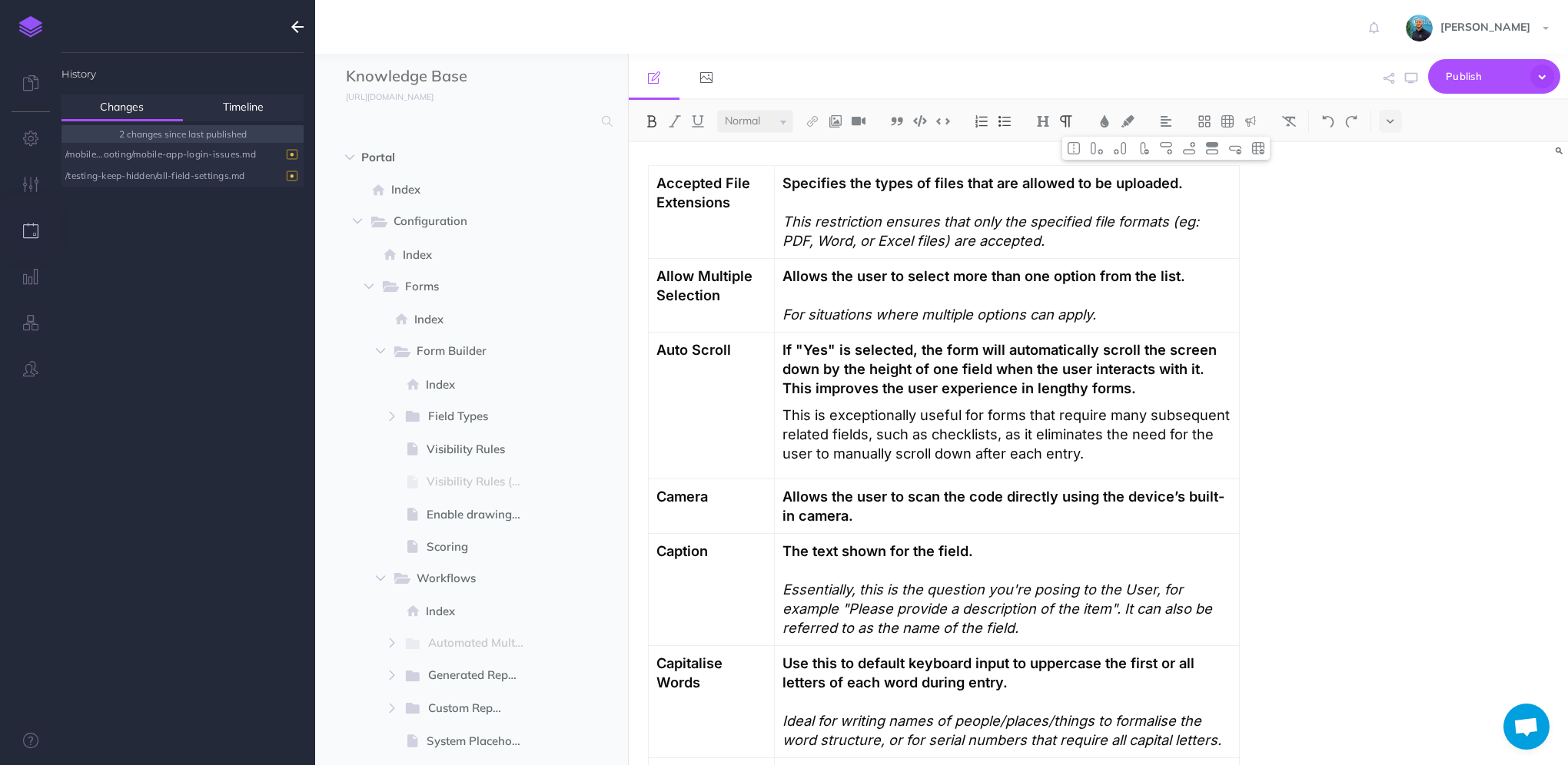
click at [121, 149] on div "/mobile...ooting/mobile-app-login-issues.md" at bounding box center [179, 154] width 227 height 21
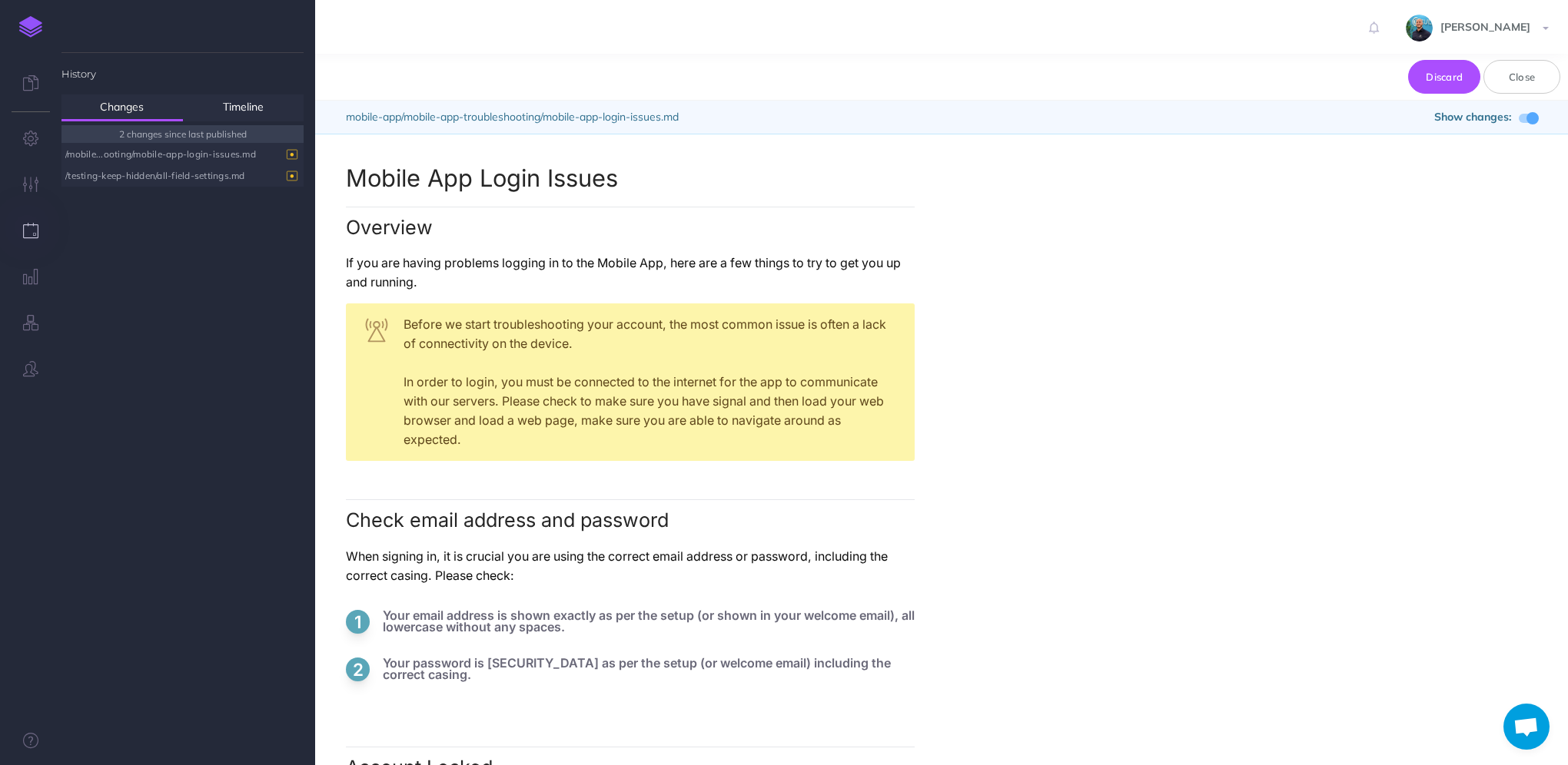
click at [165, 183] on div "/testing-keep-hidden/all-field-settings.md" at bounding box center [179, 175] width 227 height 21
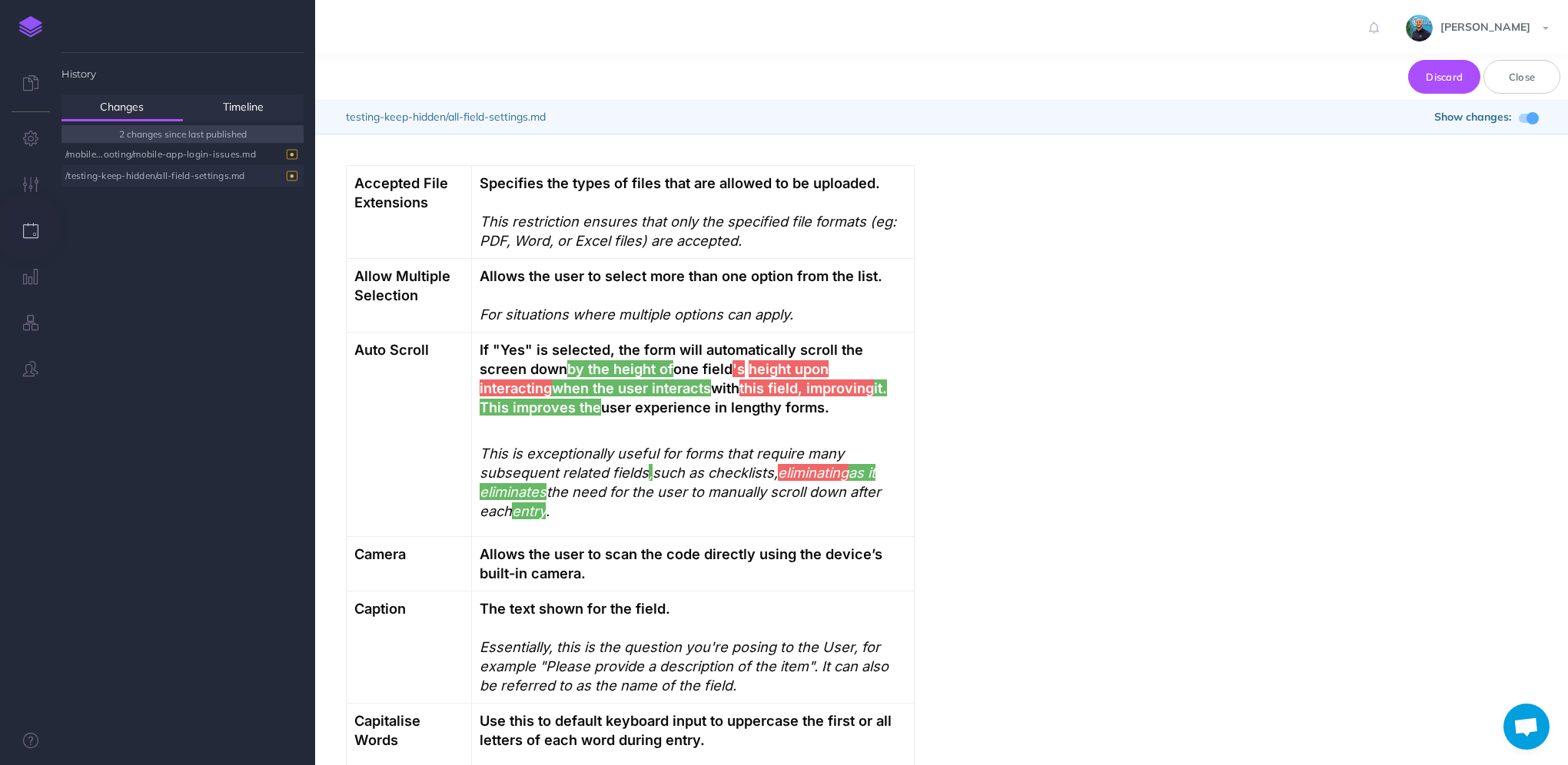
click at [20, 24] on img at bounding box center [30, 27] width 23 height 22
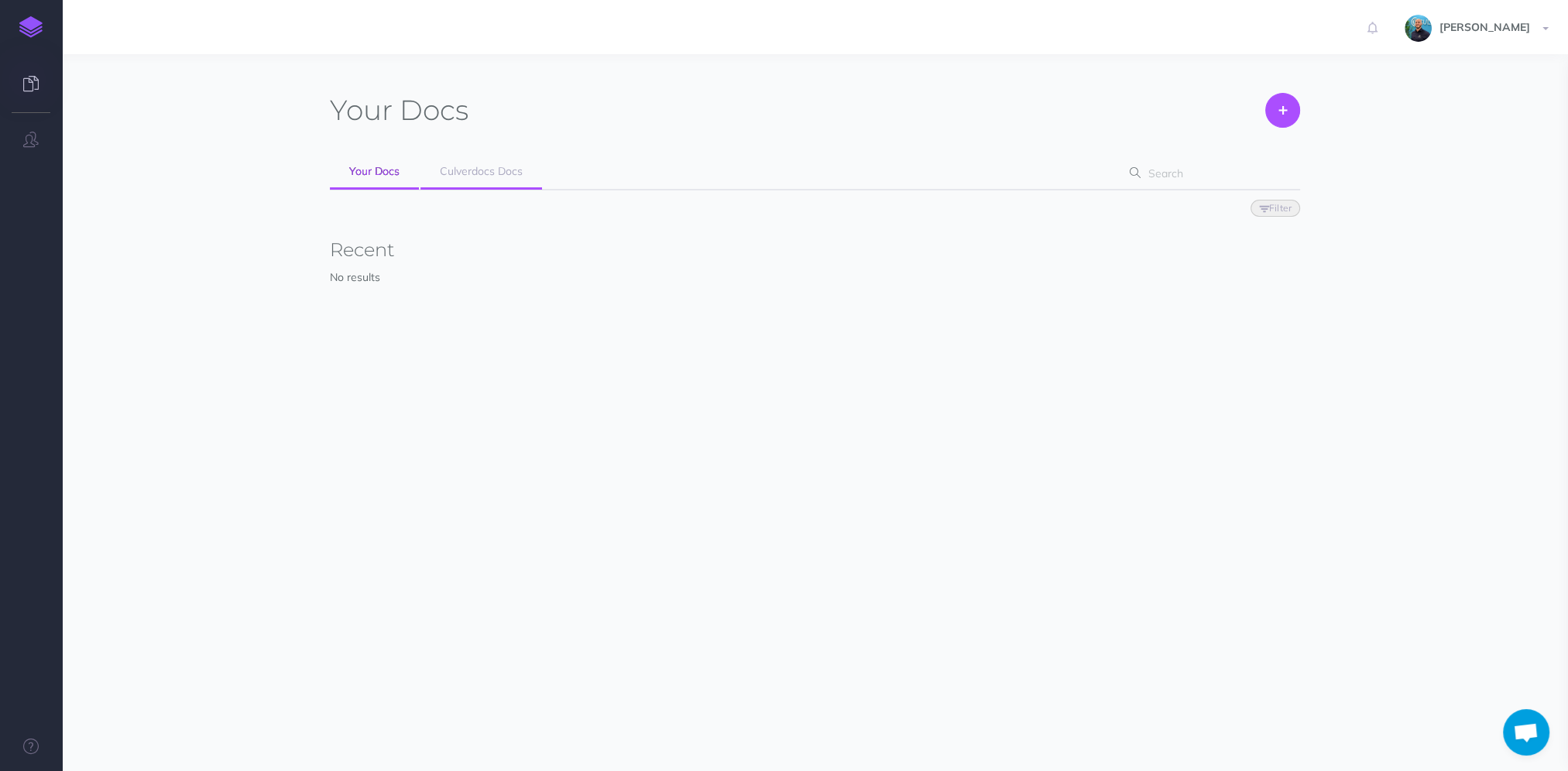
scroll to position [979, 0]
click at [453, 163] on link "Culverdocs Docs" at bounding box center [481, 173] width 121 height 35
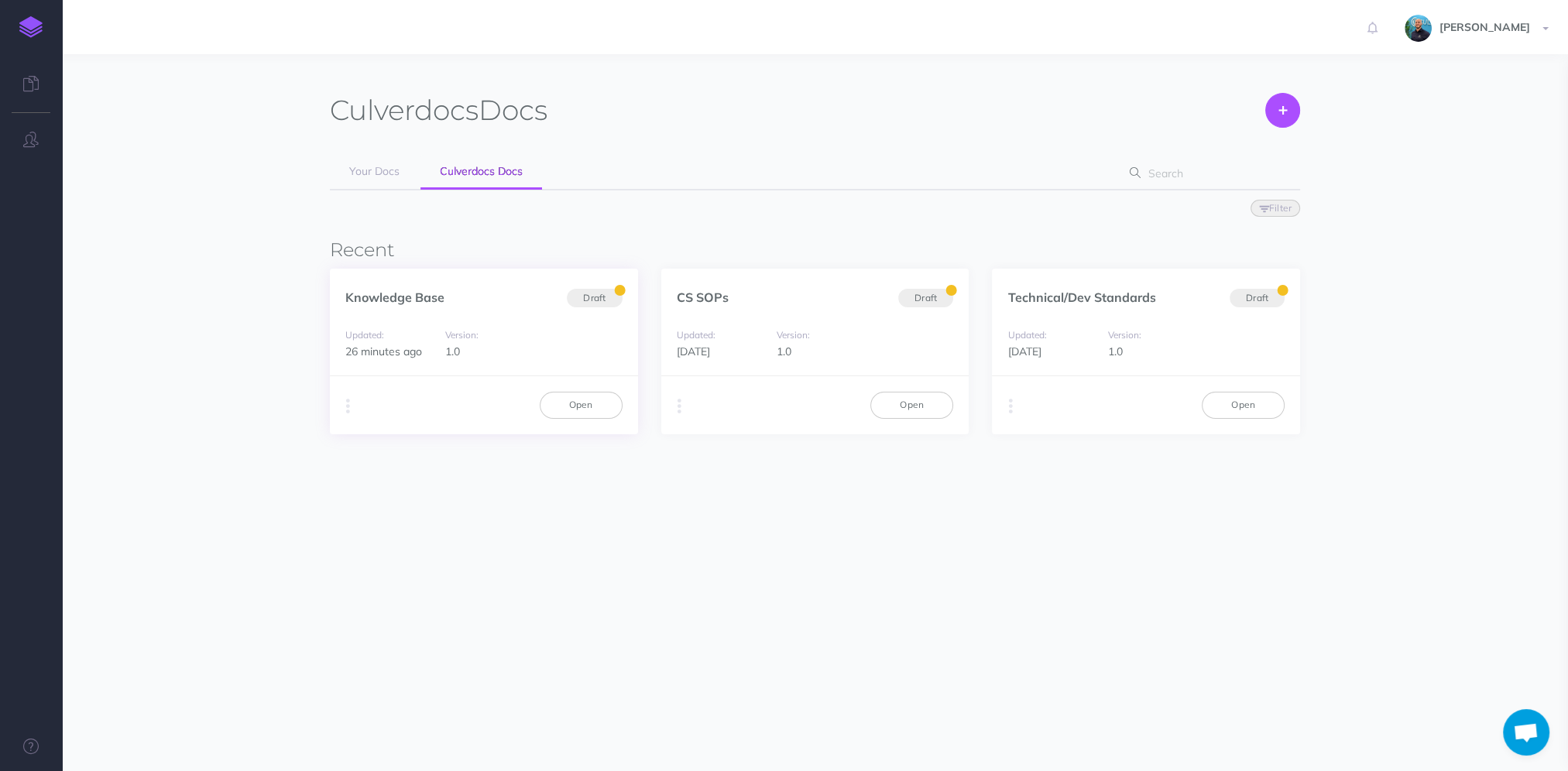
scroll to position [979, 0]
click at [581, 406] on link "Open" at bounding box center [581, 404] width 83 height 27
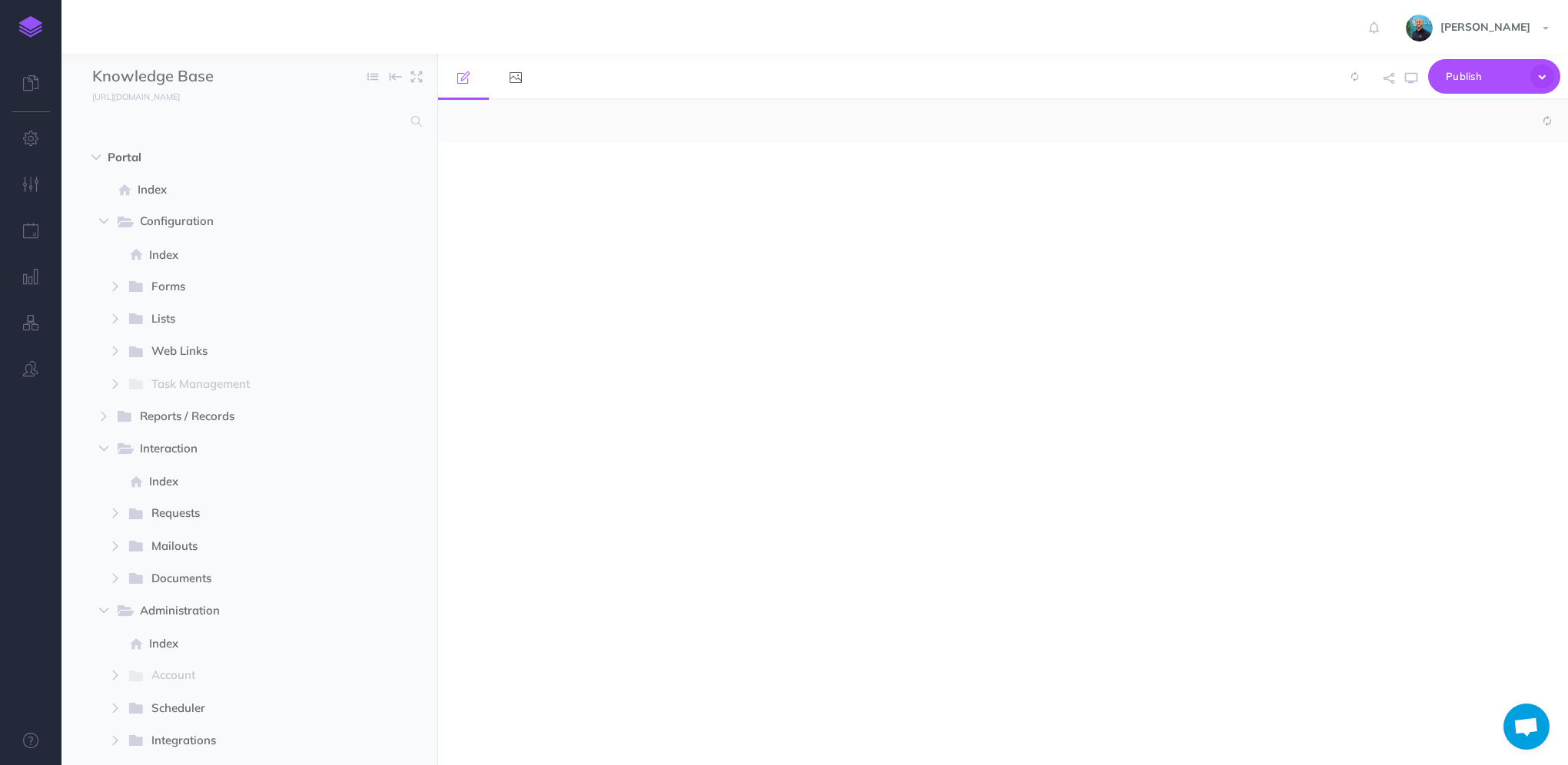
scroll to position [971, 0]
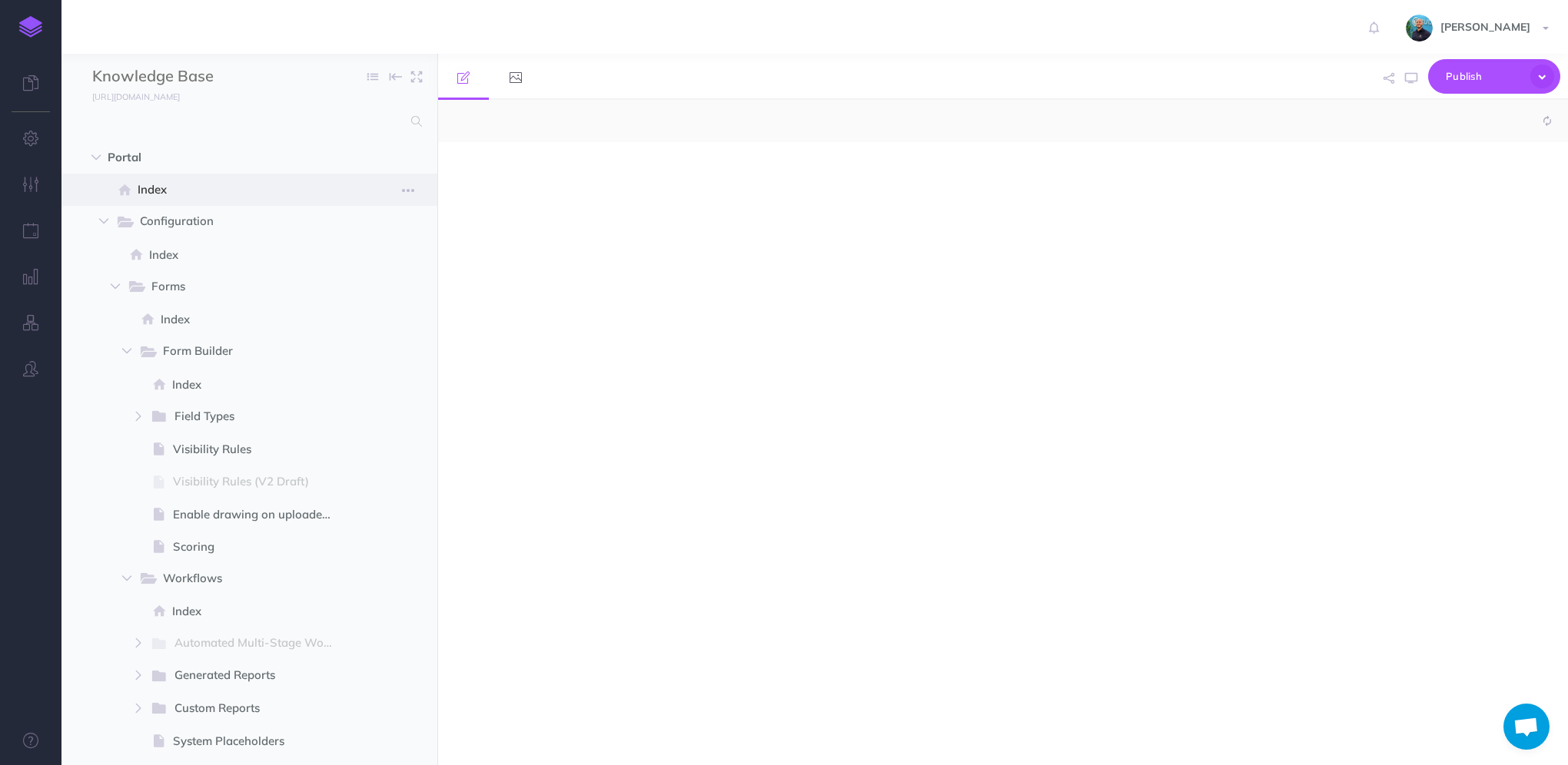
select select "null"
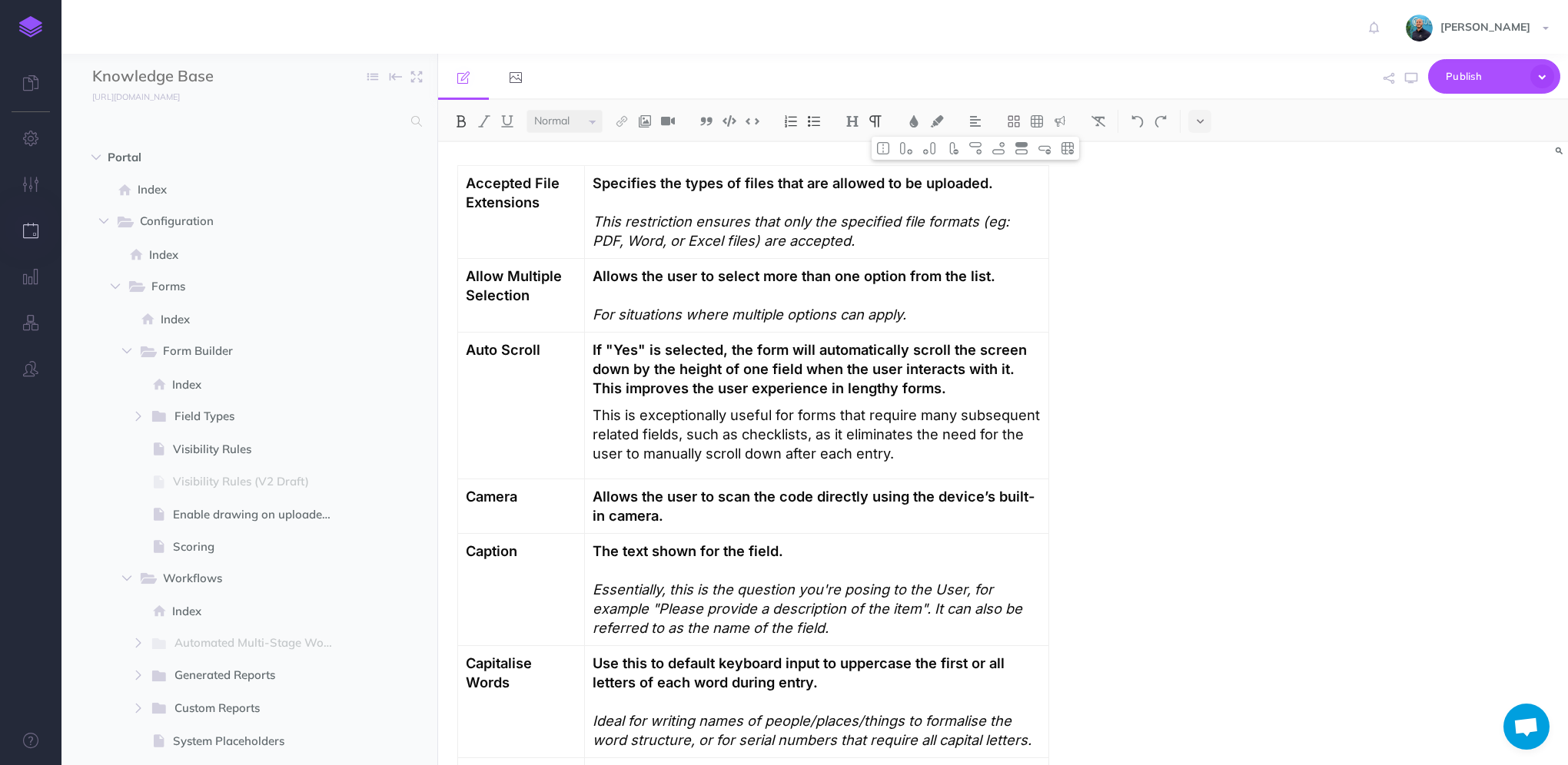
click at [34, 233] on icon "button" at bounding box center [31, 230] width 16 height 16
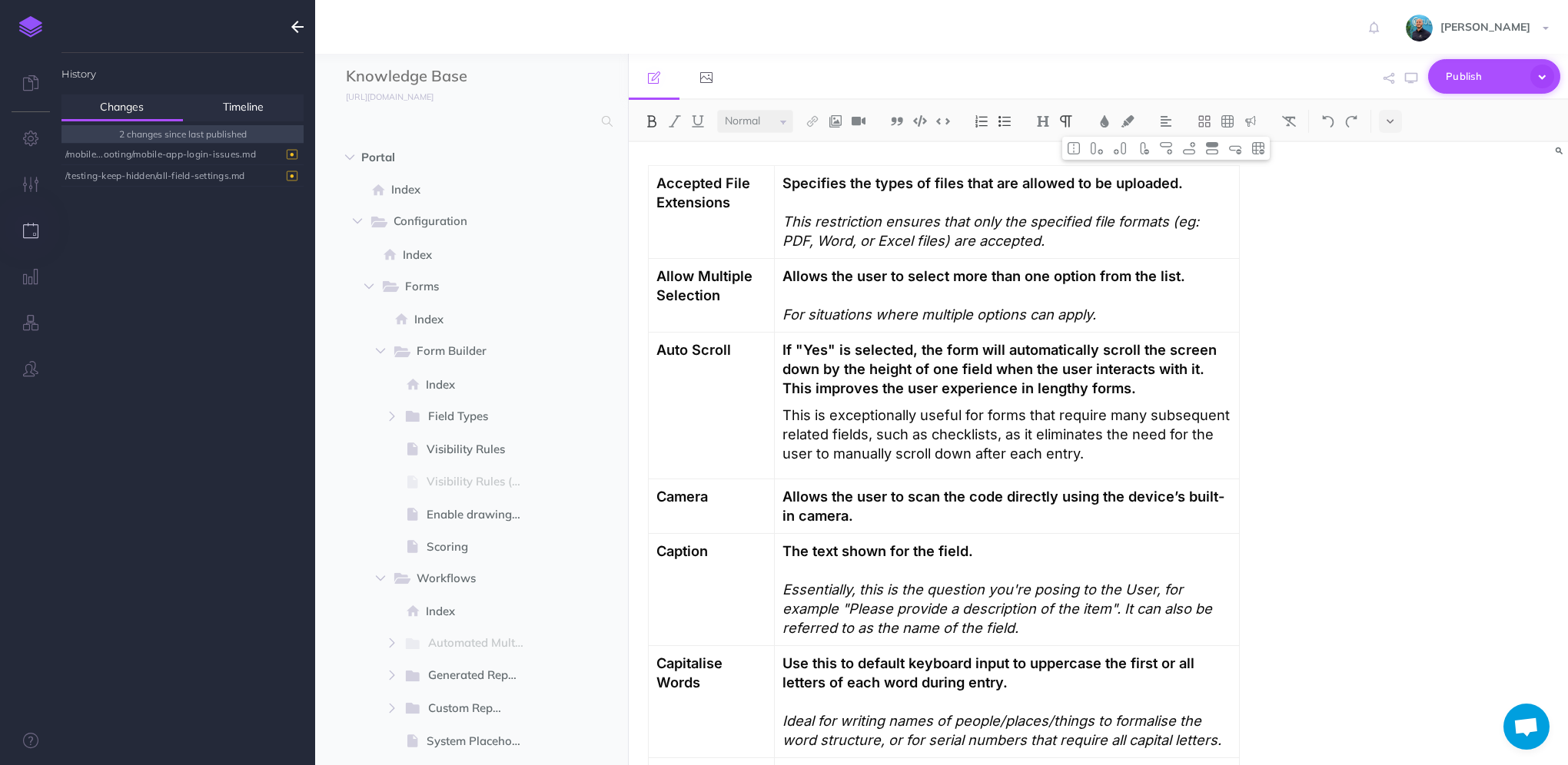
click at [1547, 78] on icon "button" at bounding box center [1542, 77] width 24 height 24
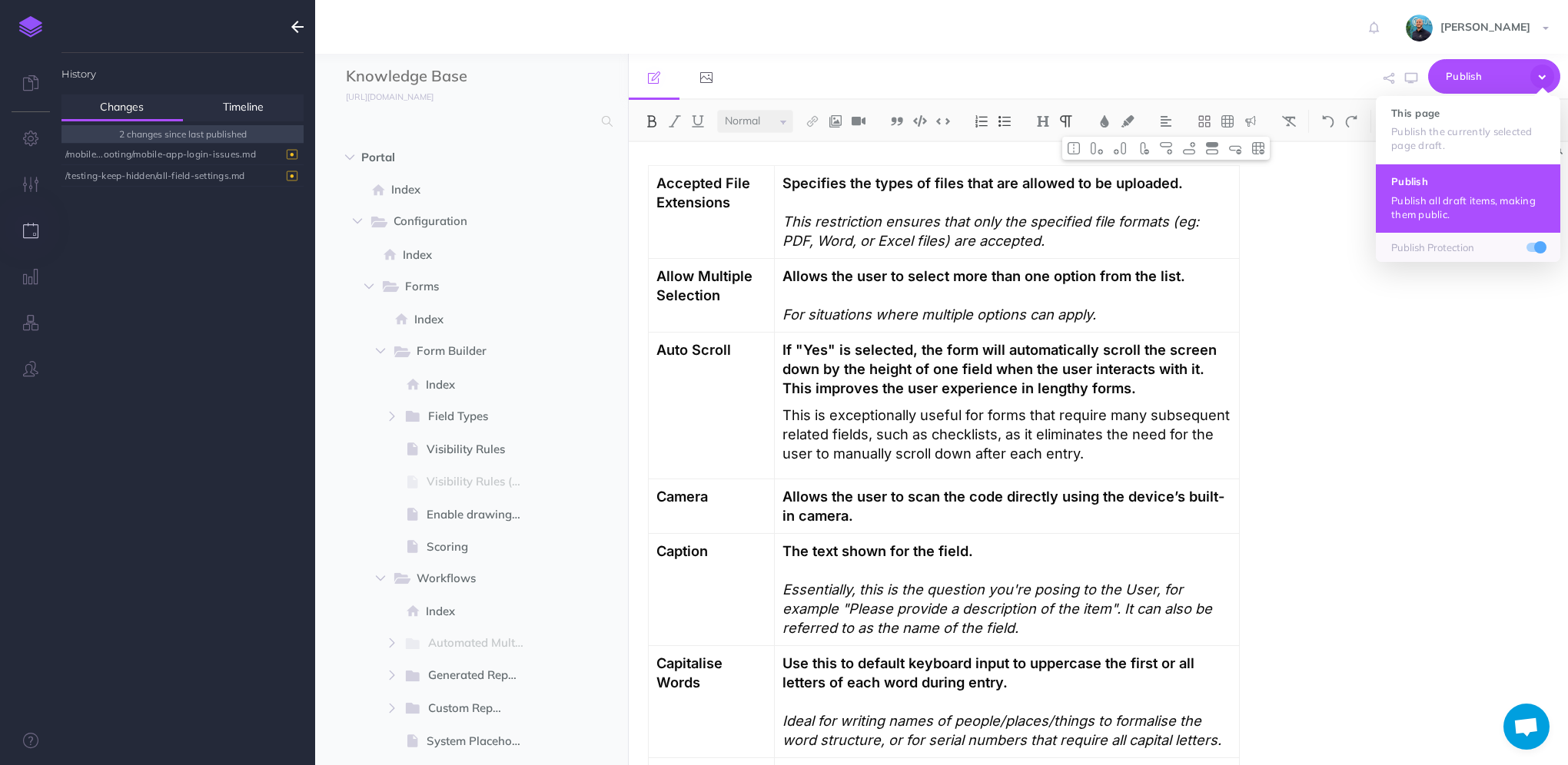
click at [1482, 194] on p "Publish all draft items, making them public." at bounding box center [1468, 207] width 154 height 27
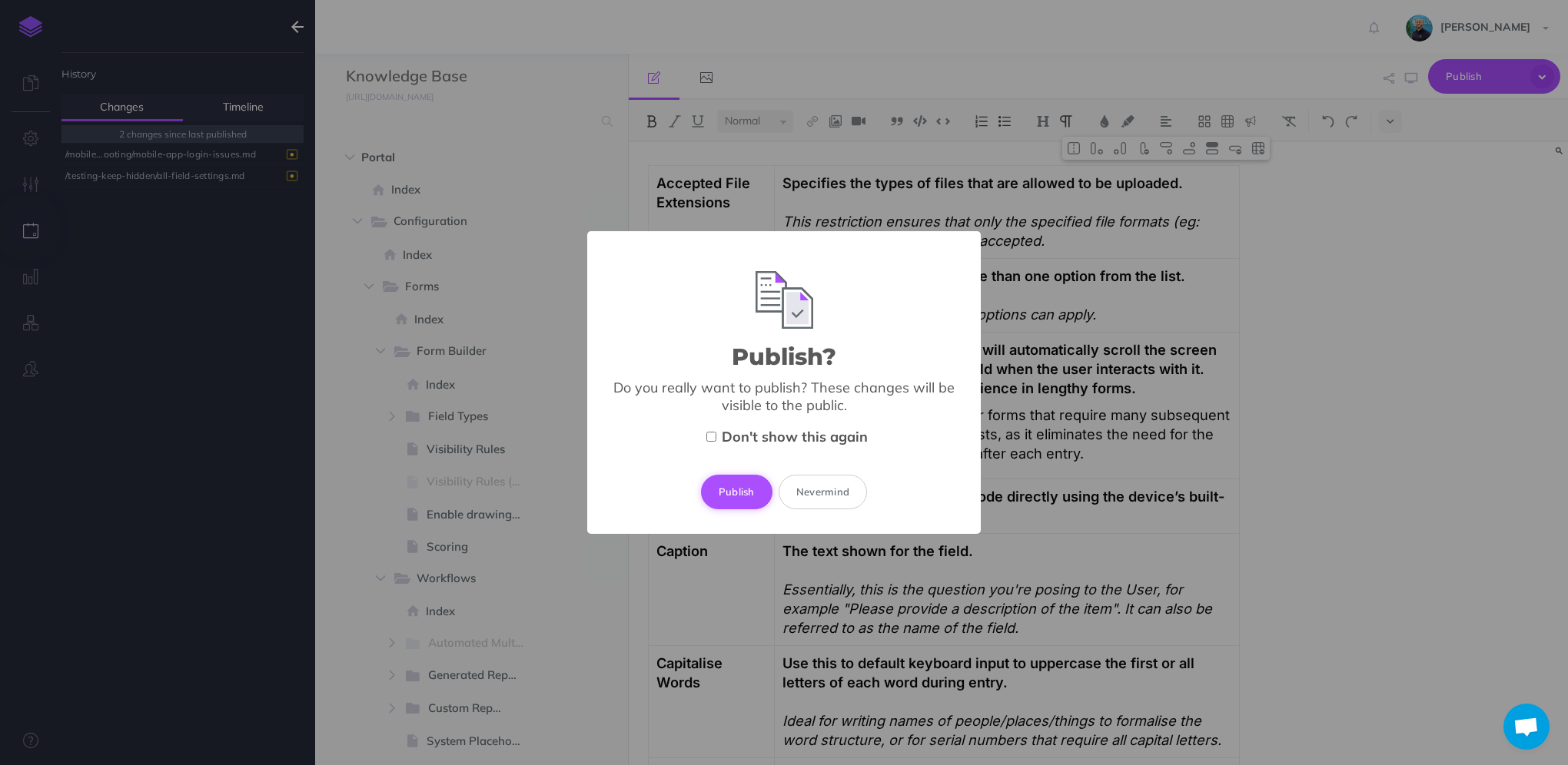
click at [739, 491] on button "Publish" at bounding box center [737, 491] width 71 height 34
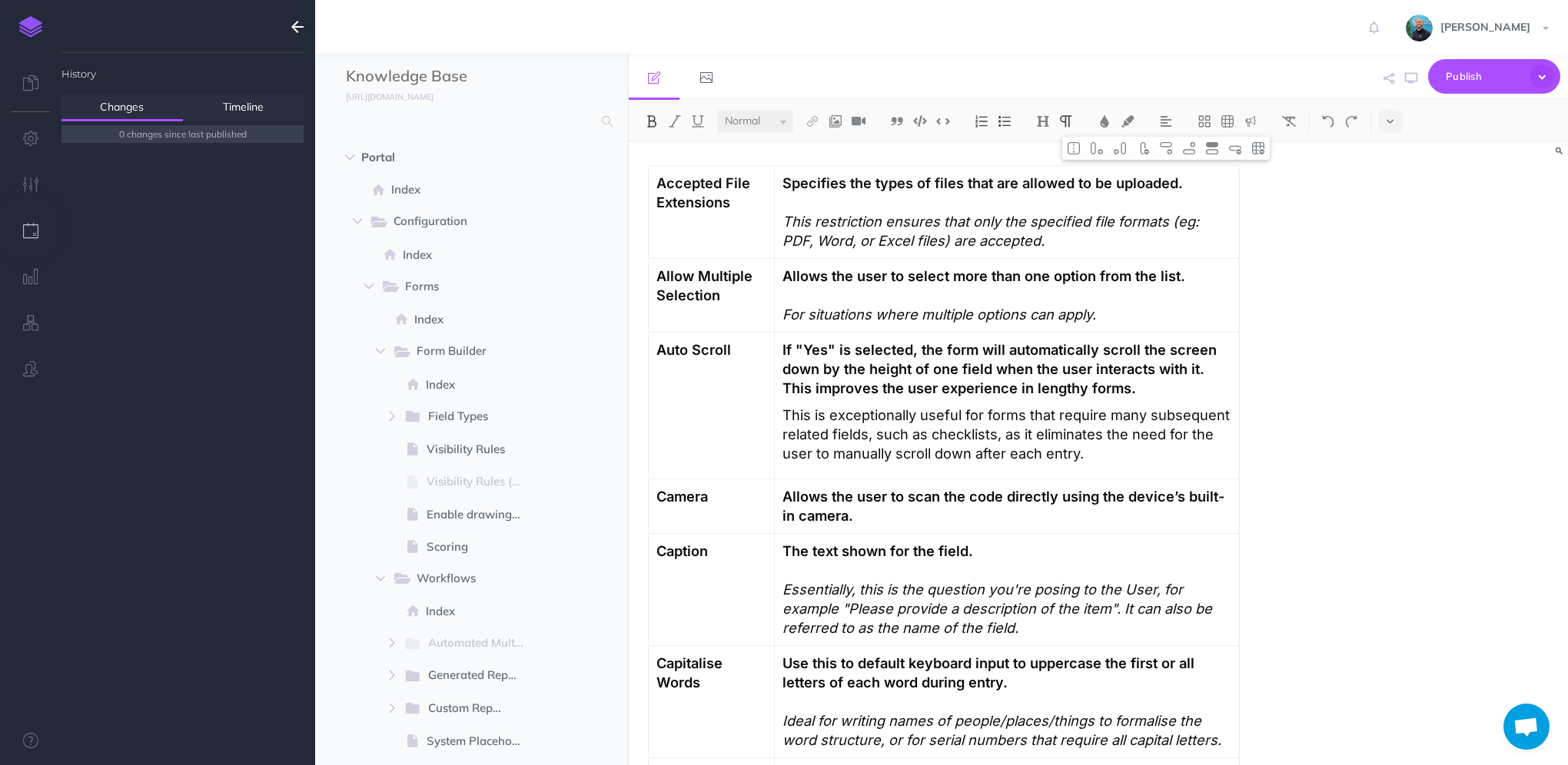
click at [38, 42] on link at bounding box center [30, 26] width 61 height 54
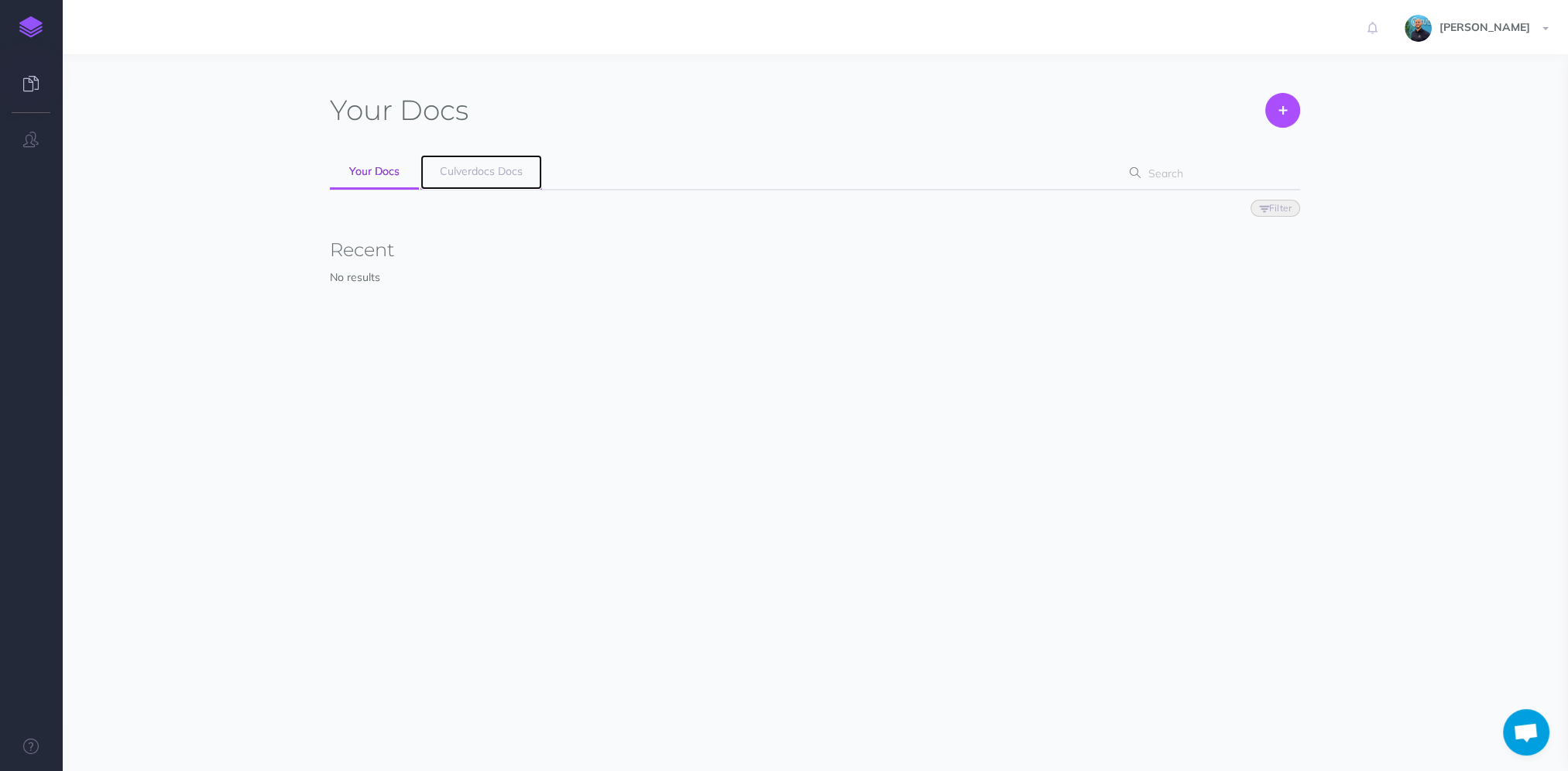
click at [511, 172] on span "Culverdocs Docs" at bounding box center [481, 171] width 83 height 14
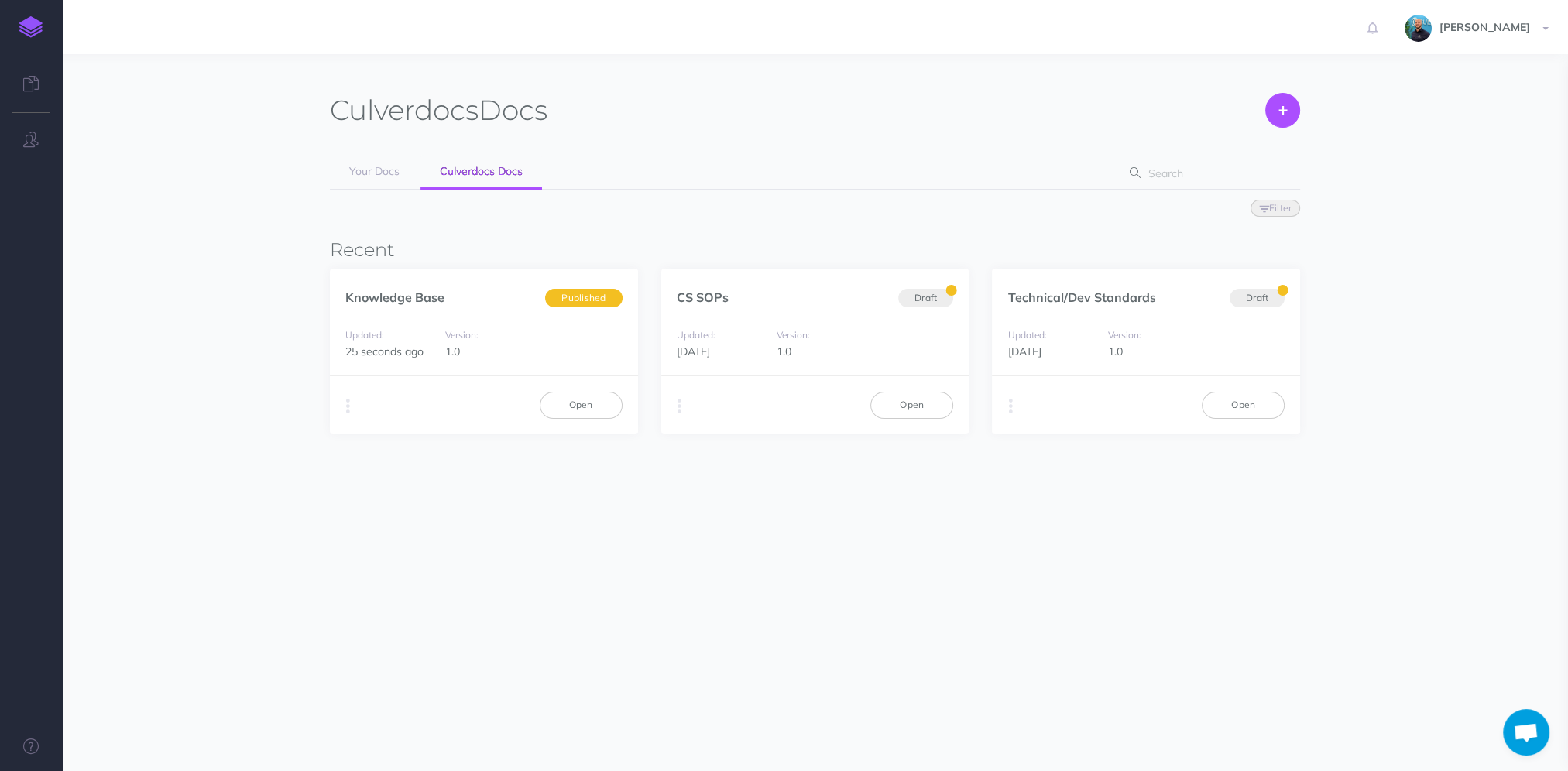
scroll to position [979, 0]
click at [570, 411] on link "Open" at bounding box center [581, 404] width 83 height 27
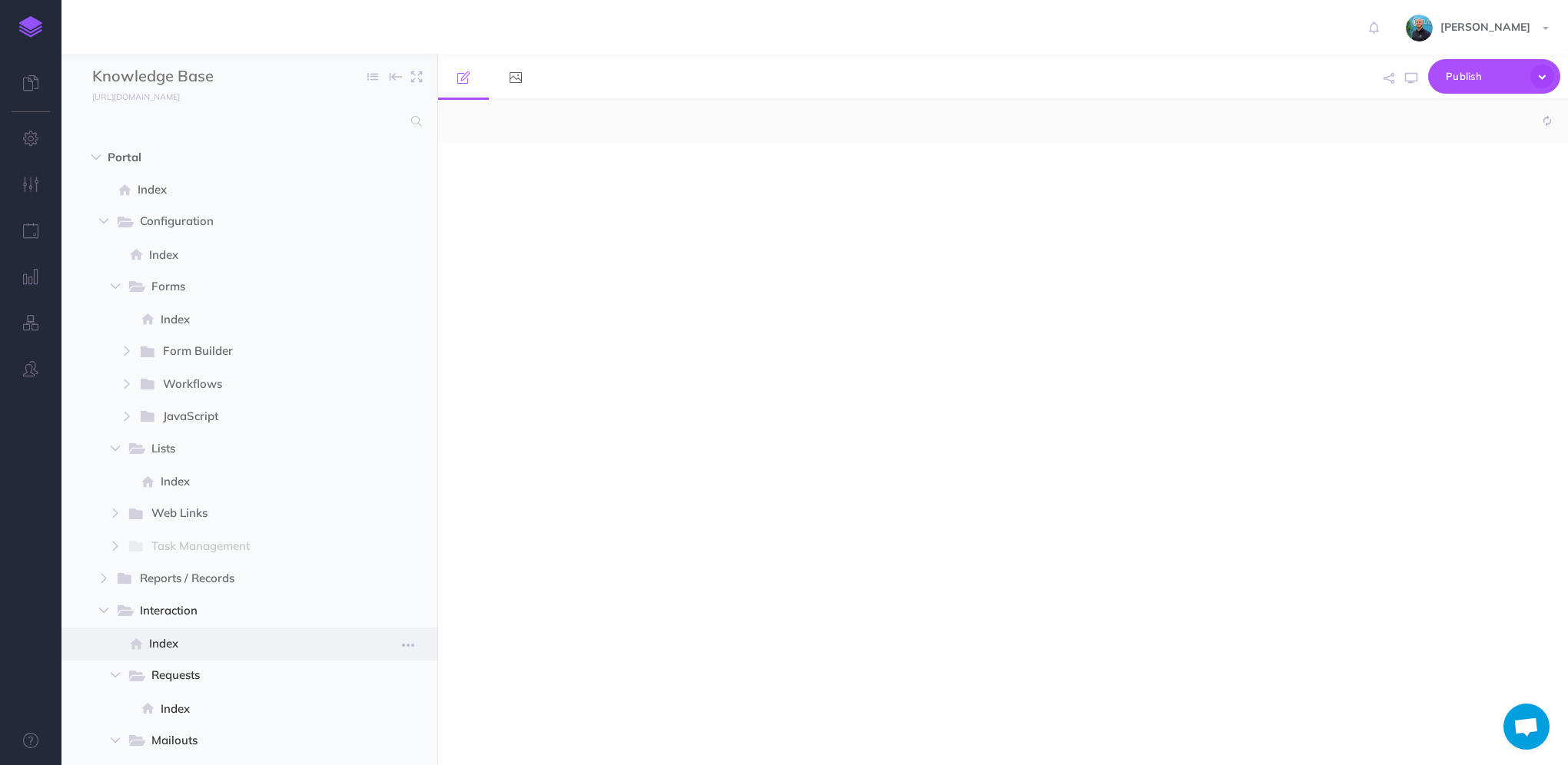
scroll to position [971, 0]
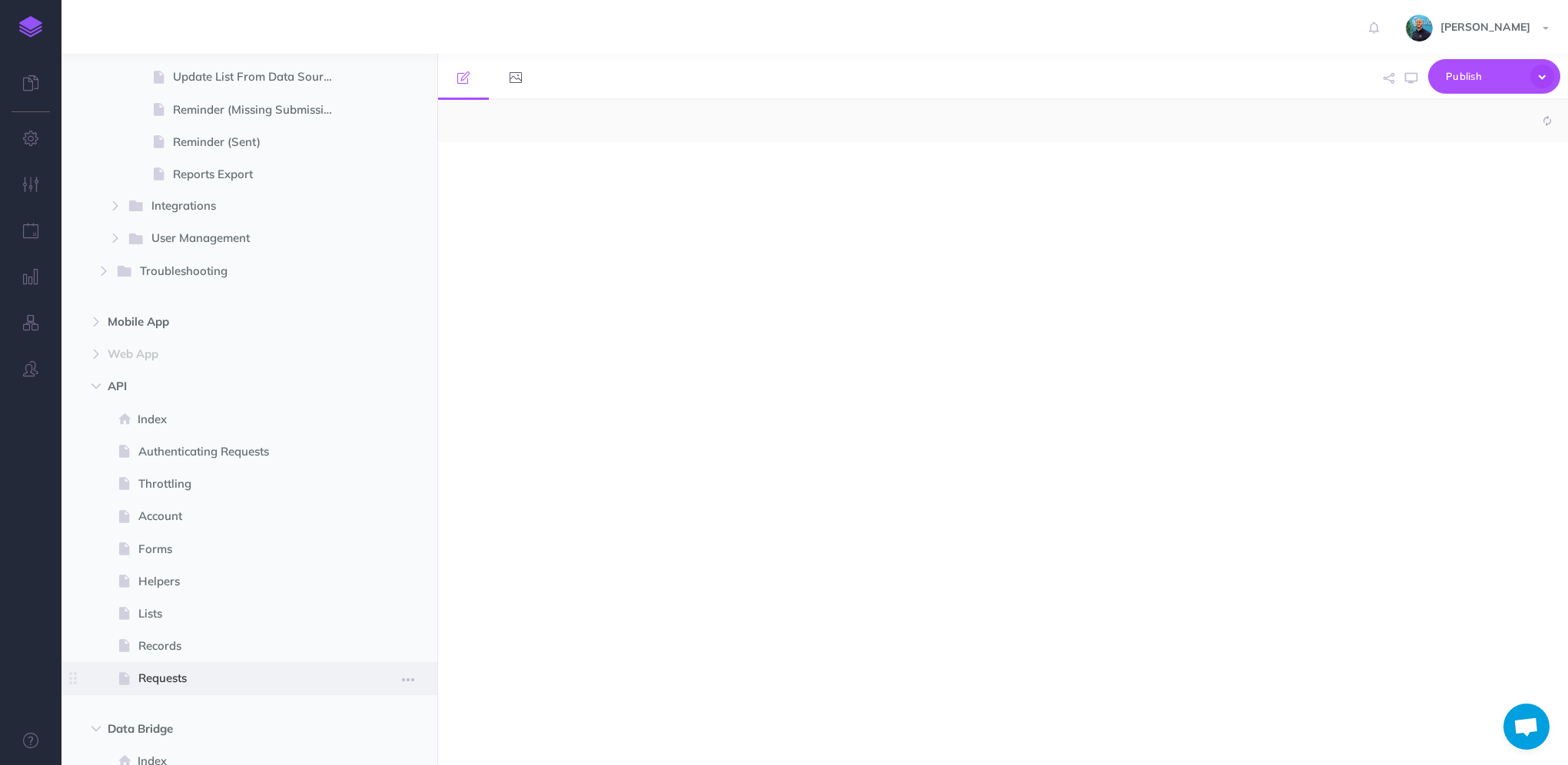
select select "null"
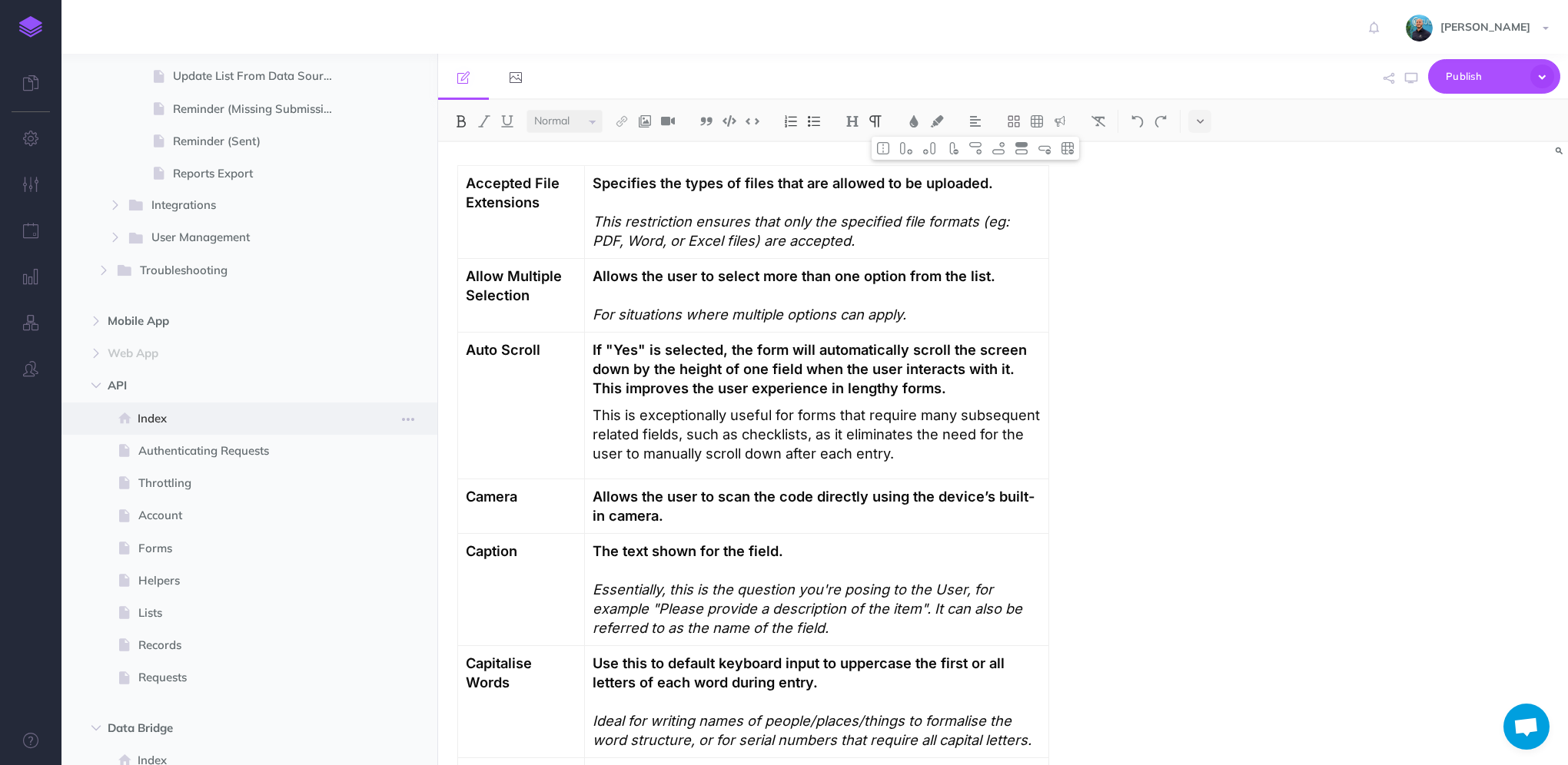
scroll to position [1791, 0]
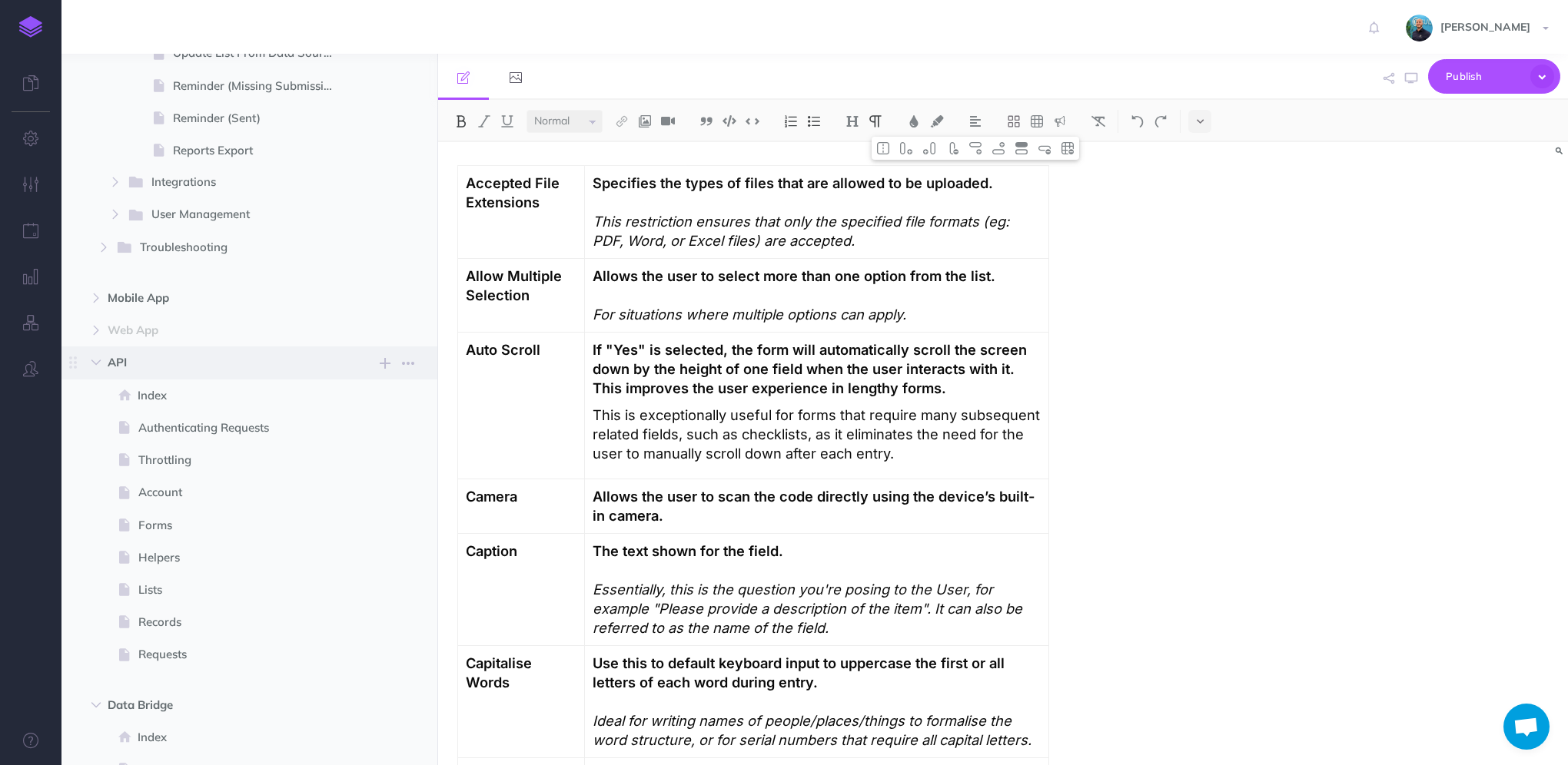
click at [152, 358] on span "API" at bounding box center [216, 363] width 218 height 18
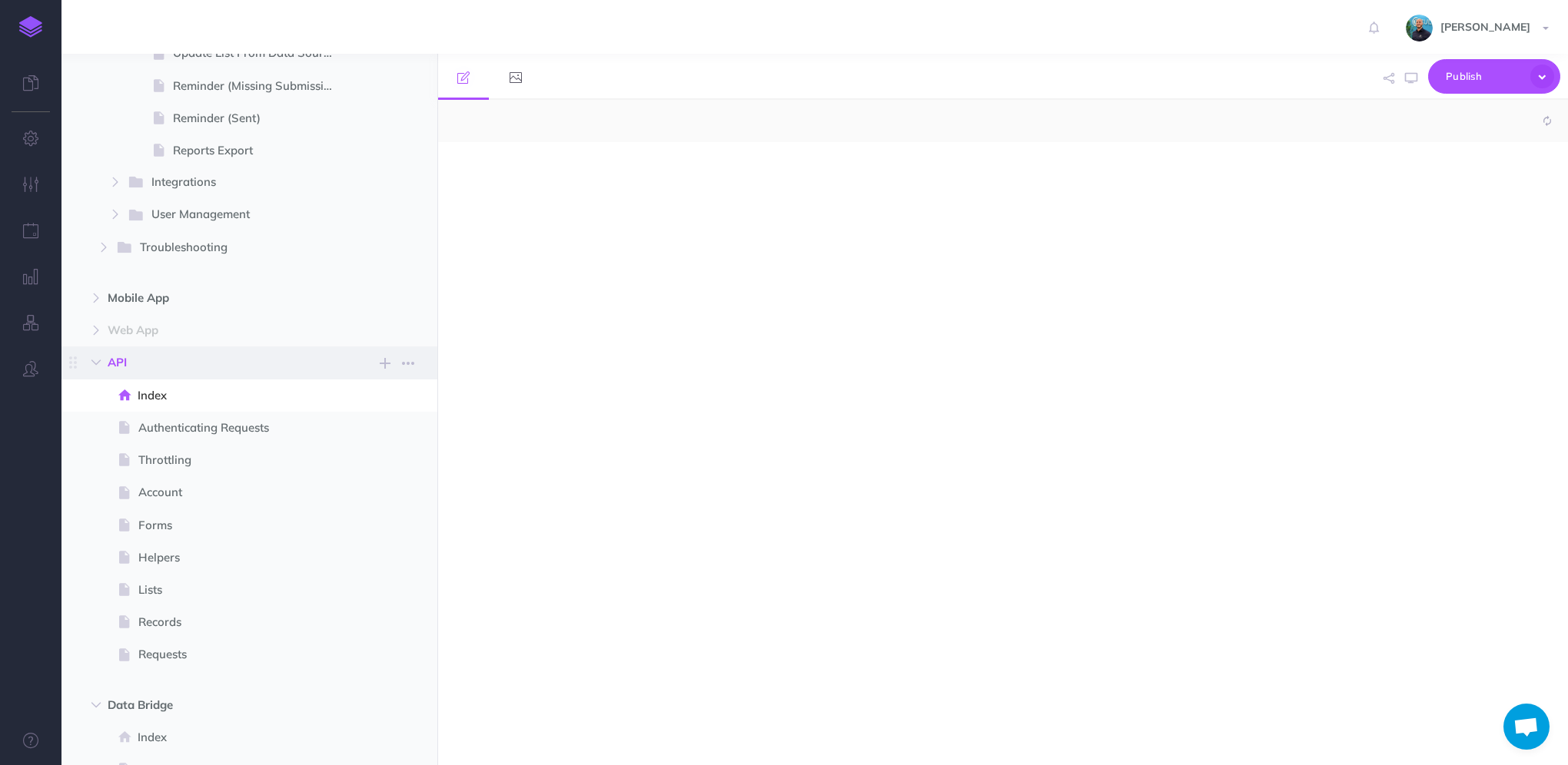
select select "null"
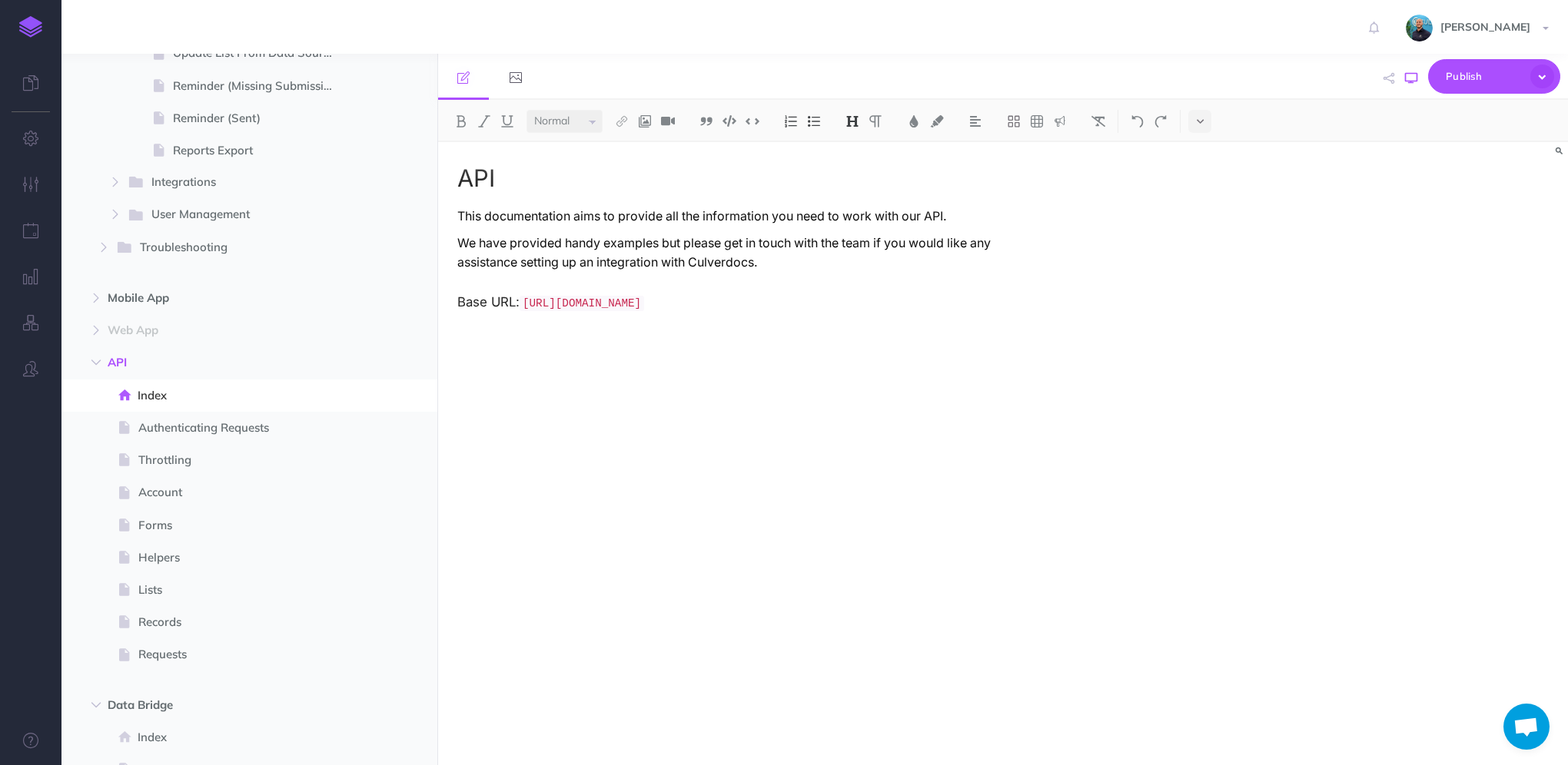
click at [1414, 82] on icon "button" at bounding box center [1411, 78] width 12 height 12
click at [157, 586] on span "Lists" at bounding box center [242, 590] width 207 height 18
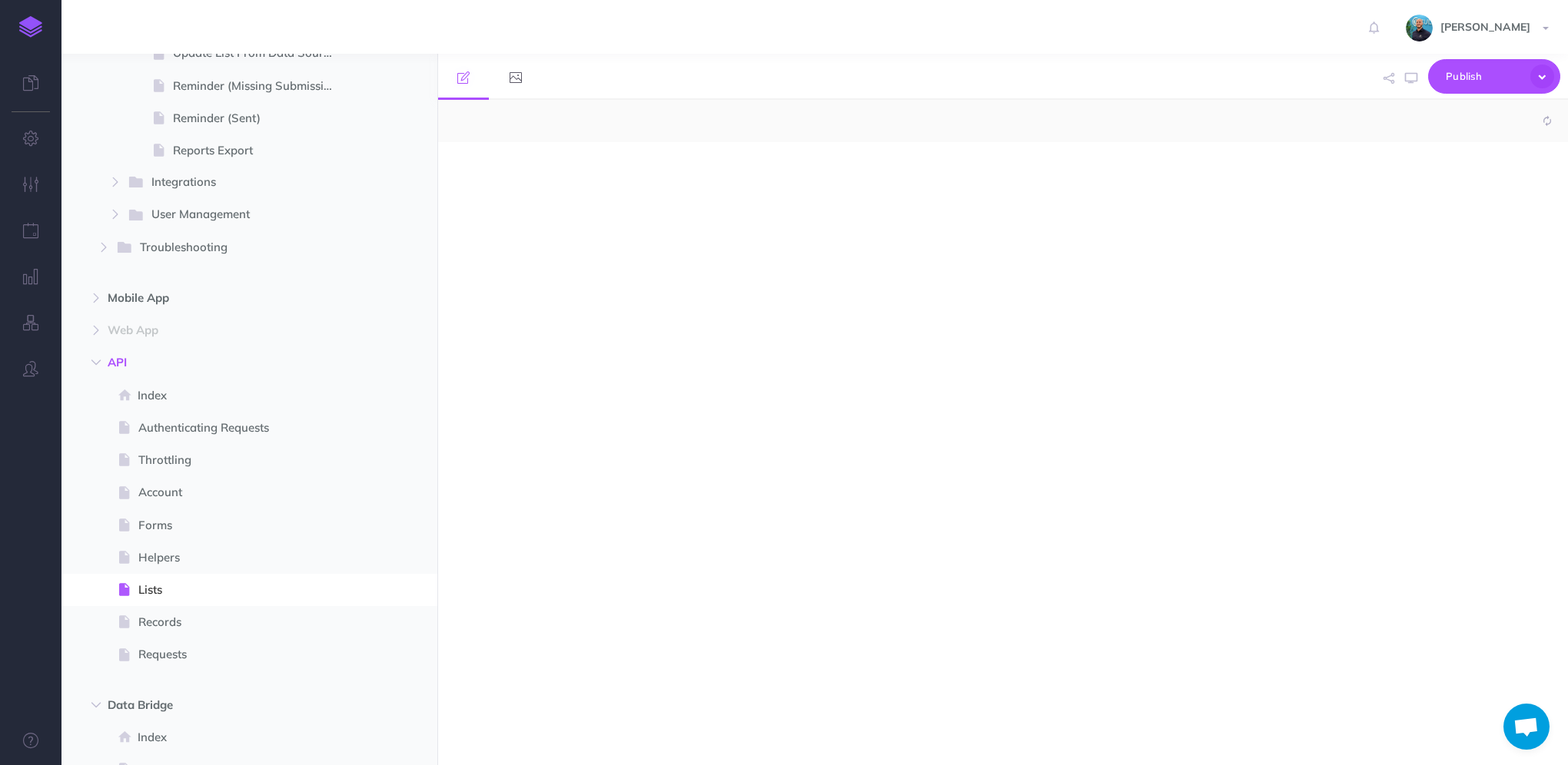
select select "null"
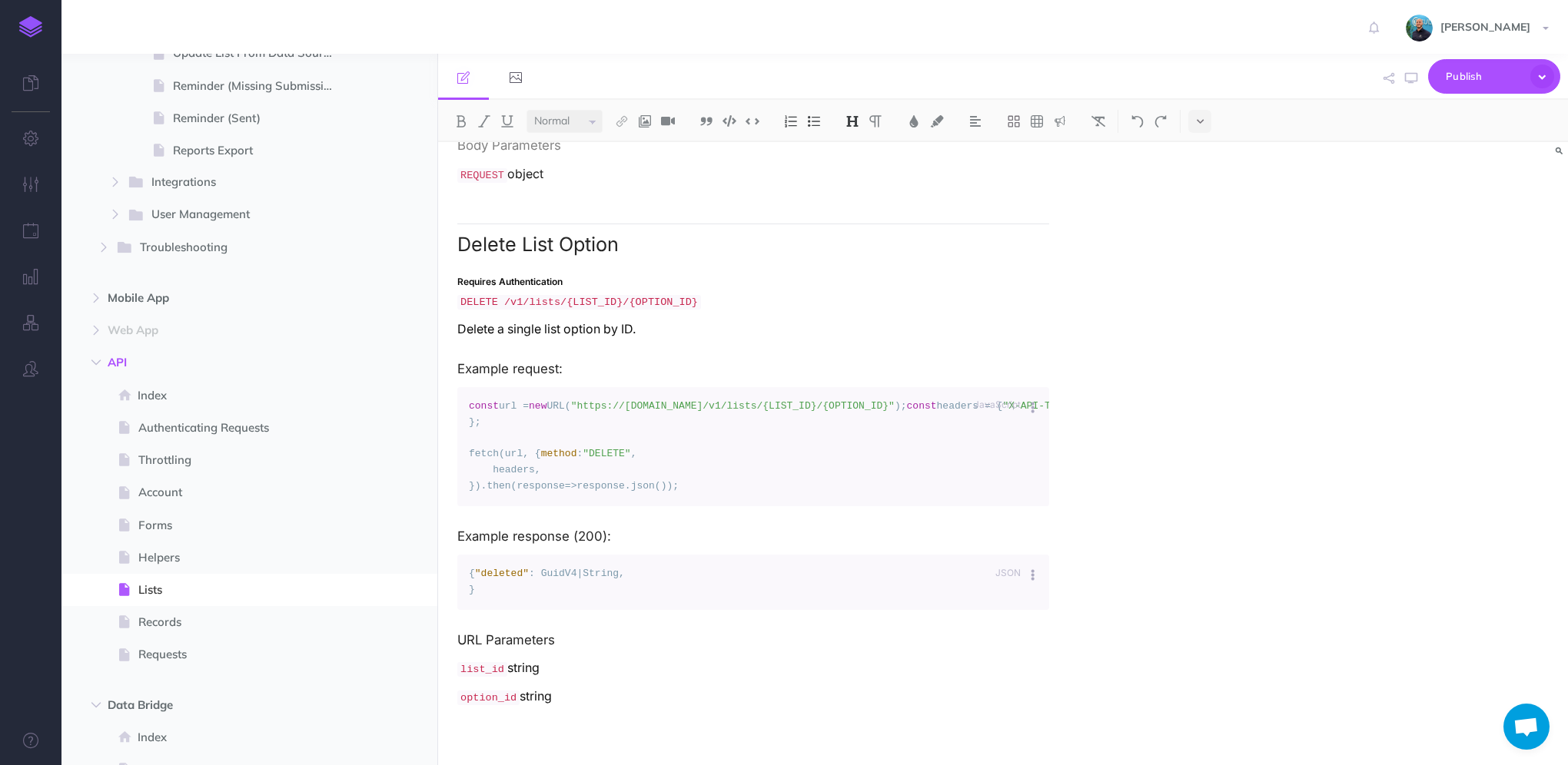
scroll to position [5302, 0]
click at [504, 310] on code "DELETE /v1/lists/{LIST_ID}/{OPTION_ID}" at bounding box center [578, 303] width 244 height 15
drag, startPoint x: 500, startPoint y: 521, endPoint x: 677, endPoint y: 511, distance: 177.3
click at [677, 312] on p "Requires Authentication DELETE /v1/lists/{LIST_ID}/{OPTION_ID}" at bounding box center [753, 291] width 592 height 41
copy code "/v1/lists/{LIST_ID}/{OPTION_ID}"
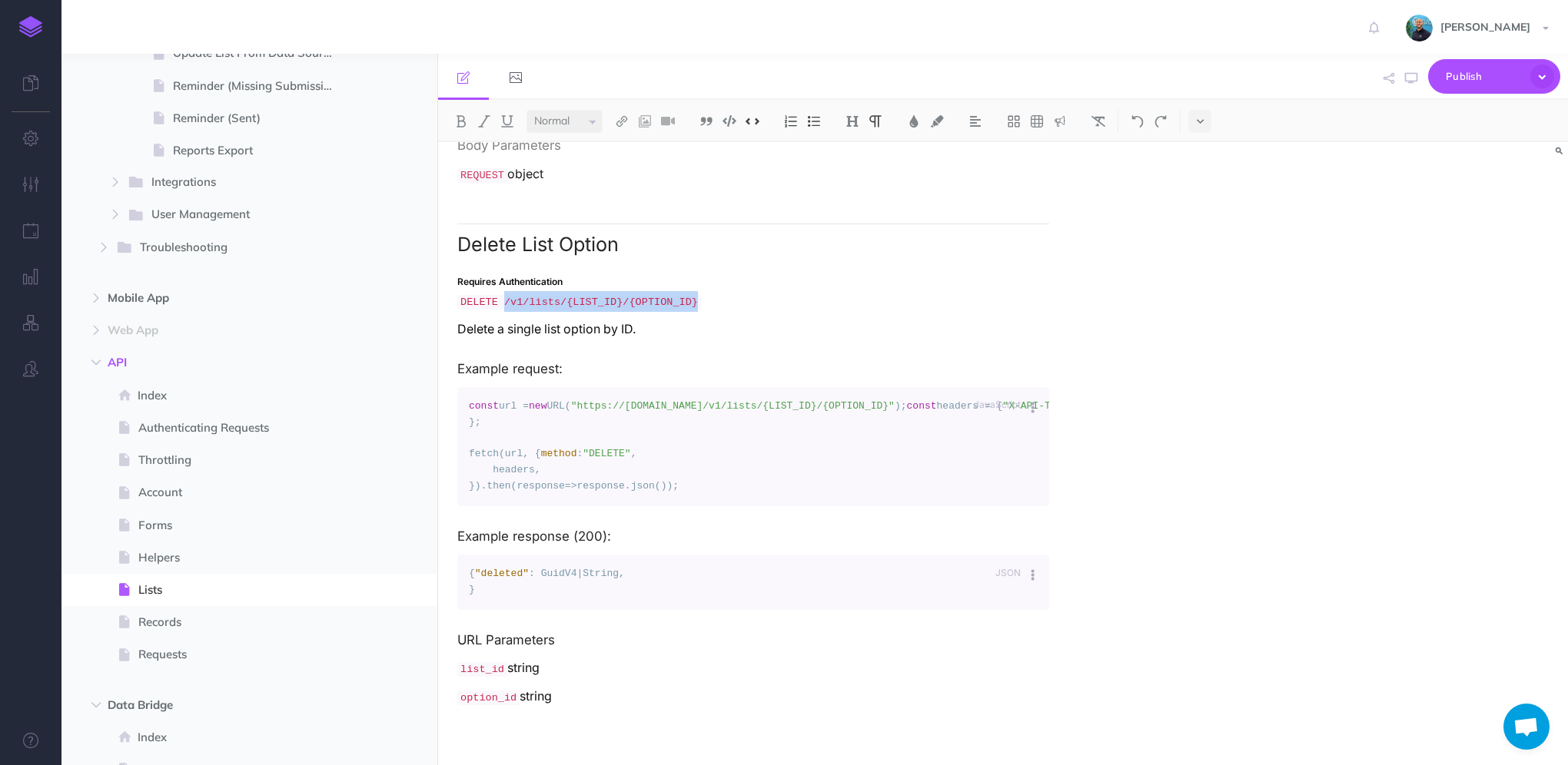
click at [776, 312] on p "Requires Authentication DELETE /v1/lists/{LIST_ID}/{OPTION_ID}" at bounding box center [753, 291] width 592 height 41
drag, startPoint x: 501, startPoint y: 596, endPoint x: 677, endPoint y: 590, distance: 176.1
click at [677, 310] on code "DELETE /v1/lists/{LIST_ID}/{OPTION_ID}" at bounding box center [578, 303] width 244 height 15
copy code "/v1/lists/{LIST_ID}/{OPTION_ID}"
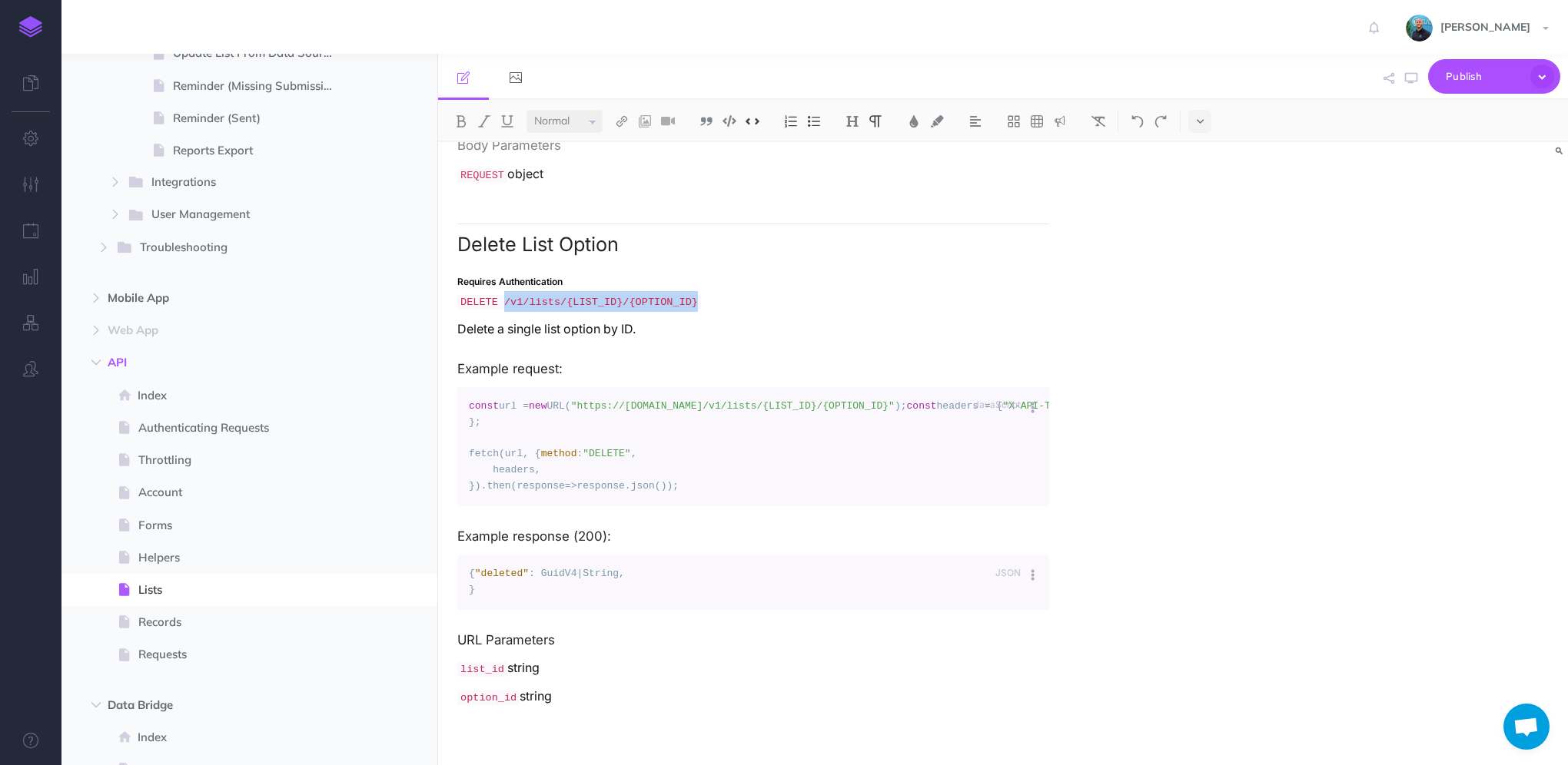
scroll to position [4764, 0]
drag, startPoint x: 490, startPoint y: 212, endPoint x: 716, endPoint y: 212, distance: 226.0
click at [1411, 77] on icon "button" at bounding box center [1411, 78] width 12 height 12
click at [31, 232] on icon "button" at bounding box center [31, 230] width 16 height 16
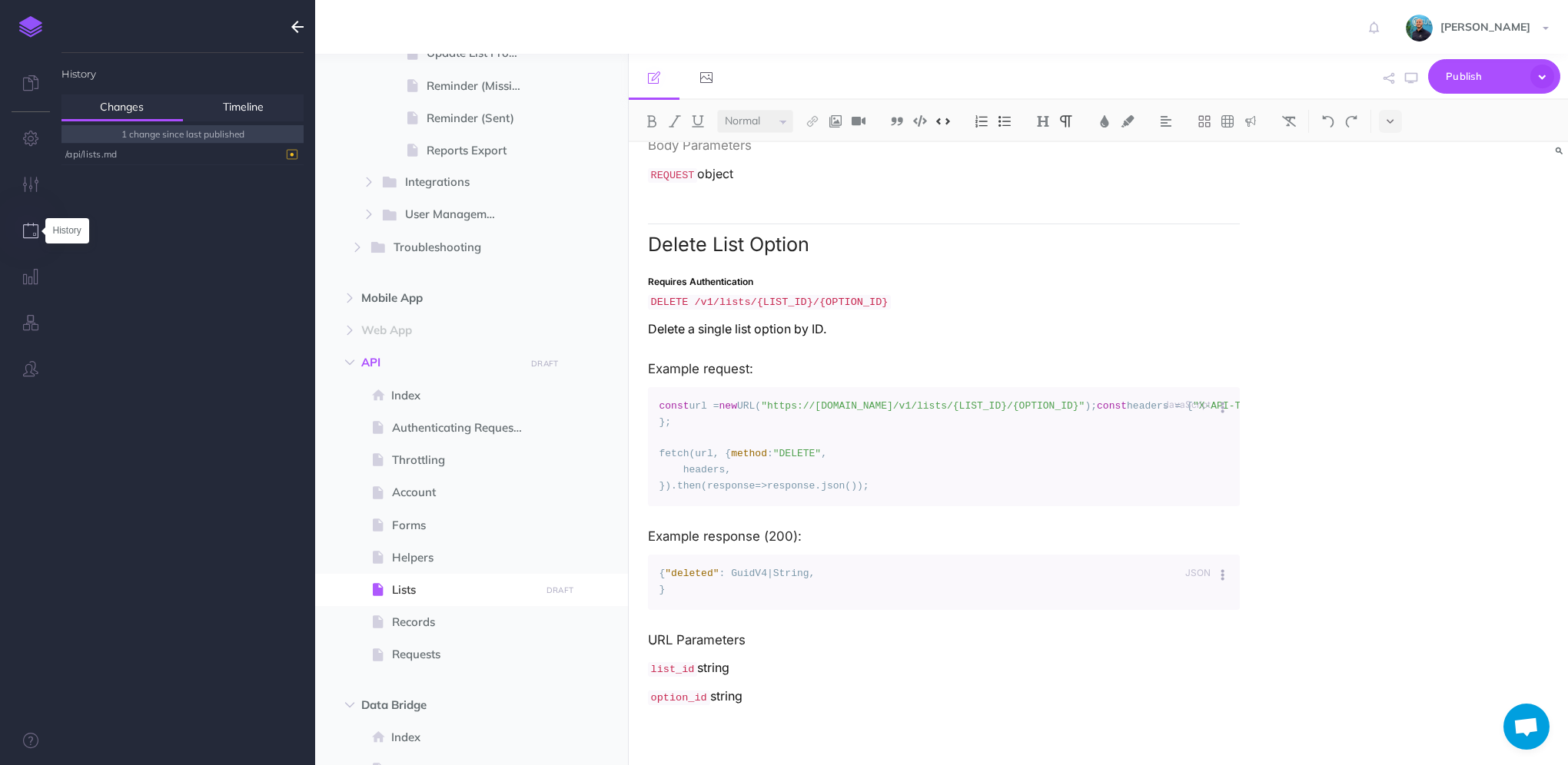
click at [31, 232] on icon "button" at bounding box center [31, 230] width 16 height 16
click at [109, 153] on div "/api/lists.md" at bounding box center [179, 154] width 227 height 21
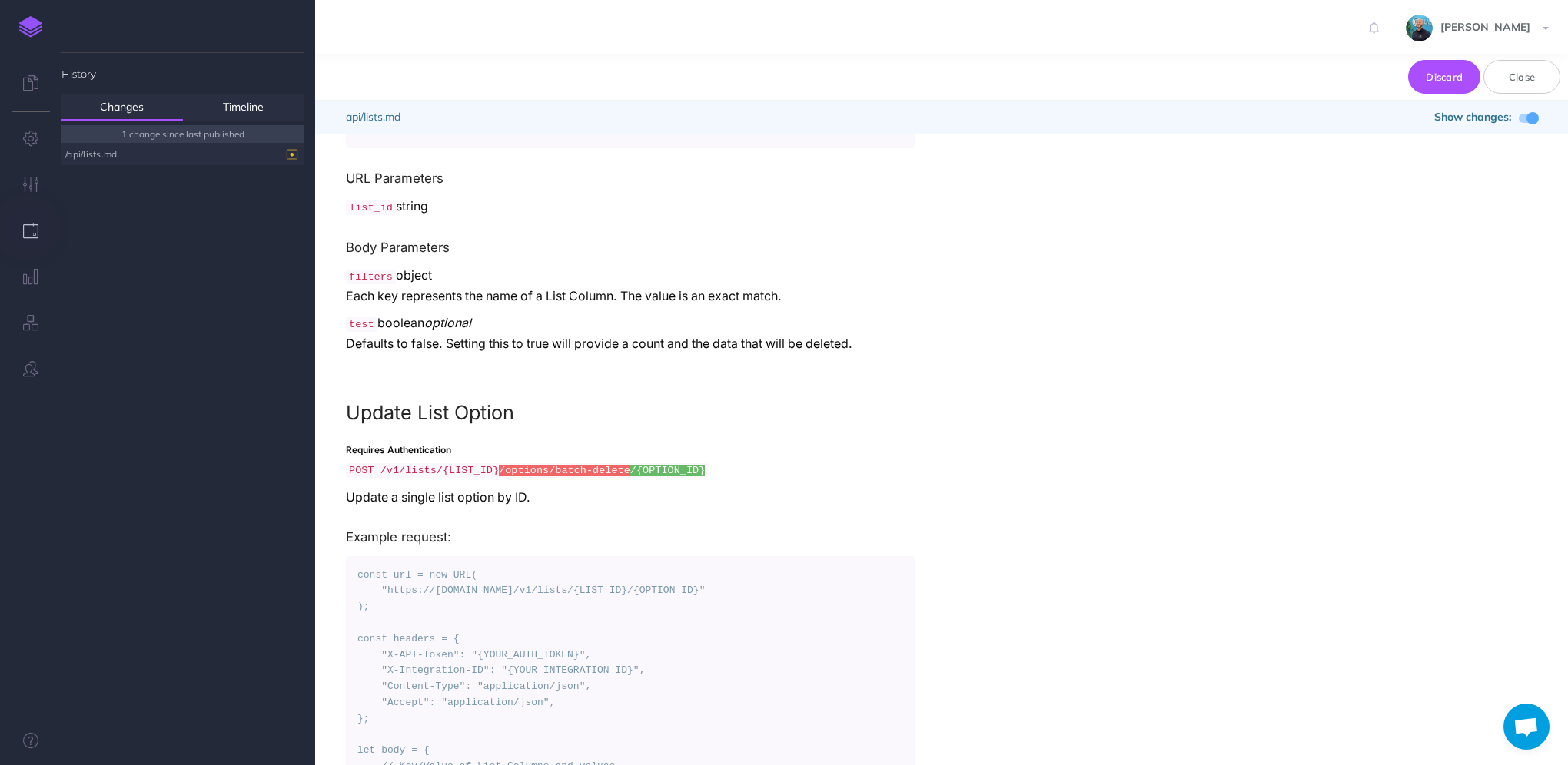
scroll to position [4489, 0]
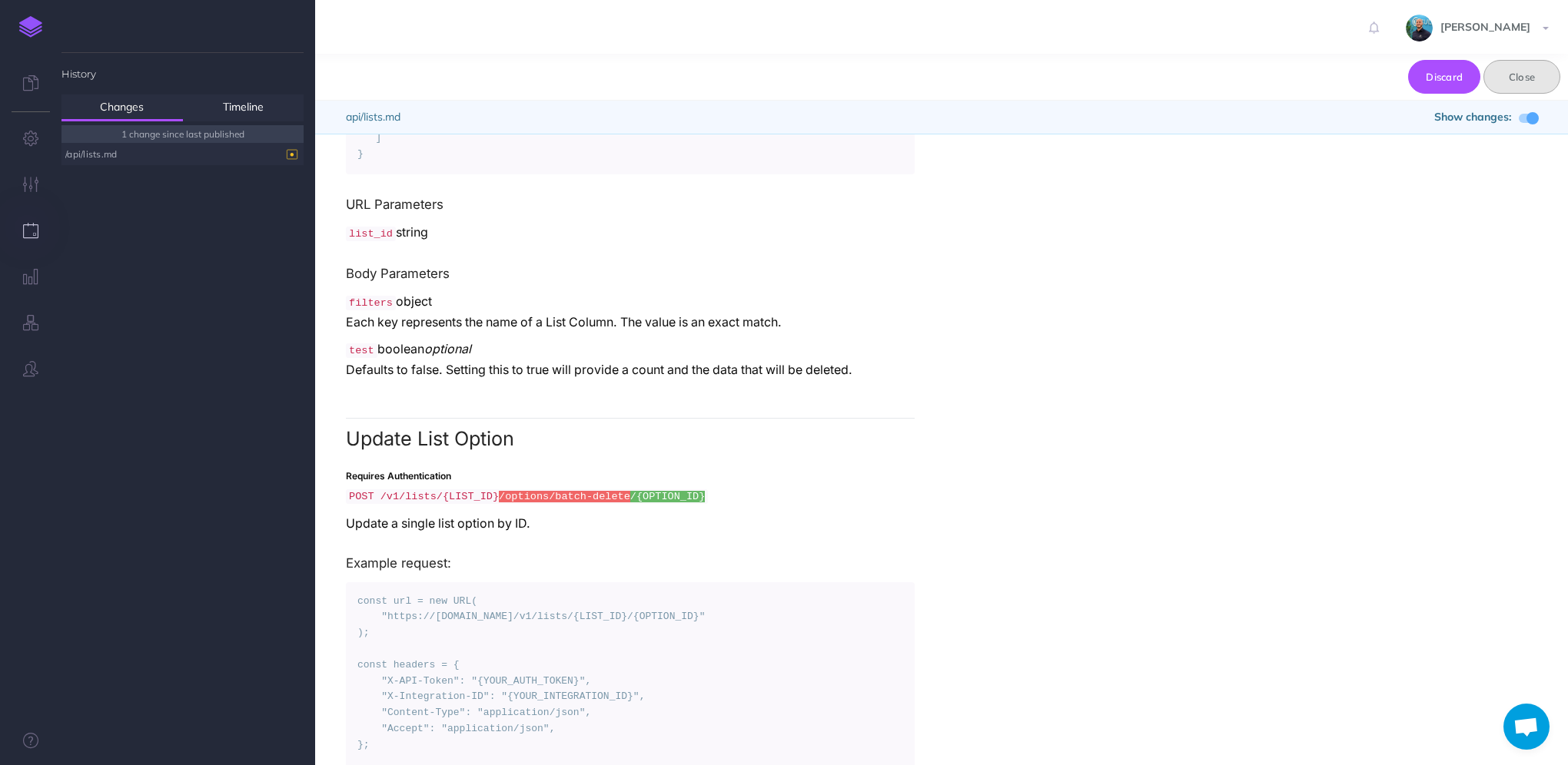
click at [1526, 79] on button "Close" at bounding box center [1521, 77] width 77 height 34
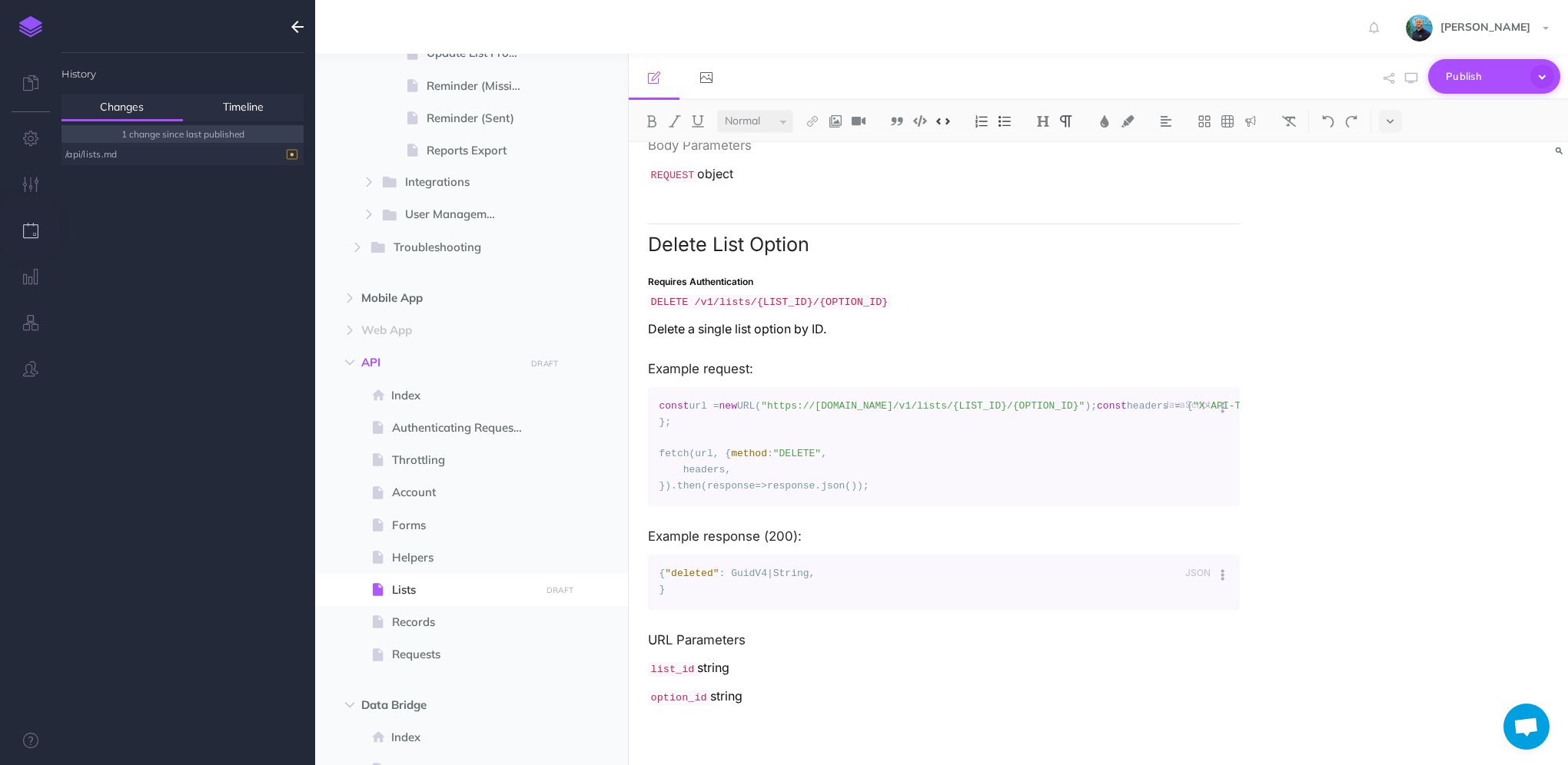
click at [1547, 80] on icon "button" at bounding box center [1542, 77] width 24 height 24
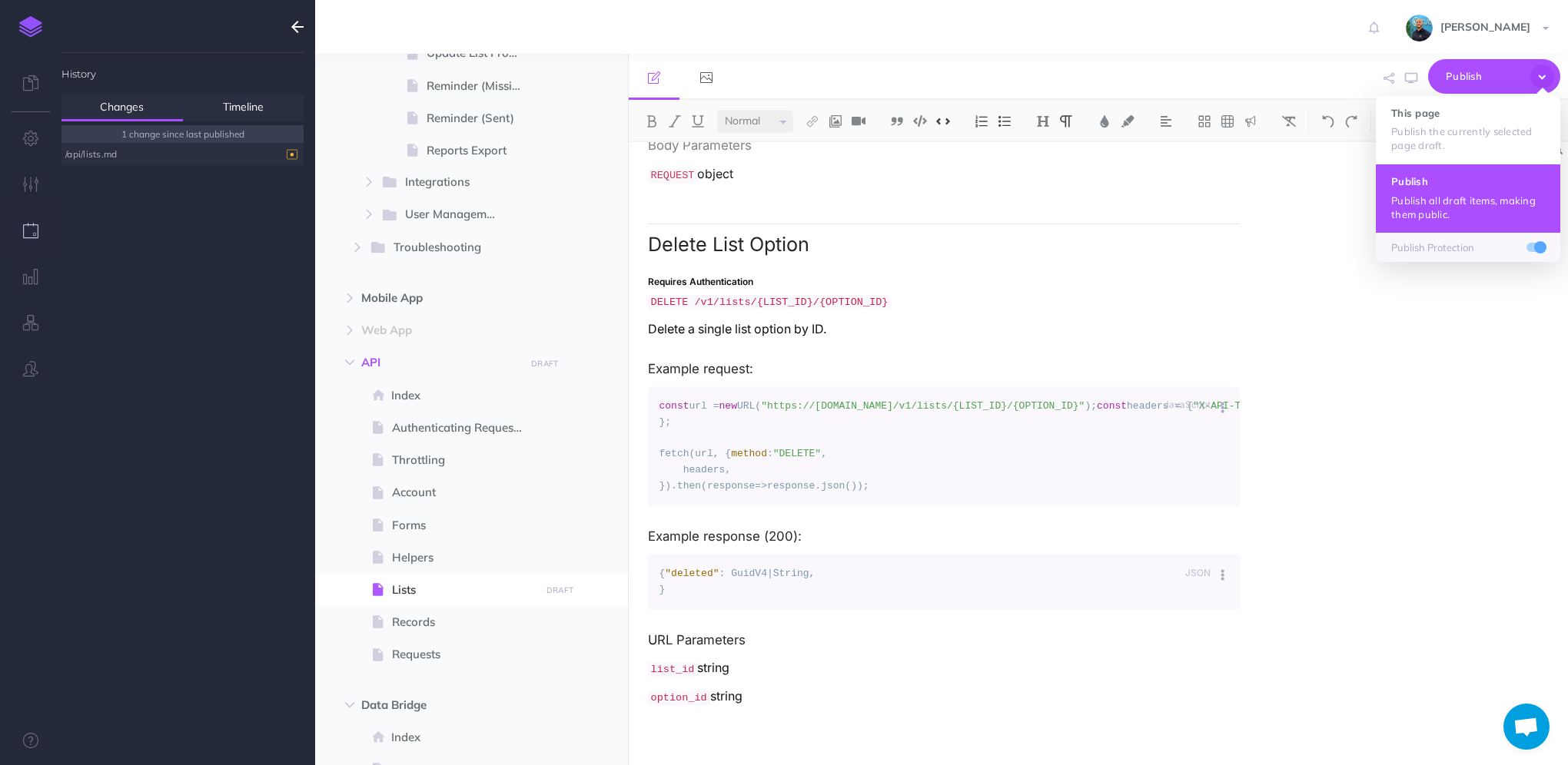
click at [1460, 185] on h4 "Publish" at bounding box center [1468, 181] width 154 height 11
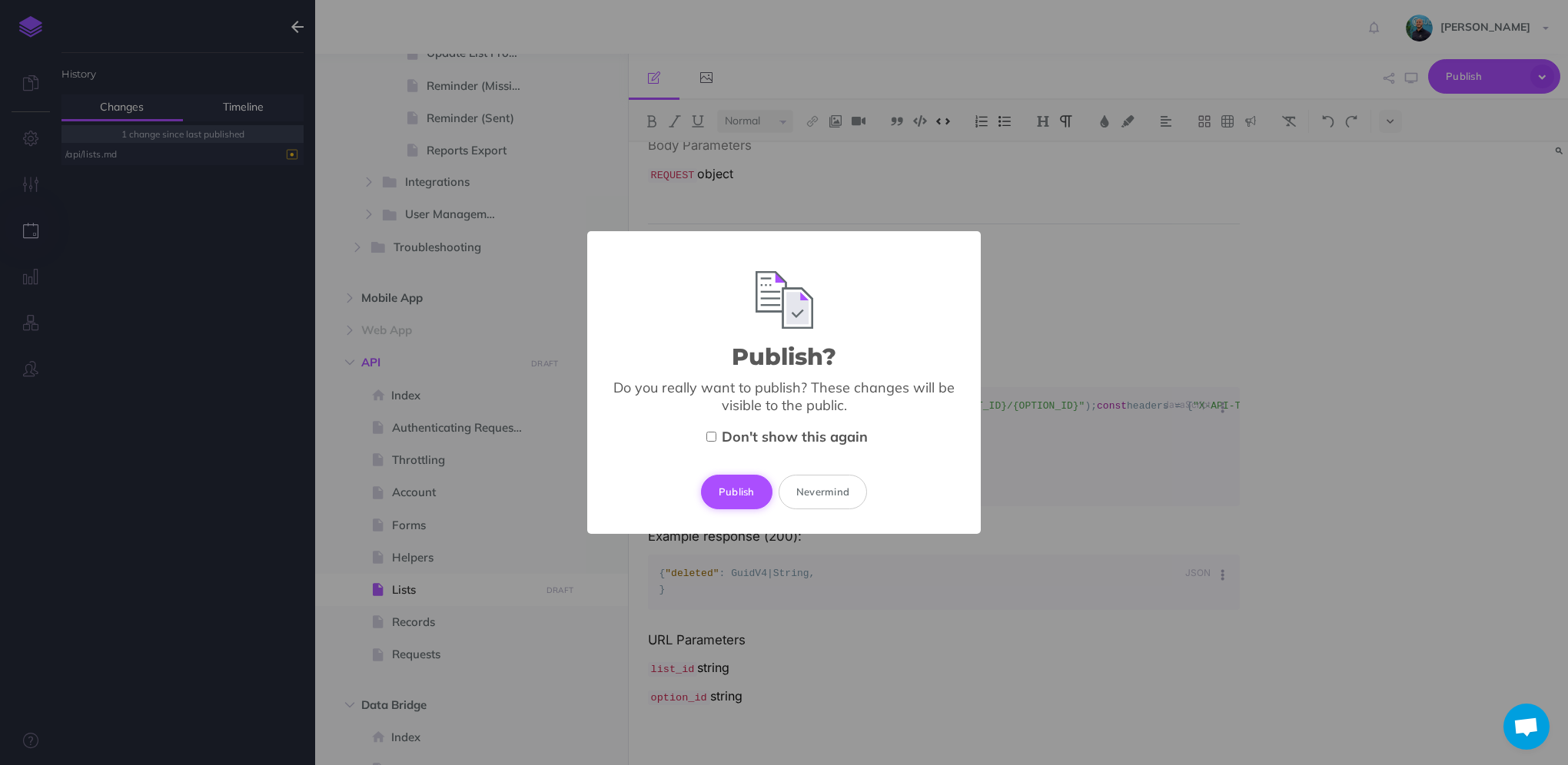
click at [722, 491] on button "Publish" at bounding box center [737, 491] width 71 height 34
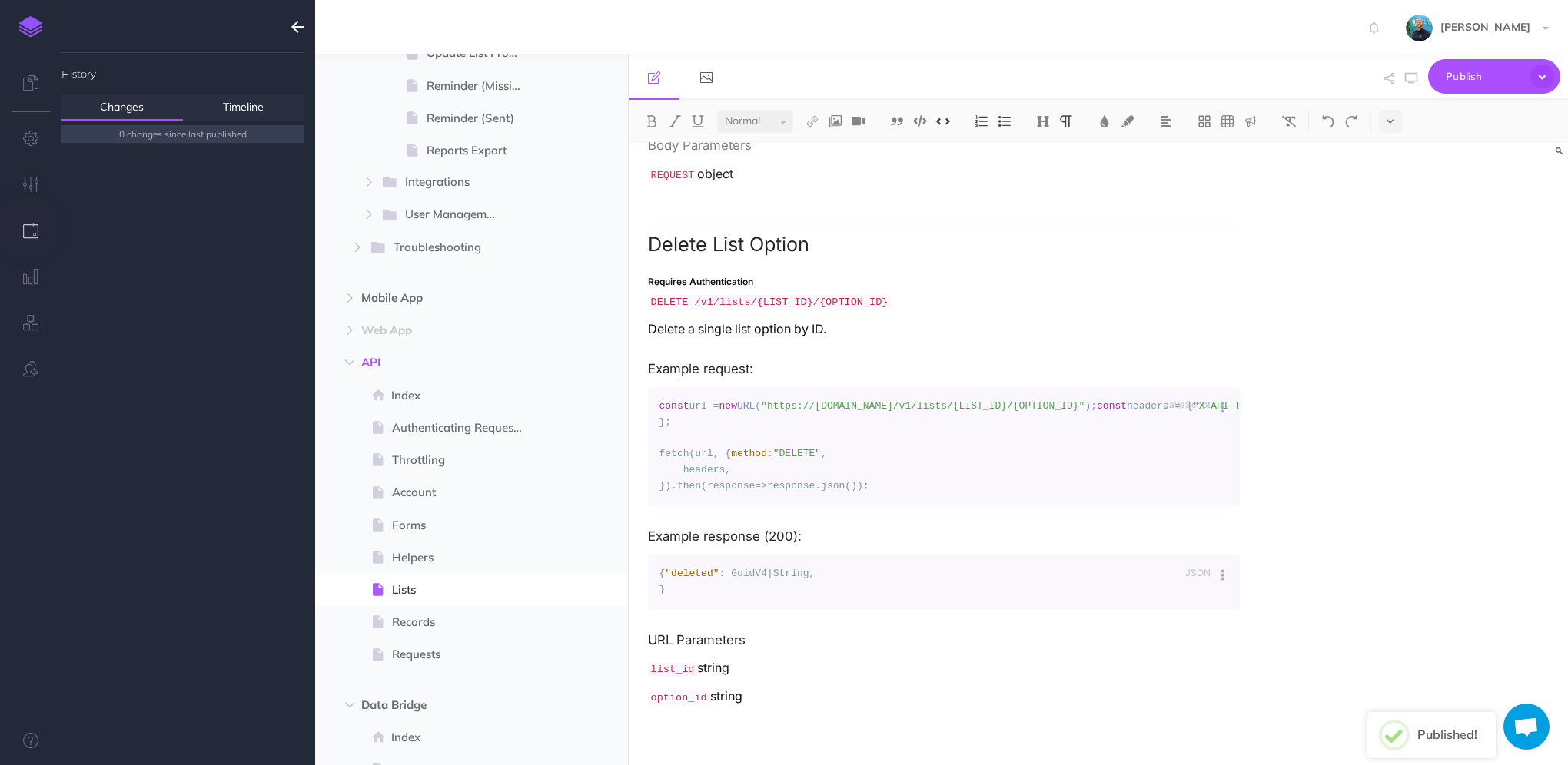
click at [291, 26] on icon "button" at bounding box center [296, 26] width 12 height 18
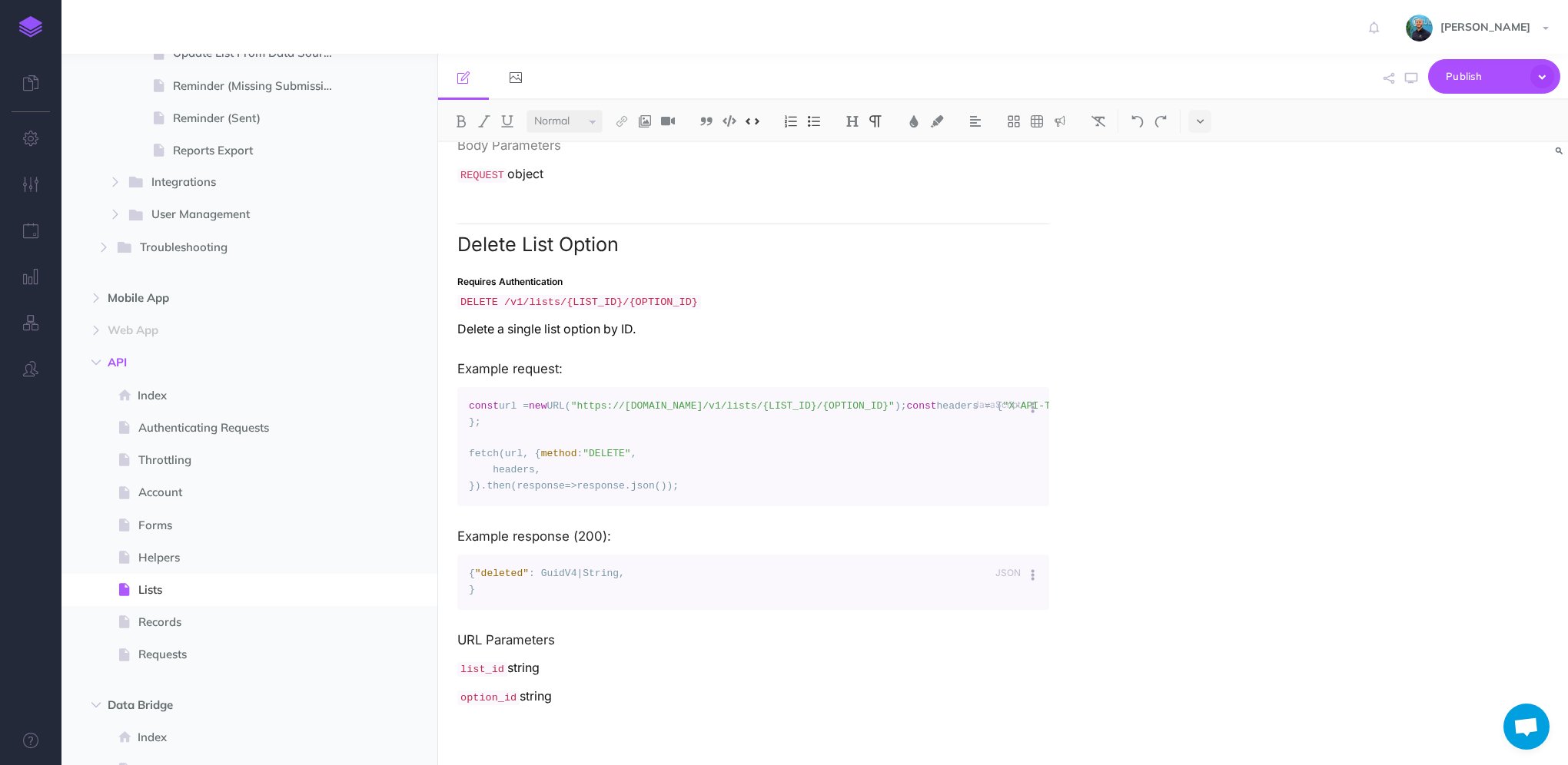
click at [30, 28] on img at bounding box center [30, 27] width 23 height 22
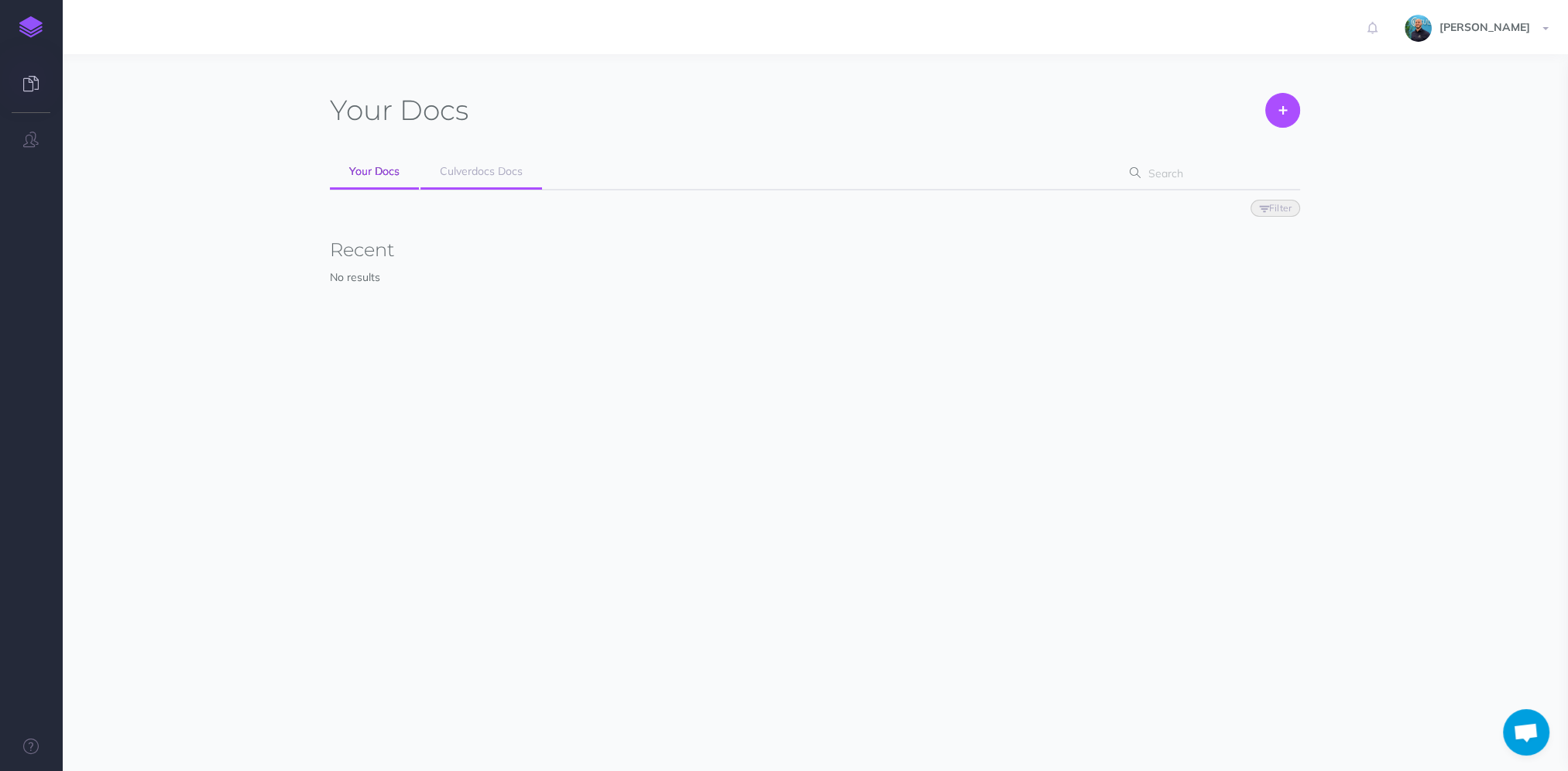
scroll to position [979, 0]
click at [499, 183] on link "Culverdocs Docs" at bounding box center [481, 173] width 121 height 35
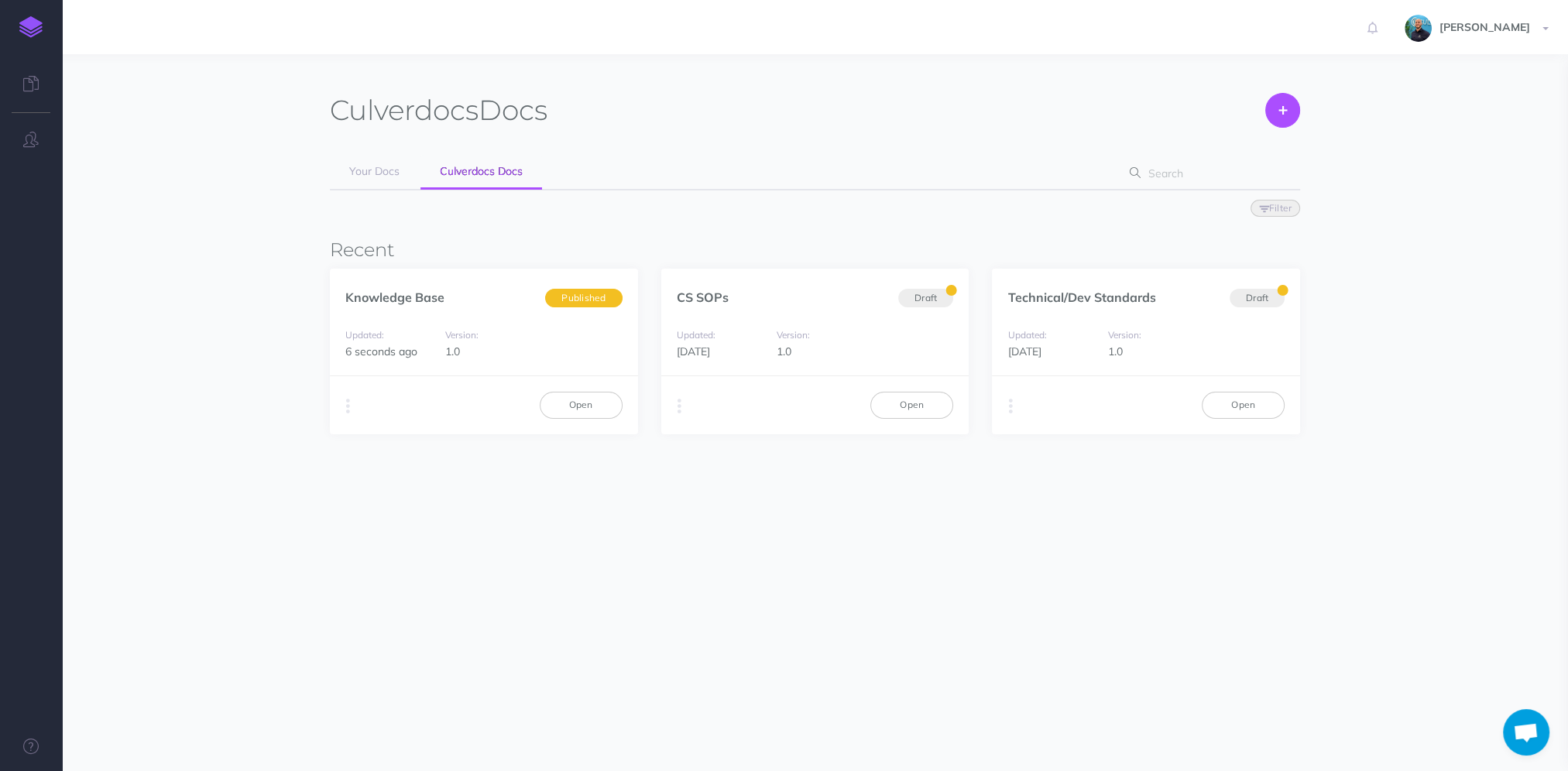
scroll to position [979, 0]
